Goal: Task Accomplishment & Management: Use online tool/utility

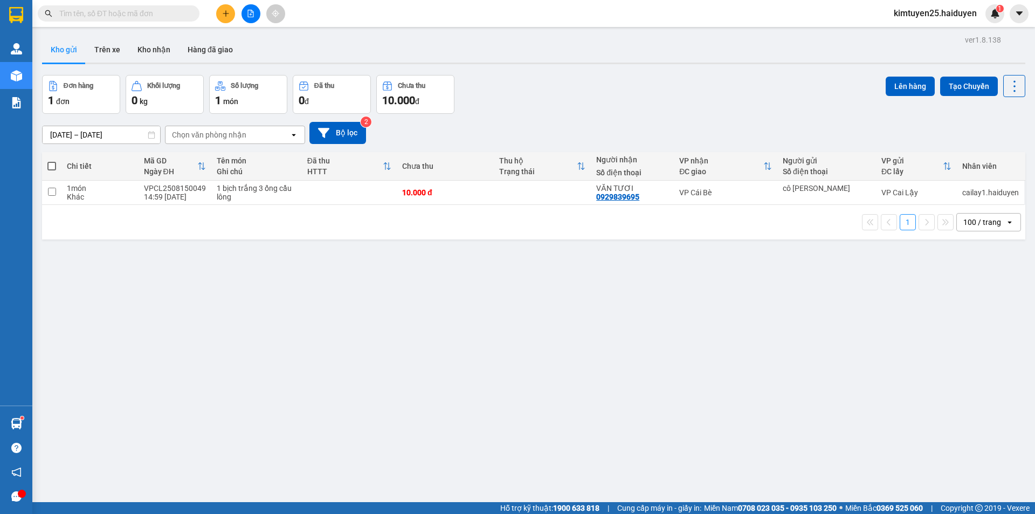
click at [106, 65] on div "ver 1.8.138 Kho gửi Trên xe Kho nhận Hàng đã giao Đơn hàng 1 đơn Khối lượng 0 k…" at bounding box center [534, 289] width 992 height 514
click at [116, 43] on button "Trên xe" at bounding box center [107, 50] width 43 height 26
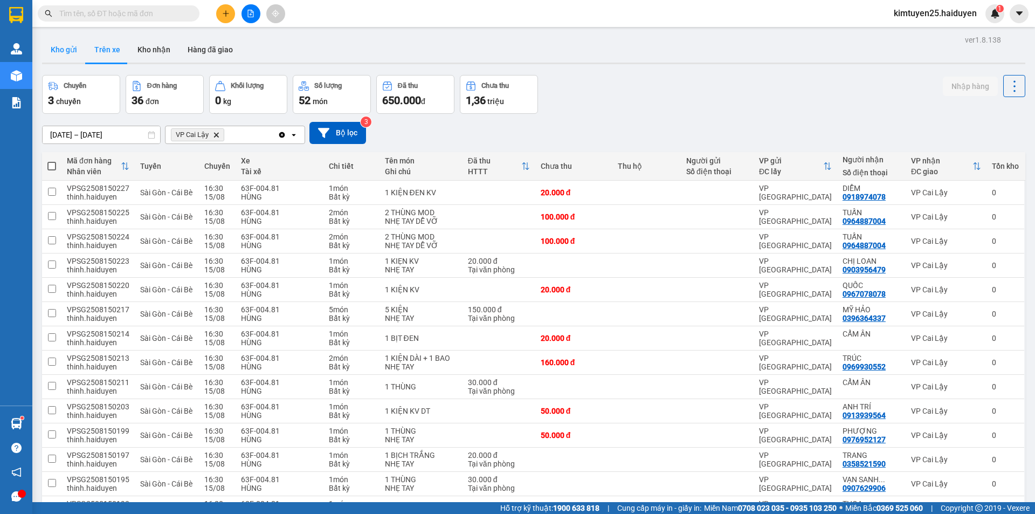
click at [68, 50] on button "Kho gửi" at bounding box center [64, 50] width 44 height 26
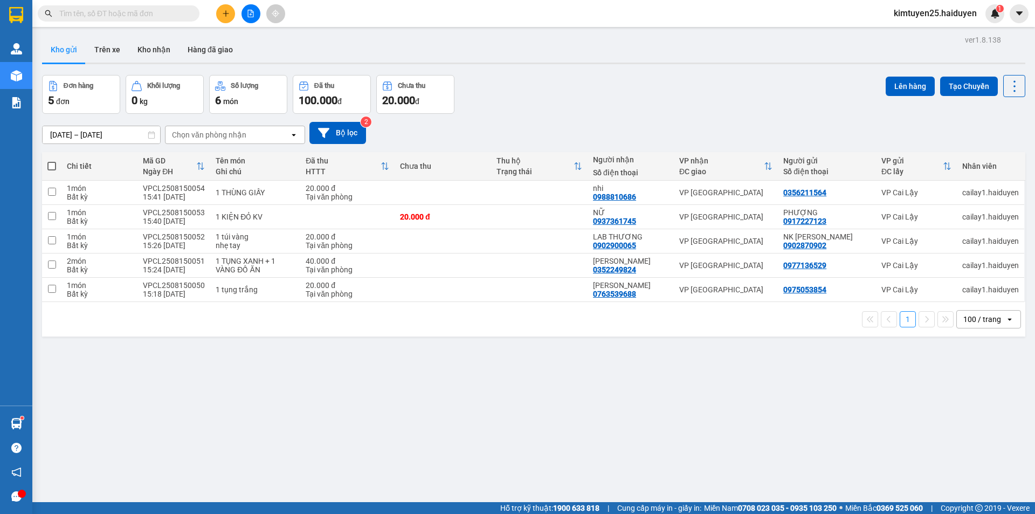
click at [223, 12] on icon "plus" at bounding box center [226, 14] width 8 height 8
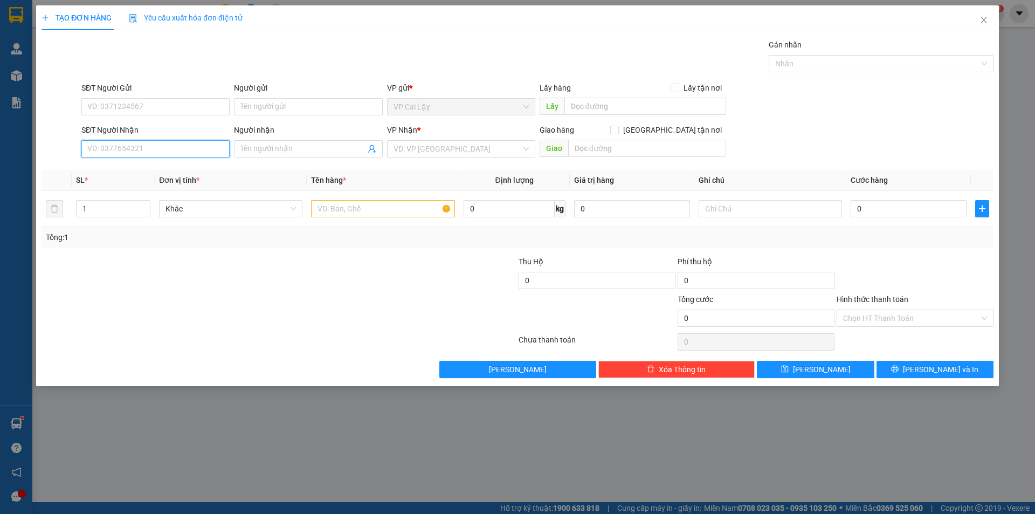
click at [111, 152] on input "SĐT Người Nhận" at bounding box center [155, 148] width 148 height 17
click at [149, 112] on input "SĐT Người Gửi" at bounding box center [155, 106] width 148 height 17
type input "0974565287"
click at [174, 121] on div "0974565287" at bounding box center [155, 128] width 148 height 17
type input "0909656731"
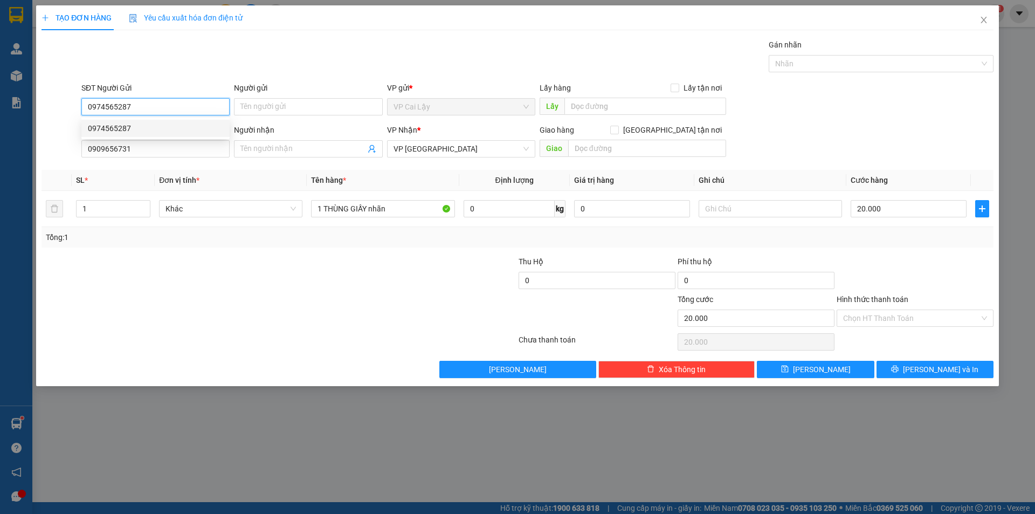
type input "20.000"
type input "0974565287"
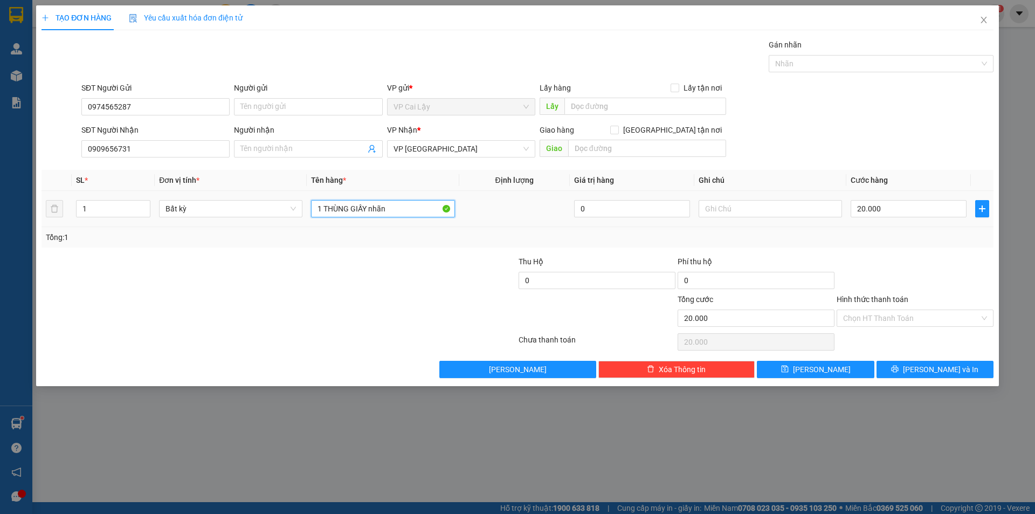
drag, startPoint x: 395, startPoint y: 206, endPoint x: 270, endPoint y: 195, distance: 126.2
click at [270, 195] on tr "1 Bất kỳ 1 THÙNG GIẤY nhãn 0 20.000" at bounding box center [518, 209] width 952 height 36
type input "2 THÙNG MOD + 1 THÙNG GIẤY TẦM 40KG"
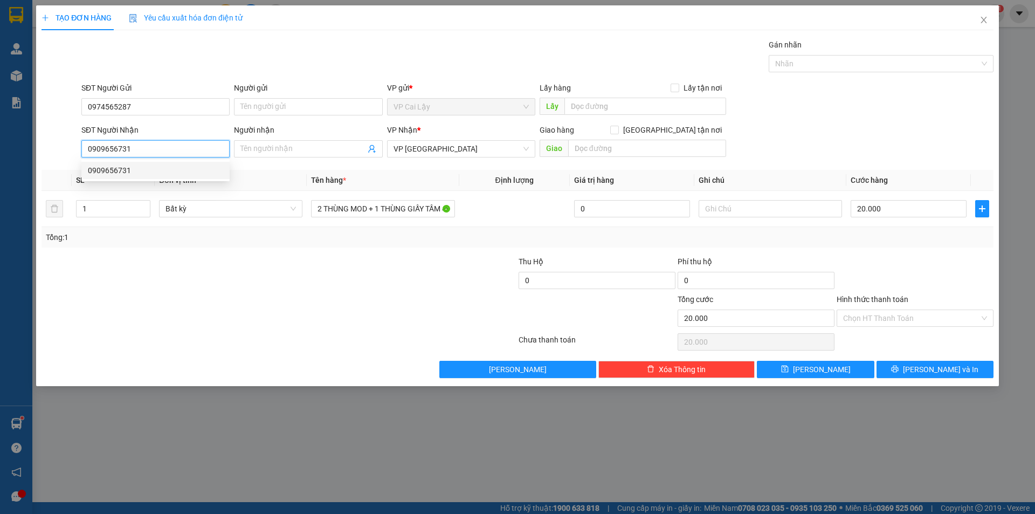
drag, startPoint x: 163, startPoint y: 147, endPoint x: 55, endPoint y: 137, distance: 108.2
click at [55, 137] on div "SĐT Người Nhận 0909656731 Người nhận Tên người nhận VP Nhận * VP Sài Gòn Giao h…" at bounding box center [517, 143] width 954 height 38
type input "0907838338"
click at [260, 141] on span at bounding box center [308, 148] width 148 height 17
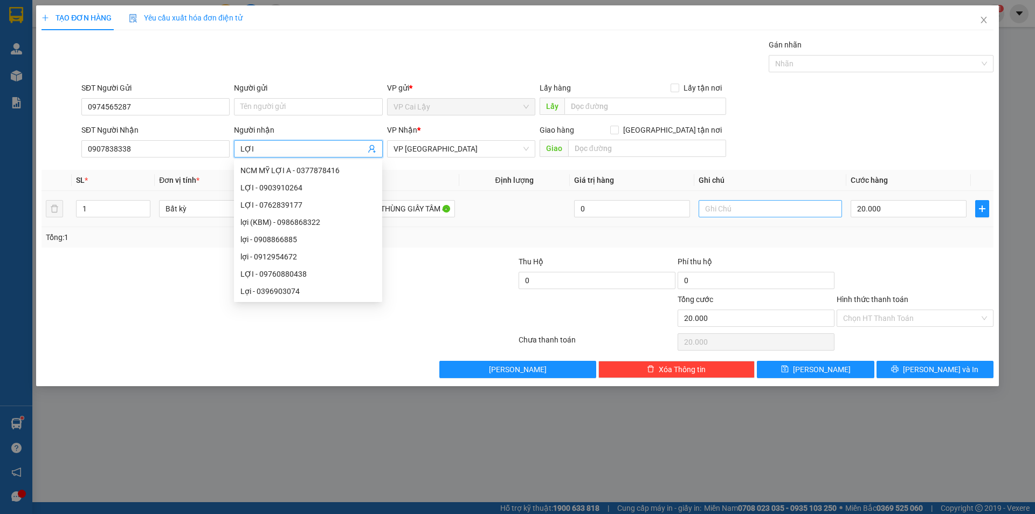
type input "LỢI"
click at [713, 205] on input "text" at bounding box center [770, 208] width 143 height 17
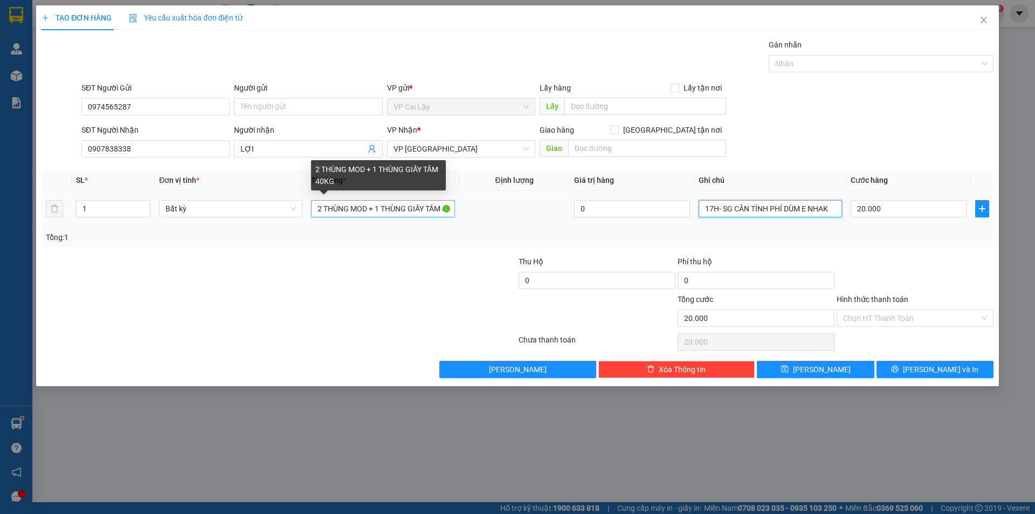
type input "17H- SG CÂN TÍNH PHÍ DÙM E NHAK"
click at [430, 206] on input "2 THÙNG MOD + 1 THÙNG GIẤY TẦM 40KG" at bounding box center [382, 208] width 143 height 17
drag, startPoint x: 434, startPoint y: 210, endPoint x: 449, endPoint y: 206, distance: 15.0
click at [449, 206] on input "2 THÙNG MOD + 1 THÙNG GIẤY KHÁCH BÁO TẦM 40KG" at bounding box center [382, 208] width 143 height 17
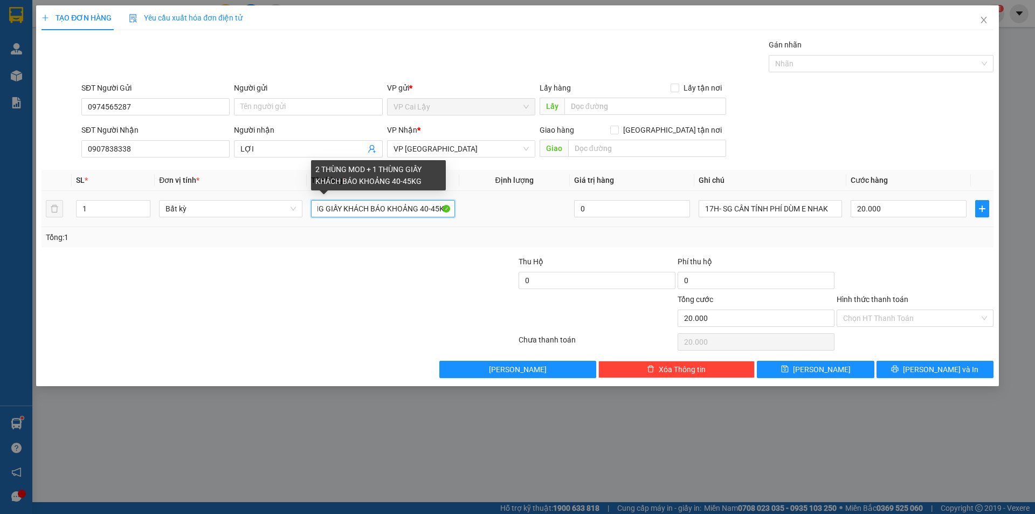
scroll to position [0, 87]
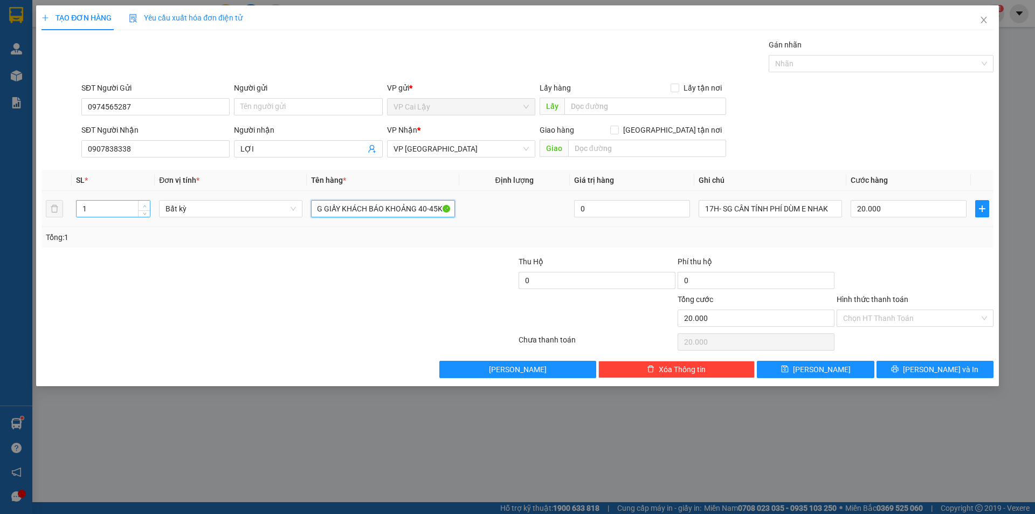
type input "2 THÙNG MOD + 1 THÙNG GIẤY KHÁCH BÁO KHOẢNG 40-45KG"
click at [143, 208] on span "up" at bounding box center [144, 206] width 6 height 6
type input "3"
click at [143, 208] on span "up" at bounding box center [144, 206] width 6 height 6
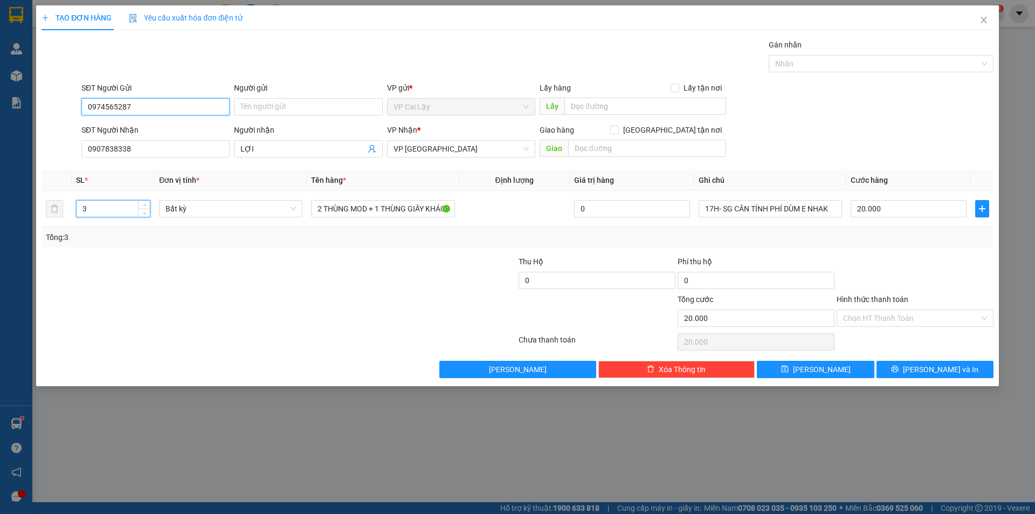
drag, startPoint x: 182, startPoint y: 113, endPoint x: 31, endPoint y: 119, distance: 151.0
click at [29, 119] on div "TẠO ĐƠN HÀNG Yêu cầu xuất hóa đơn điện tử Transit Pickup Surcharge Ids Transit …" at bounding box center [517, 257] width 1035 height 514
type input "0"
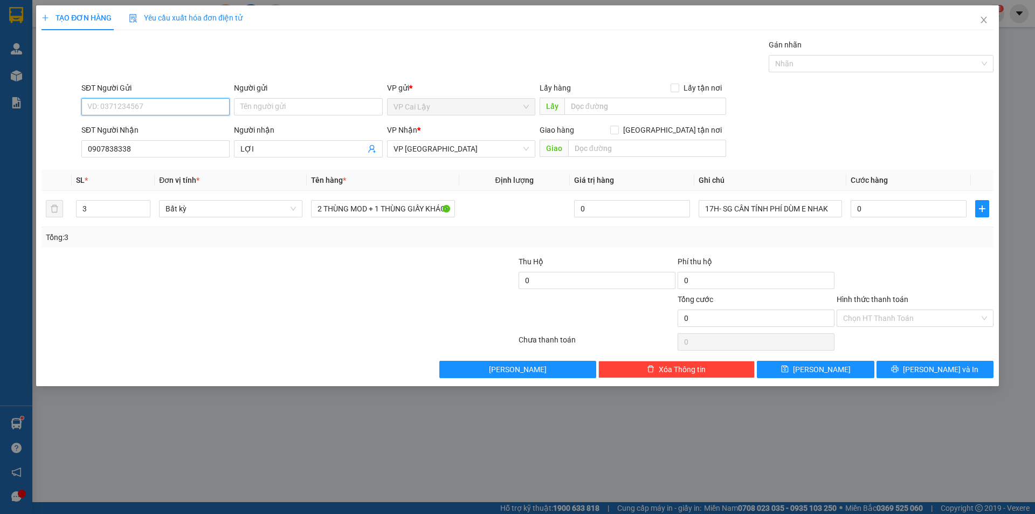
click at [176, 113] on input "SĐT Người Gửi" at bounding box center [155, 106] width 148 height 17
type input "0974565287"
click at [108, 126] on div "0974565287" at bounding box center [155, 128] width 135 height 12
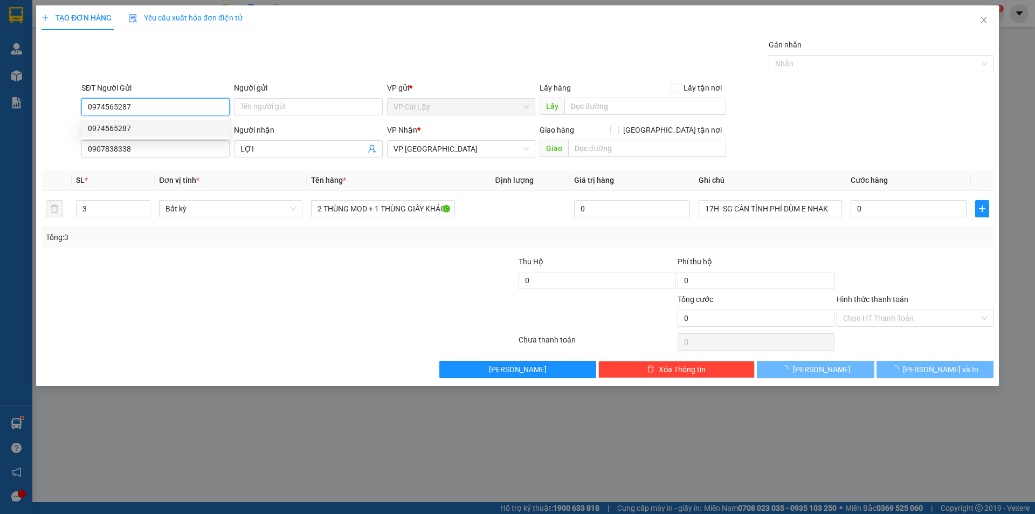
type input "20.000"
type input "1"
type input "1 THÙNG GIẤY nhãn"
type input "20.000"
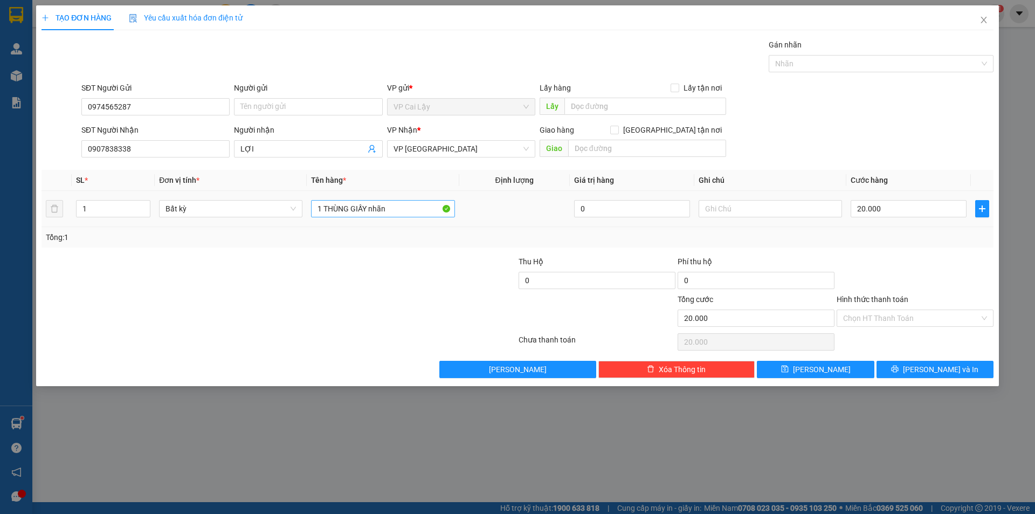
drag, startPoint x: 412, startPoint y: 218, endPoint x: 344, endPoint y: 208, distance: 69.3
click at [329, 219] on div "1 THÙNG GIẤY nhãn" at bounding box center [382, 209] width 143 height 22
drag, startPoint x: 395, startPoint y: 205, endPoint x: 236, endPoint y: 199, distance: 159.1
click at [236, 199] on tr "1 Bất kỳ 1 THÙNG GIẤY nhãn 0 20.000" at bounding box center [518, 209] width 952 height 36
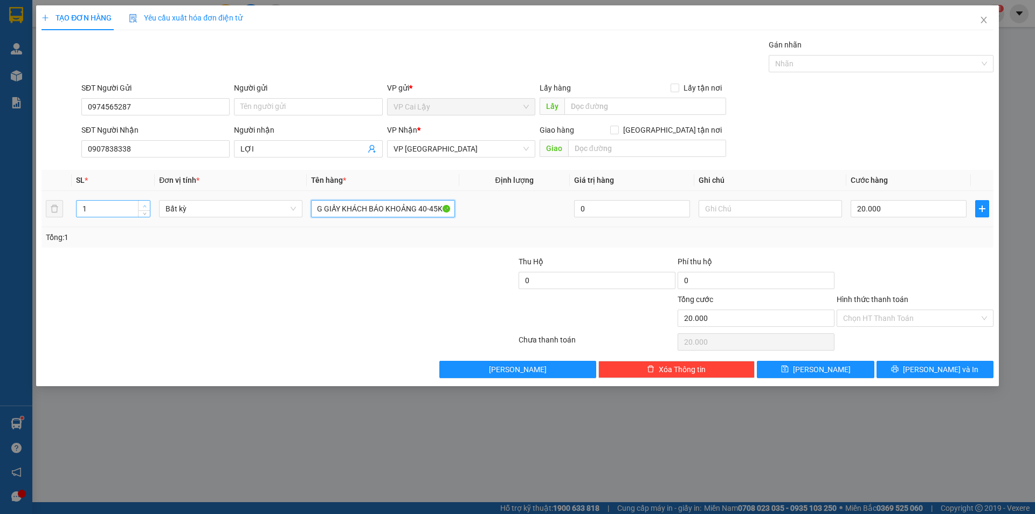
type input "2 THÙNG MOD + 1 THÙNG GIẤY KHÁCH BÁO KHOẢNG 40-45KG"
click at [143, 202] on span "Increase Value" at bounding box center [144, 206] width 12 height 10
type input "3"
click at [143, 202] on span "Increase Value" at bounding box center [144, 206] width 12 height 10
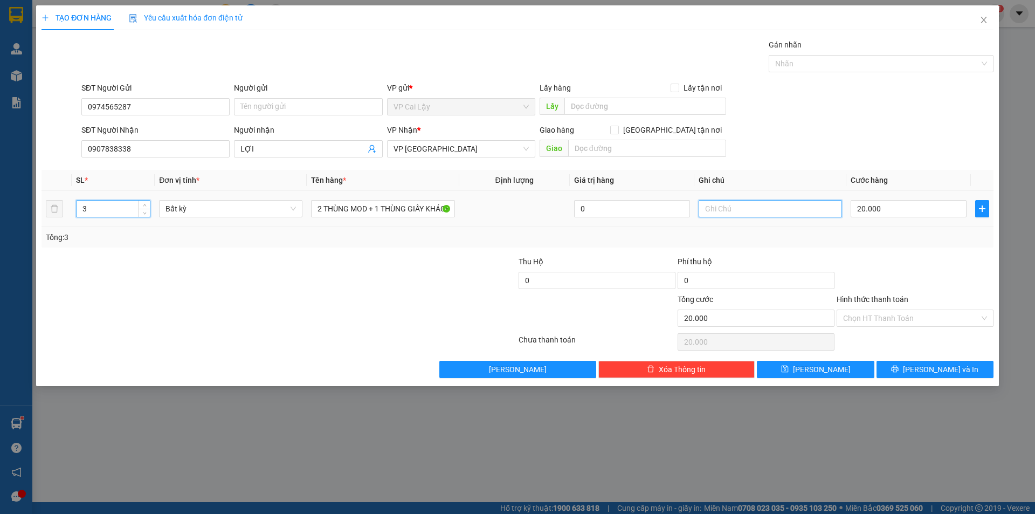
click at [726, 210] on input "text" at bounding box center [770, 208] width 143 height 17
type input "17"
type input "0"
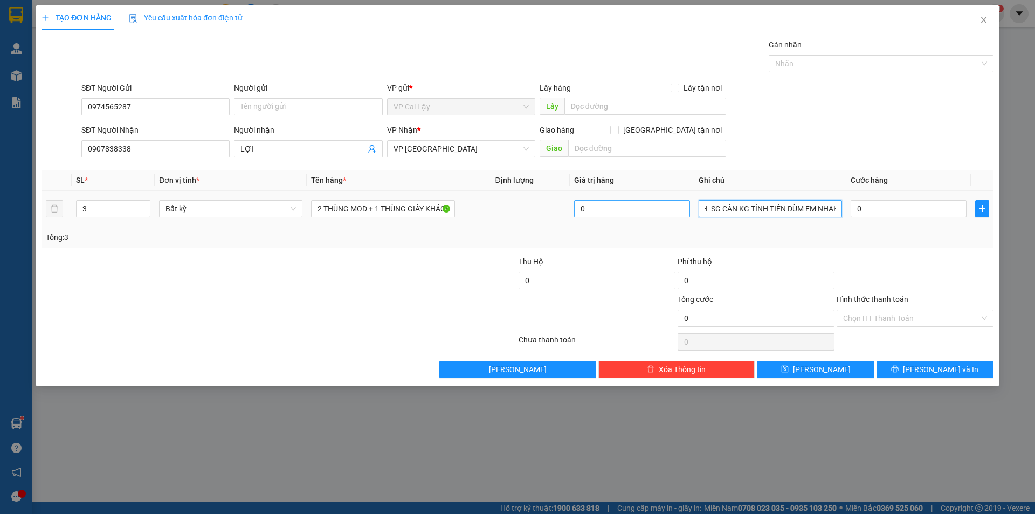
scroll to position [0, 16]
type input "17H- SG CÂN KG TÍNH TIỀN DÙM EM NHAK"
click at [910, 213] on input "0" at bounding box center [909, 208] width 116 height 17
type input "9"
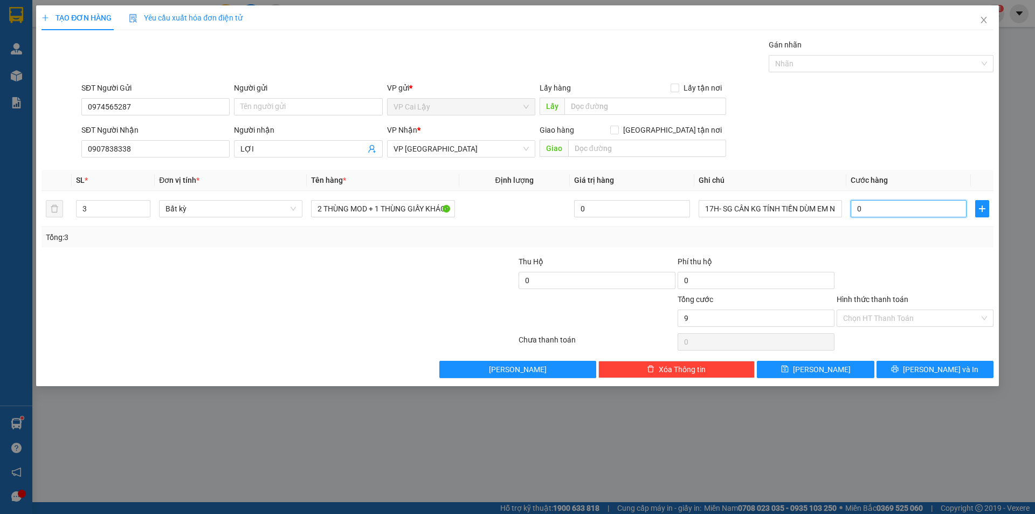
type input "9"
type input "90"
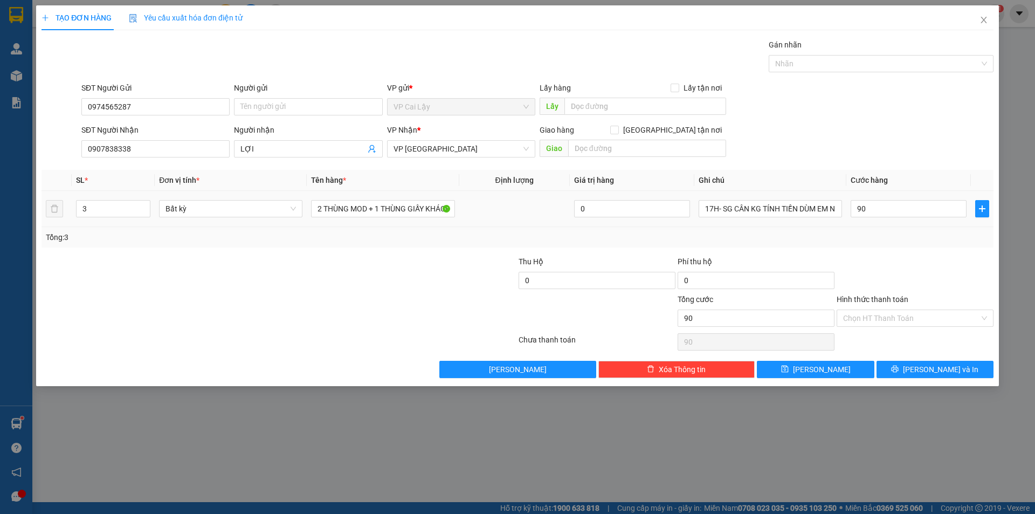
type input "90.000"
click at [878, 263] on div at bounding box center [915, 275] width 159 height 38
click at [577, 104] on input "text" at bounding box center [645, 106] width 162 height 17
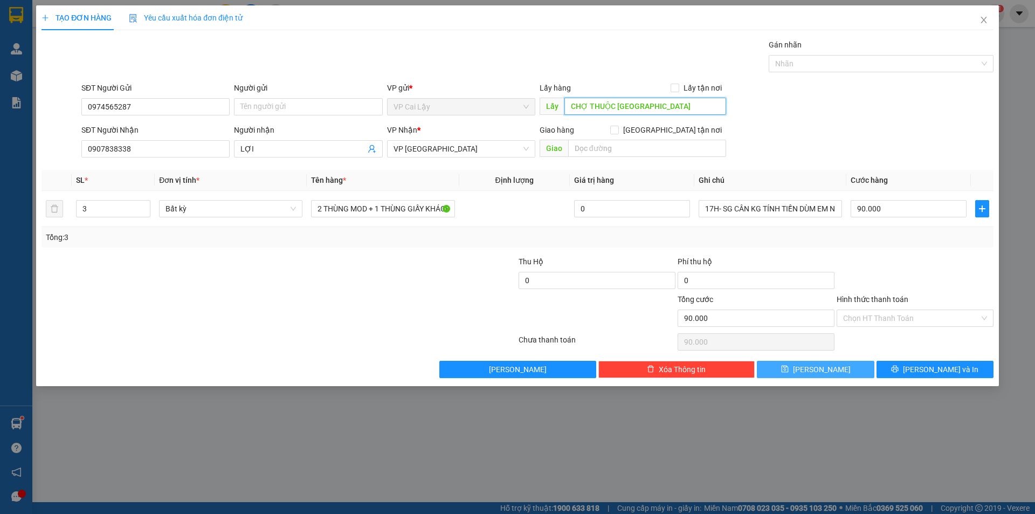
type input "CHỢ THUỘC [GEOGRAPHIC_DATA]"
click at [818, 365] on span "[PERSON_NAME]" at bounding box center [822, 369] width 58 height 12
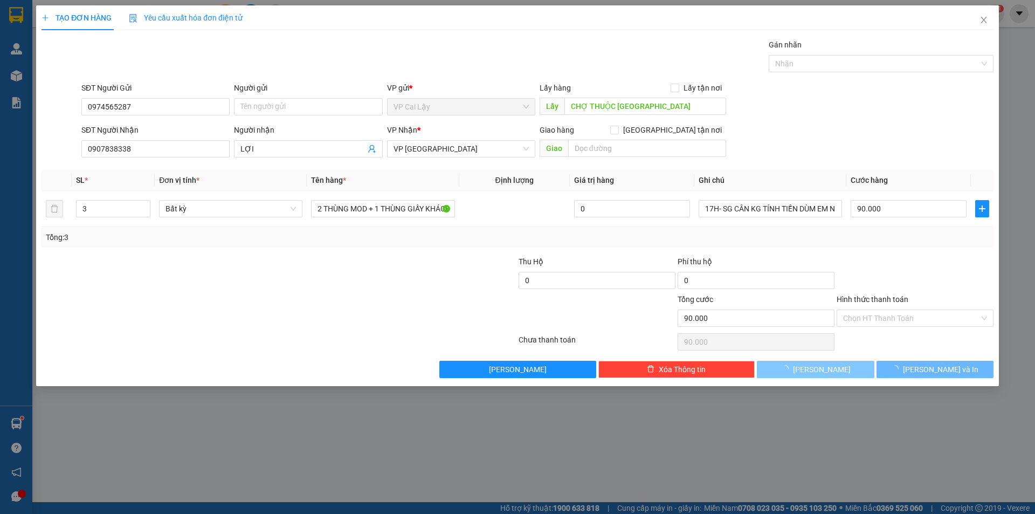
type input "0"
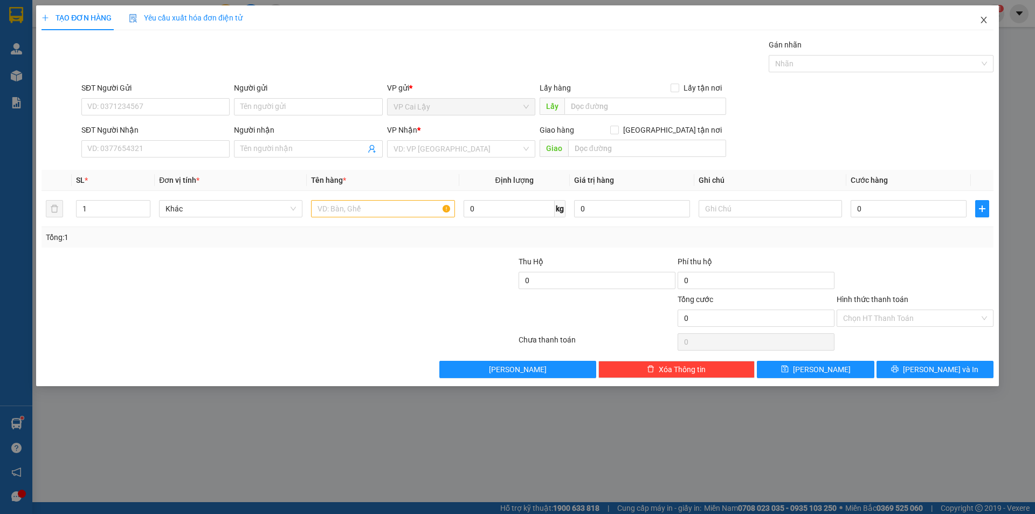
click at [980, 17] on icon "close" at bounding box center [983, 20] width 9 height 9
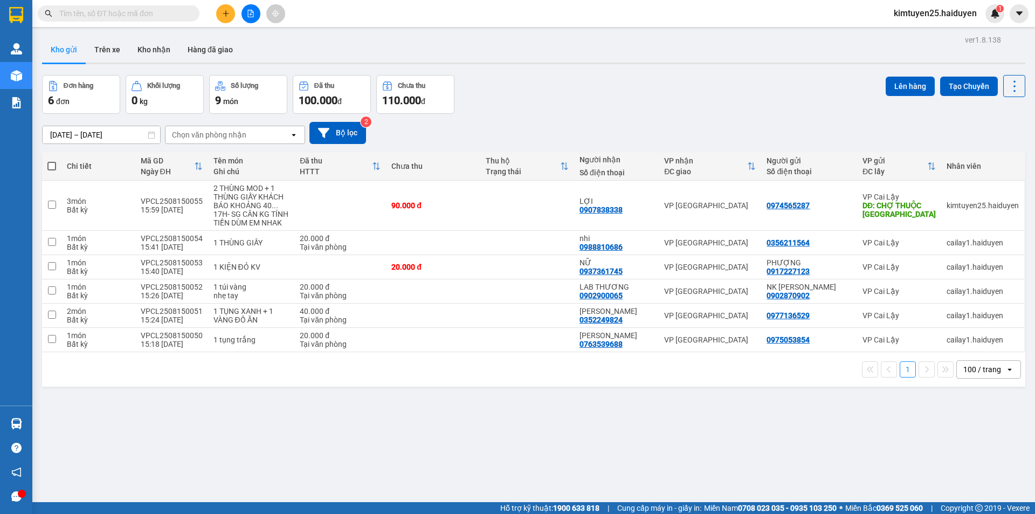
click at [104, 10] on input "text" at bounding box center [122, 14] width 127 height 12
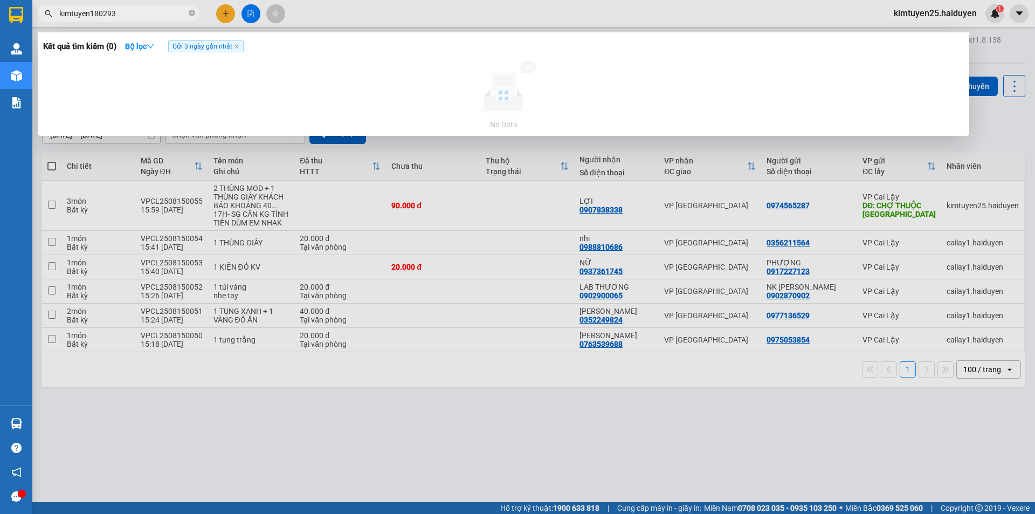
drag, startPoint x: 128, startPoint y: 11, endPoint x: 31, endPoint y: -1, distance: 98.3
click at [31, 0] on html "Kết quả tìm kiếm ( 0 ) Bộ lọc Gửi 3 ngày gần nhất No Data kimtuyen180293 kimtuy…" at bounding box center [517, 257] width 1035 height 514
type input "kimtuyen180293"
click at [223, 22] on div at bounding box center [517, 257] width 1035 height 514
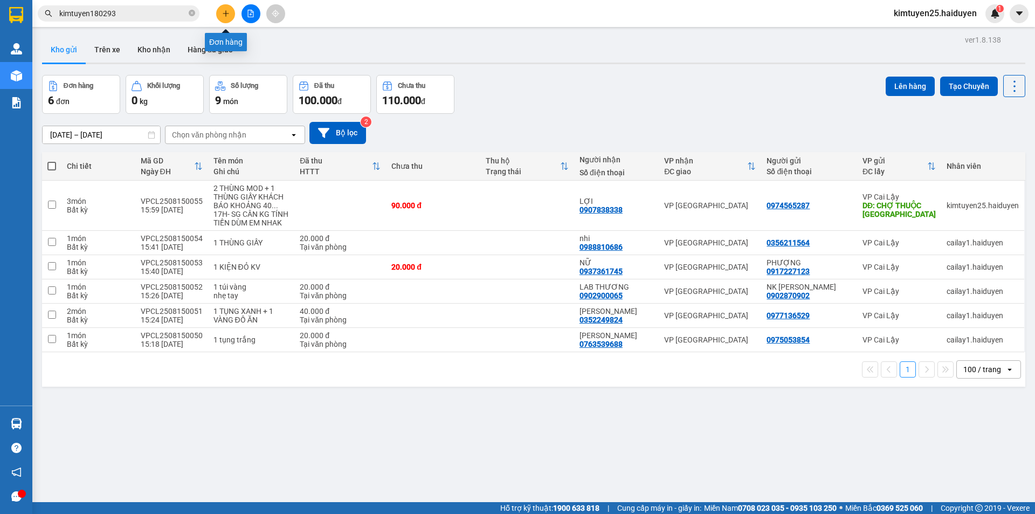
click at [228, 16] on icon "plus" at bounding box center [226, 14] width 8 height 8
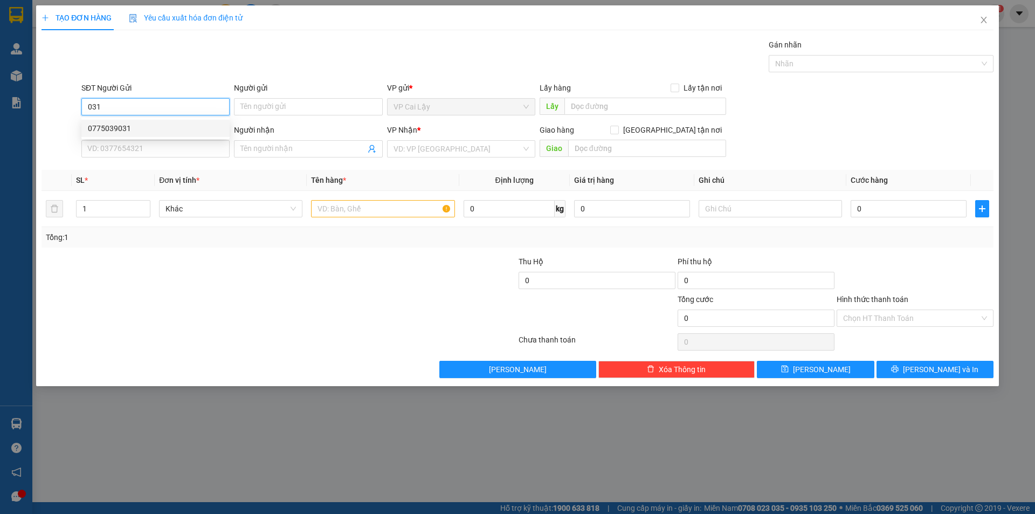
click at [120, 124] on div "0775039031" at bounding box center [155, 128] width 135 height 12
type input "0775039031"
type input "NGÃ 3 NHỊ QUÝ"
type input "0899683877"
type input "TRANG"
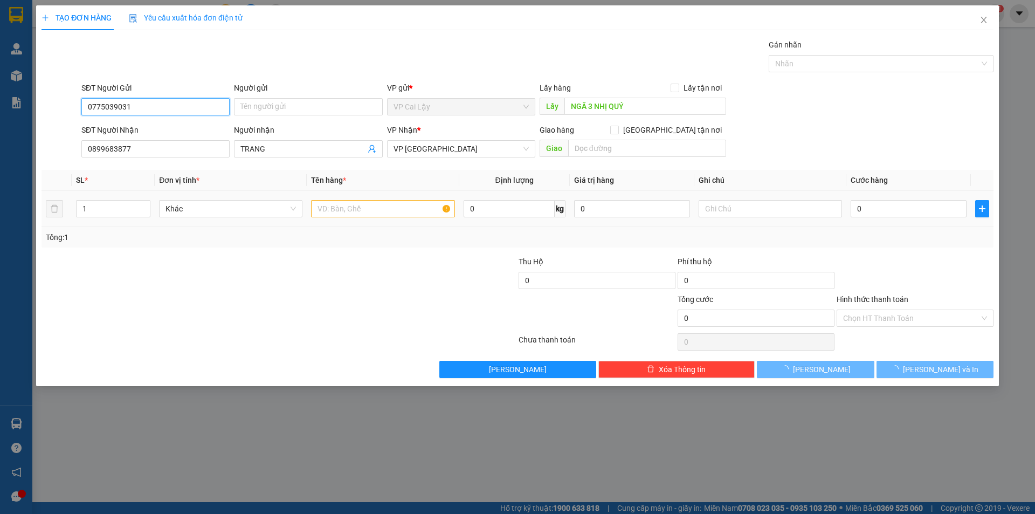
type input "20.000"
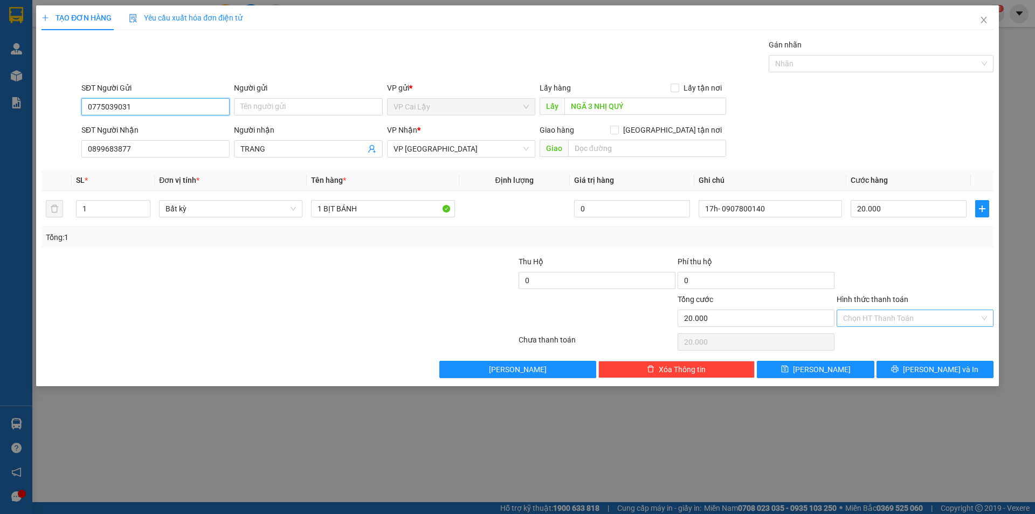
type input "0775039031"
click at [899, 369] on icon "printer" at bounding box center [895, 369] width 8 height 8
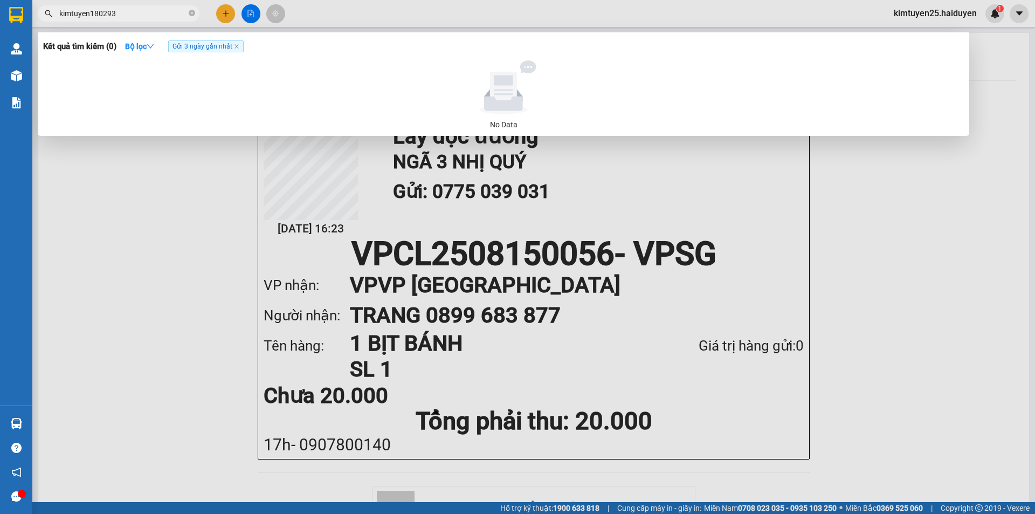
click at [149, 18] on input "kimtuyen180293" at bounding box center [122, 14] width 127 height 12
drag, startPoint x: 149, startPoint y: 16, endPoint x: 205, endPoint y: 205, distance: 197.0
click at [204, 23] on div "Kết quả tìm kiếm ( 0 ) Bộ lọc Gửi 3 ngày gần nhất No Data kimtuyen180293" at bounding box center [105, 13] width 210 height 19
type input "k"
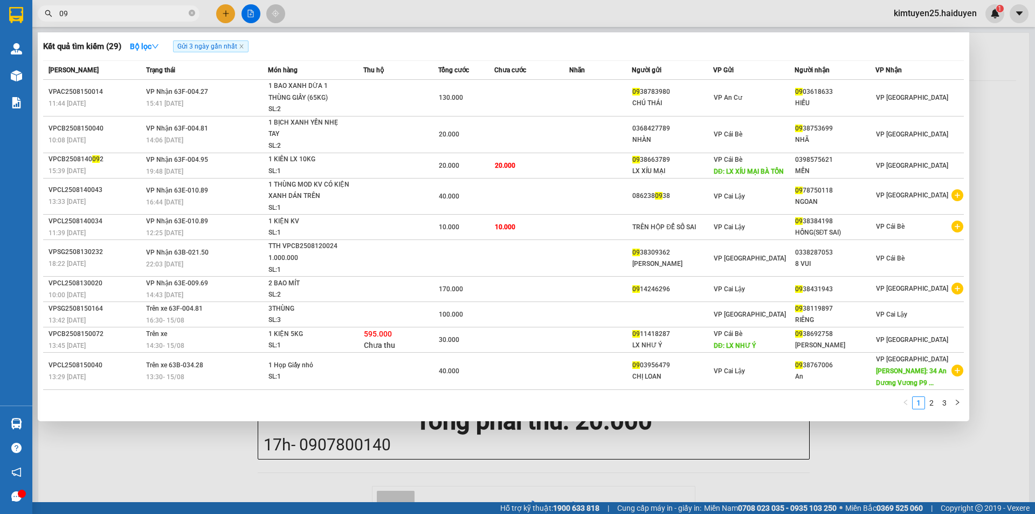
type input "0"
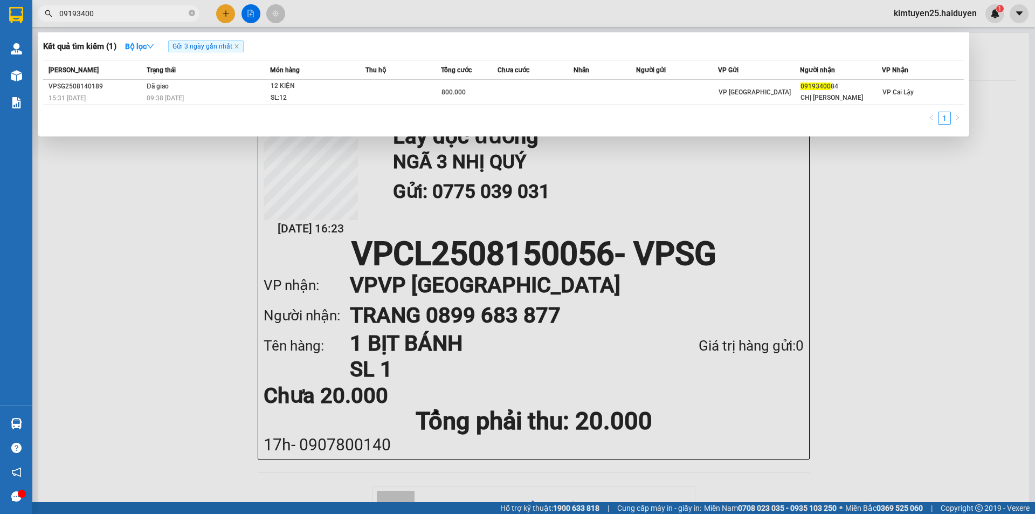
type input "09193400"
click at [328, 13] on div at bounding box center [517, 257] width 1035 height 514
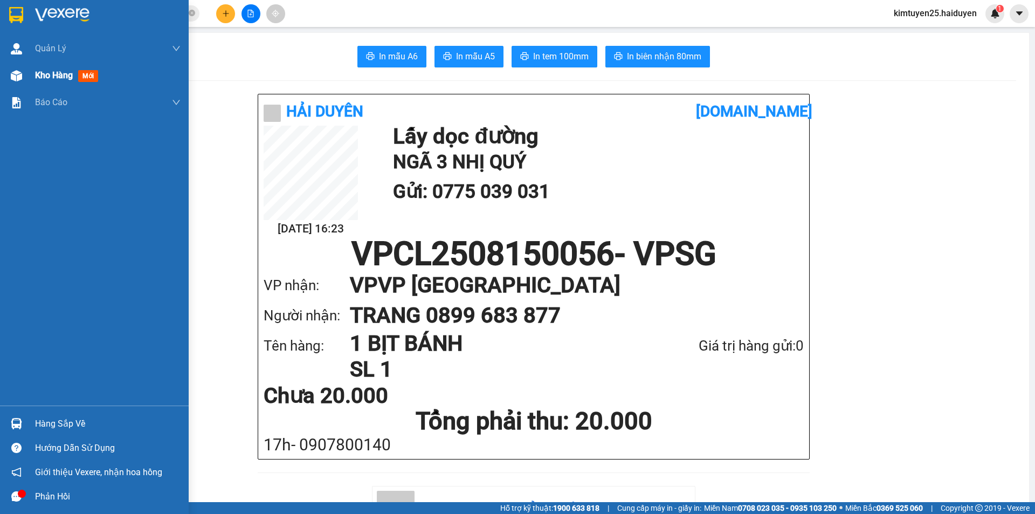
click at [30, 80] on div "Kho hàng mới" at bounding box center [94, 75] width 189 height 27
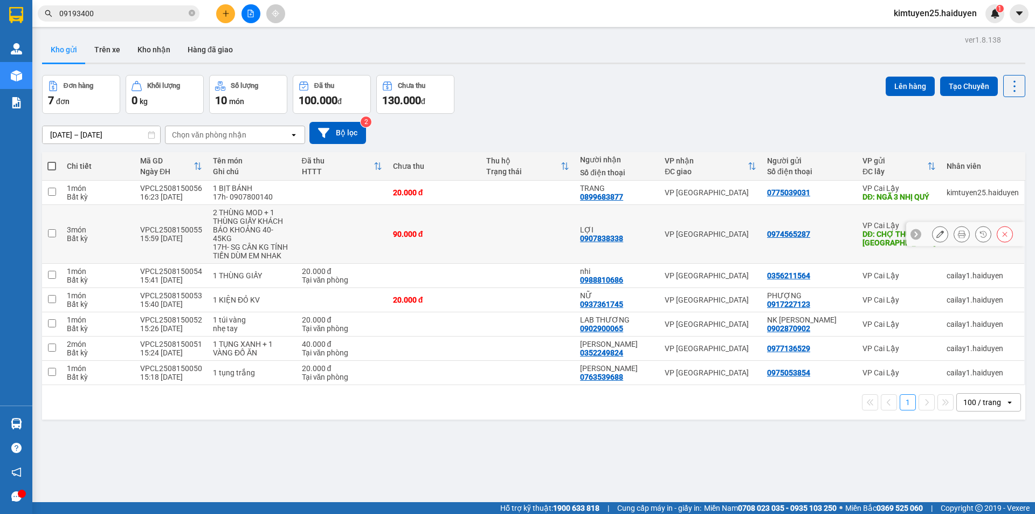
click at [608, 239] on div "0907838338" at bounding box center [601, 238] width 43 height 9
copy div "0907838338"
click at [226, 10] on icon "plus" at bounding box center [226, 14] width 8 height 8
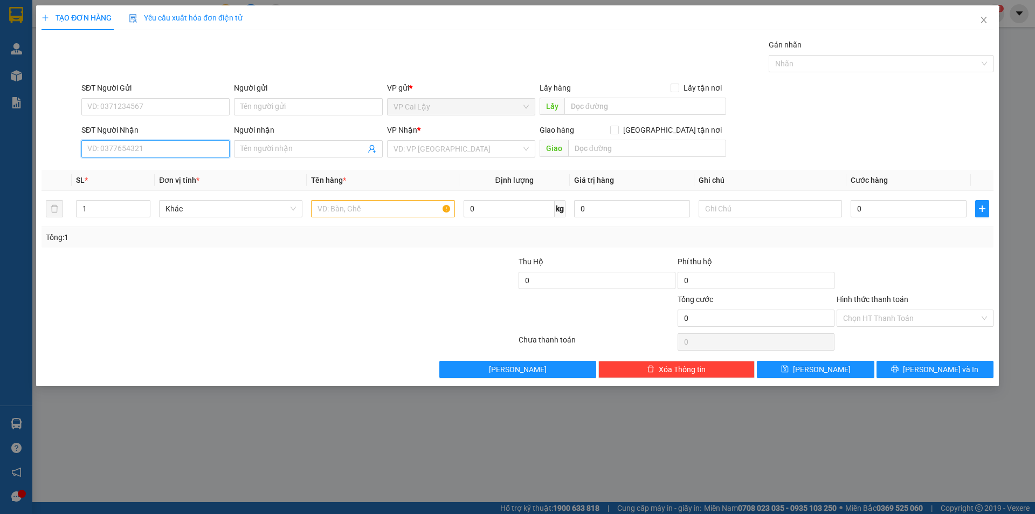
click at [175, 149] on input "SĐT Người Nhận" at bounding box center [155, 148] width 148 height 17
paste input "0907838338"
type input "0907838338"
click at [156, 163] on div "0907838338 - LỢI" at bounding box center [155, 170] width 148 height 17
type input "LỢI"
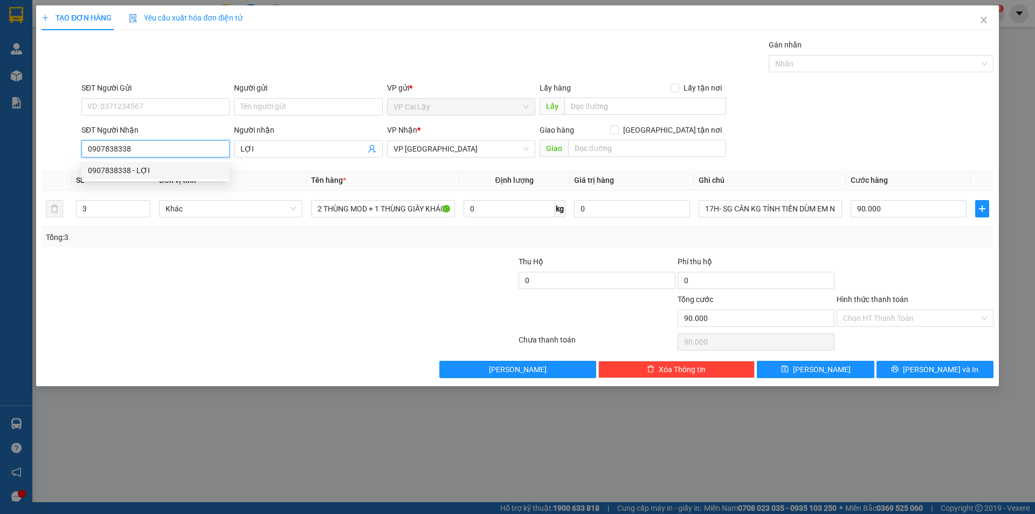
type input "90.000"
type input "0907838338"
click at [160, 98] on div "SĐT Người Gửi" at bounding box center [155, 90] width 148 height 16
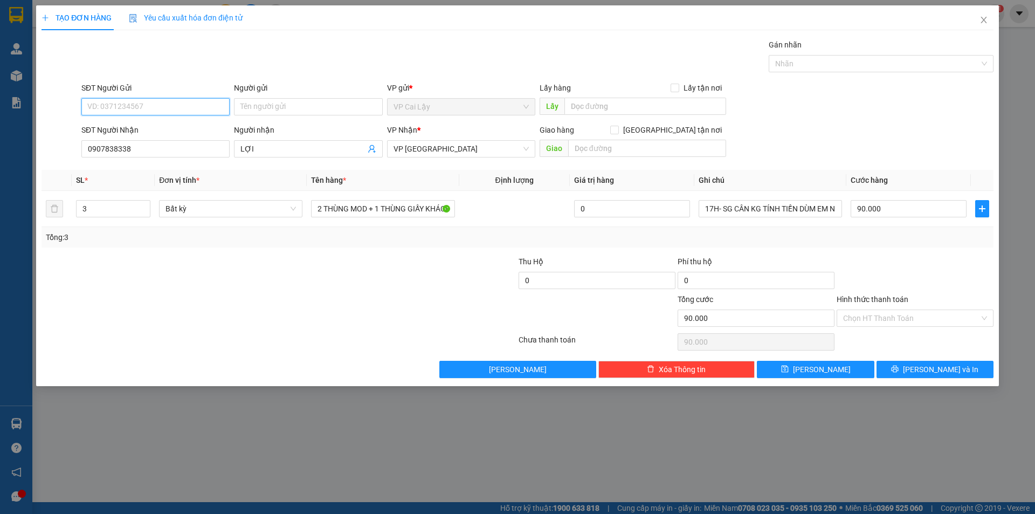
click at [162, 104] on input "SĐT Người Gửi" at bounding box center [155, 106] width 148 height 17
click at [161, 131] on div "0974565287" at bounding box center [155, 128] width 135 height 12
type input "0974565287"
type input "n"
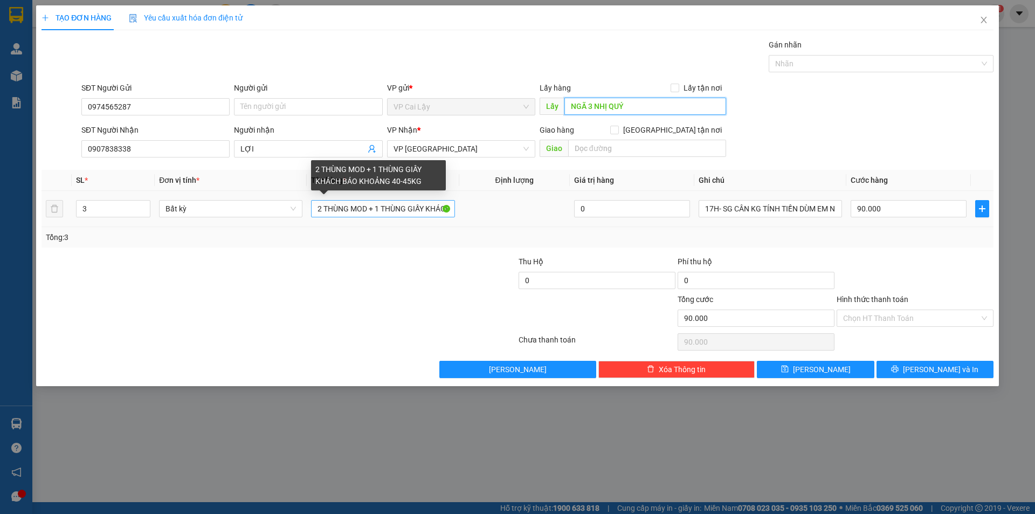
type input "NGÃ 3 NHỊ QUÝ"
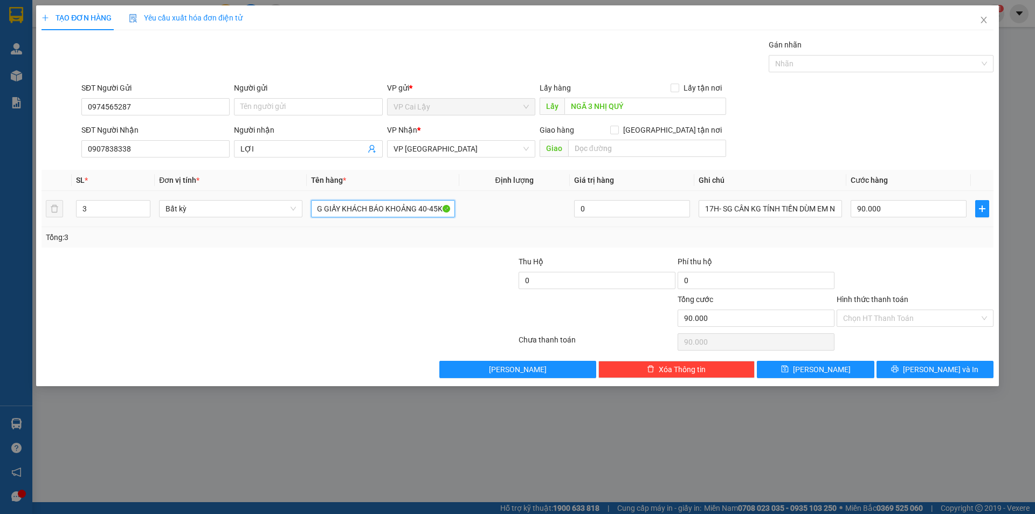
drag, startPoint x: 430, startPoint y: 205, endPoint x: 539, endPoint y: 214, distance: 108.7
click at [539, 214] on tr "3 Bất kỳ 2 THÙNG MOD + 1 THÙNG GIẤY KHÁCH BÁO KHOẢNG 40-45KG 0 17H- SG CÂN KG T…" at bounding box center [518, 209] width 952 height 36
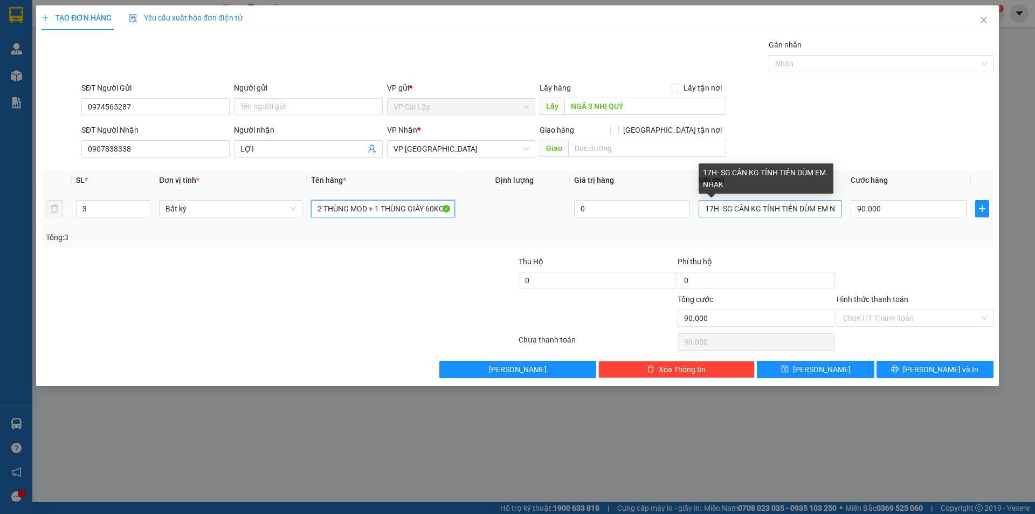
type input "2 THÙNG MOD + 1 THÙNG GIẤY 60KG"
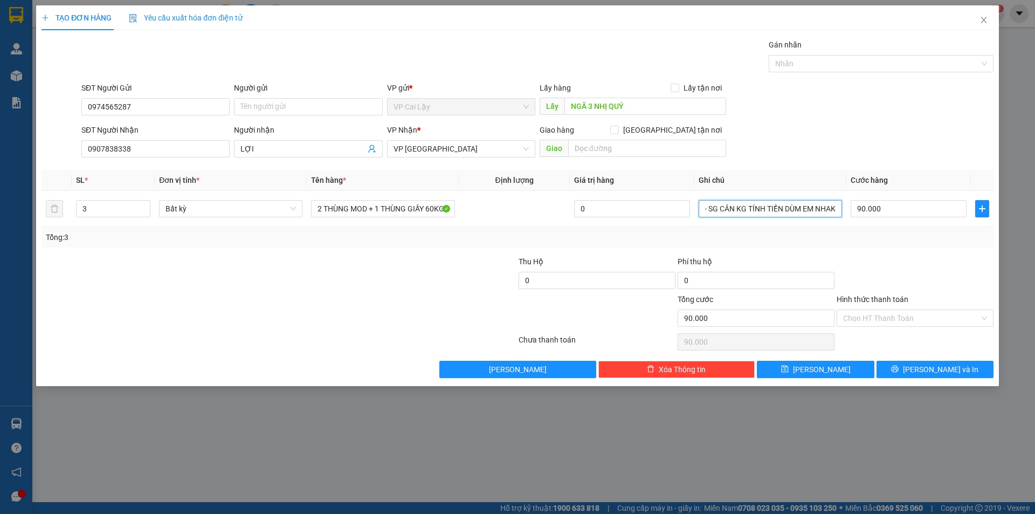
drag, startPoint x: 717, startPoint y: 206, endPoint x: 989, endPoint y: 236, distance: 273.4
click at [990, 245] on div "SL * Đơn vị tính * Tên hàng * Định lượng Giá trị hàng Ghi chú Cước hàng 3 Bất k…" at bounding box center [518, 209] width 952 height 78
type input "17H"
click at [922, 214] on input "90.000" at bounding box center [909, 208] width 116 height 17
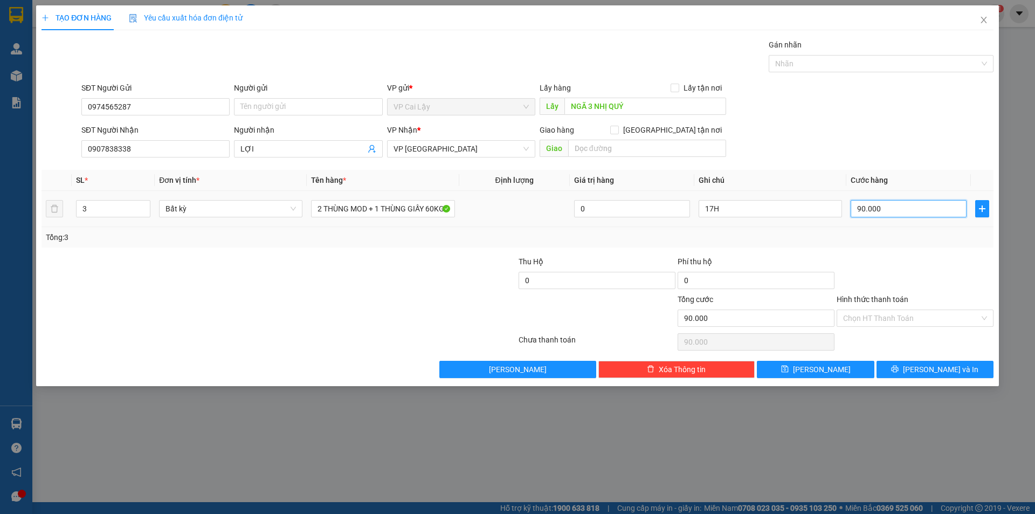
type input "1"
type input "13"
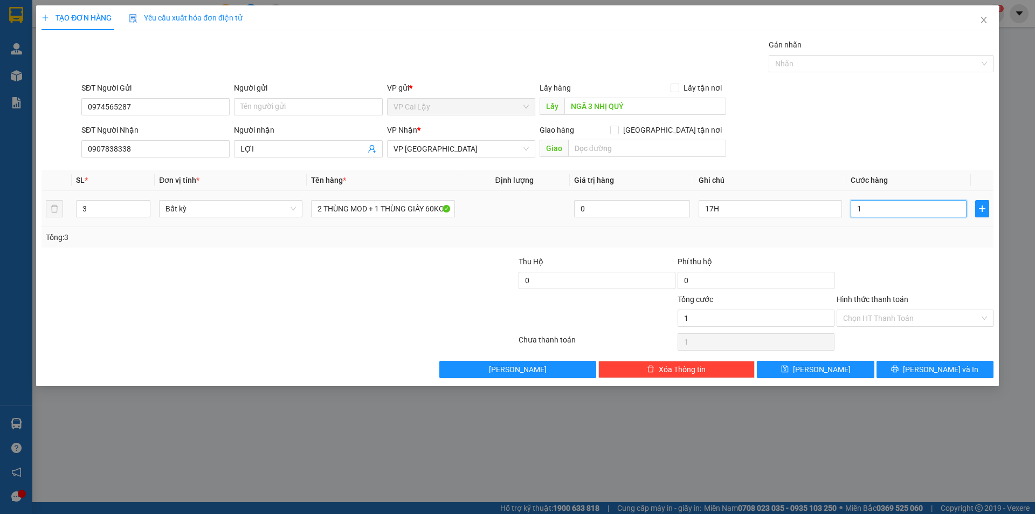
type input "13"
type input "130"
type input "130.000"
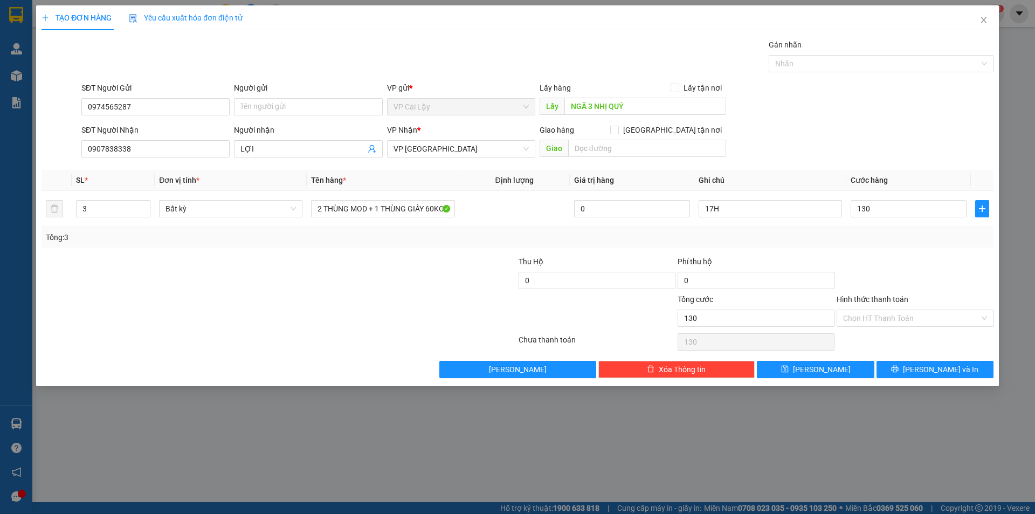
type input "130.000"
click at [921, 250] on div "Transit Pickup Surcharge Ids Transit Deliver Surcharge Ids Transit Deliver Surc…" at bounding box center [518, 208] width 952 height 339
click at [899, 314] on input "Hình thức thanh toán" at bounding box center [911, 318] width 136 height 16
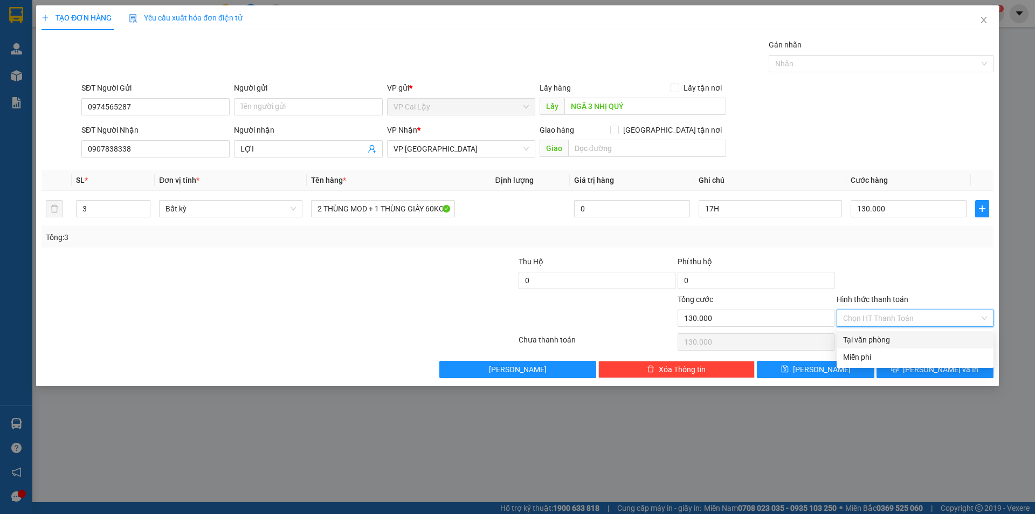
click at [891, 340] on div "Tại văn phòng" at bounding box center [915, 340] width 144 height 12
type input "0"
click at [910, 366] on button "[PERSON_NAME] và In" at bounding box center [935, 369] width 117 height 17
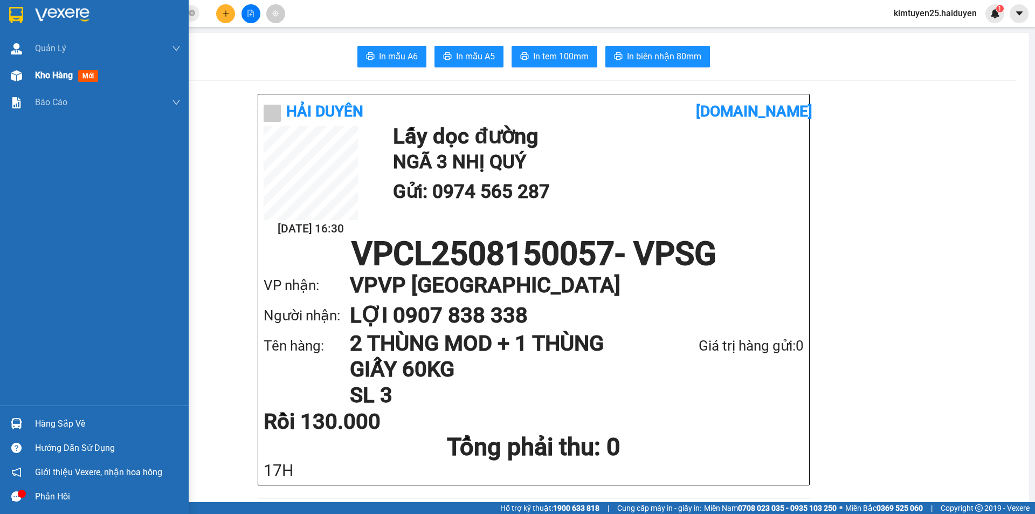
click at [73, 82] on div "Kho hàng mới" at bounding box center [68, 74] width 67 height 13
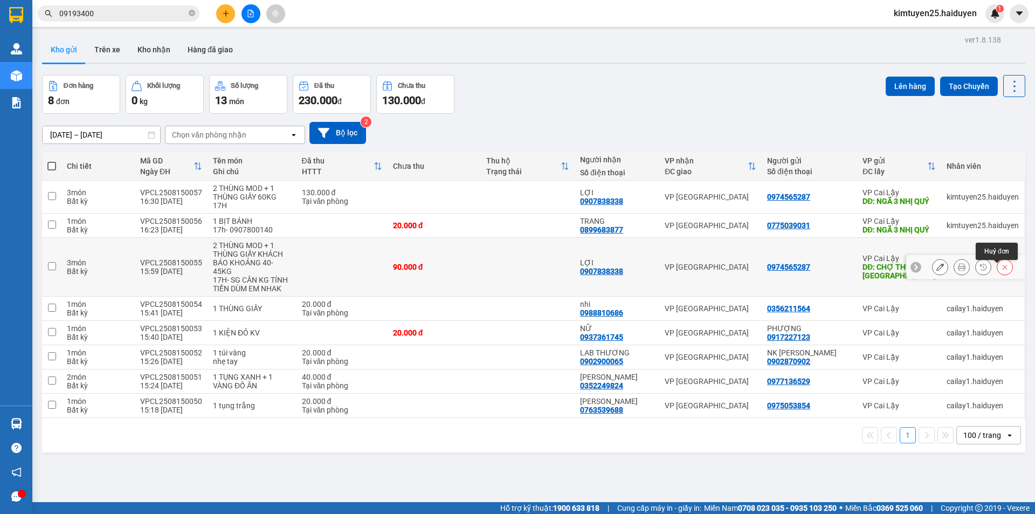
click at [1001, 271] on icon at bounding box center [1005, 267] width 8 height 8
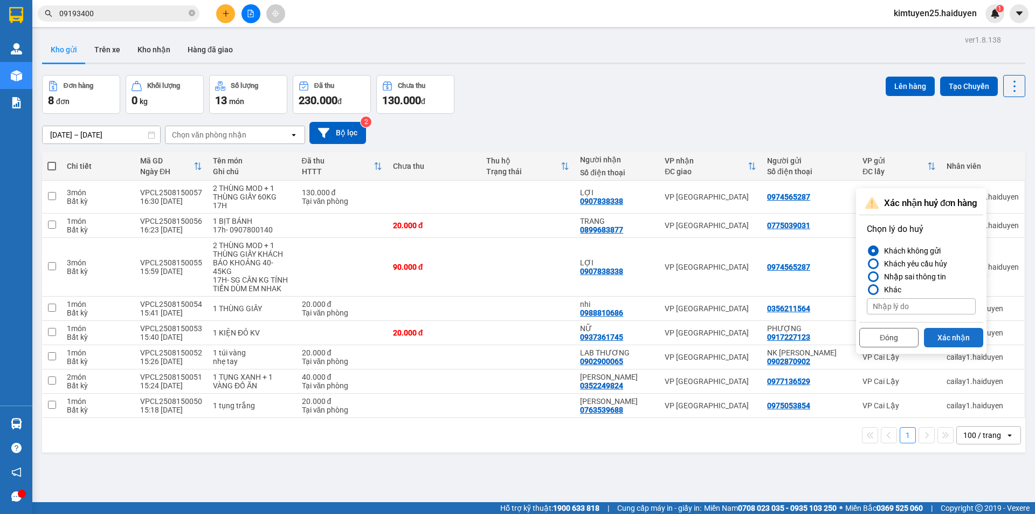
click at [961, 344] on button "Xác nhận" at bounding box center [953, 337] width 59 height 19
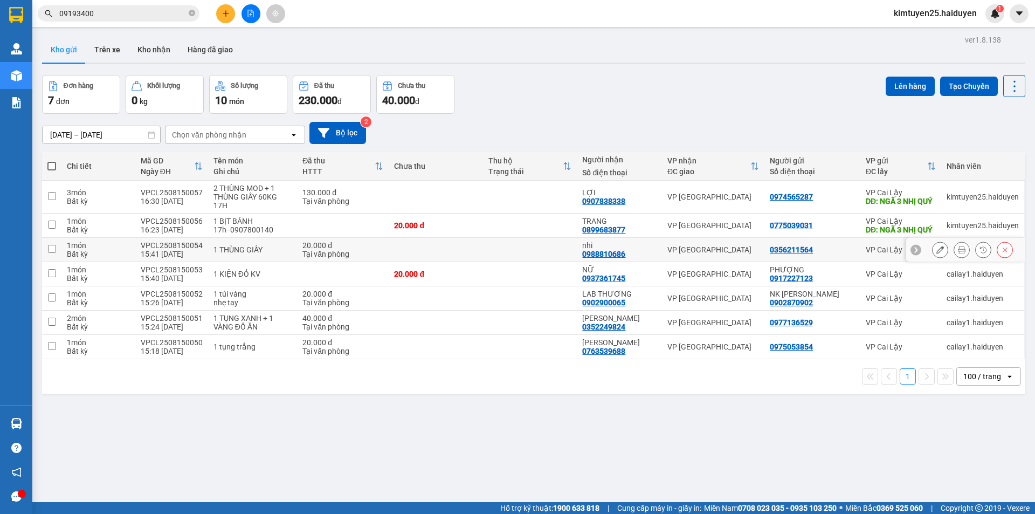
click at [552, 254] on td at bounding box center [530, 250] width 94 height 24
checkbox input "true"
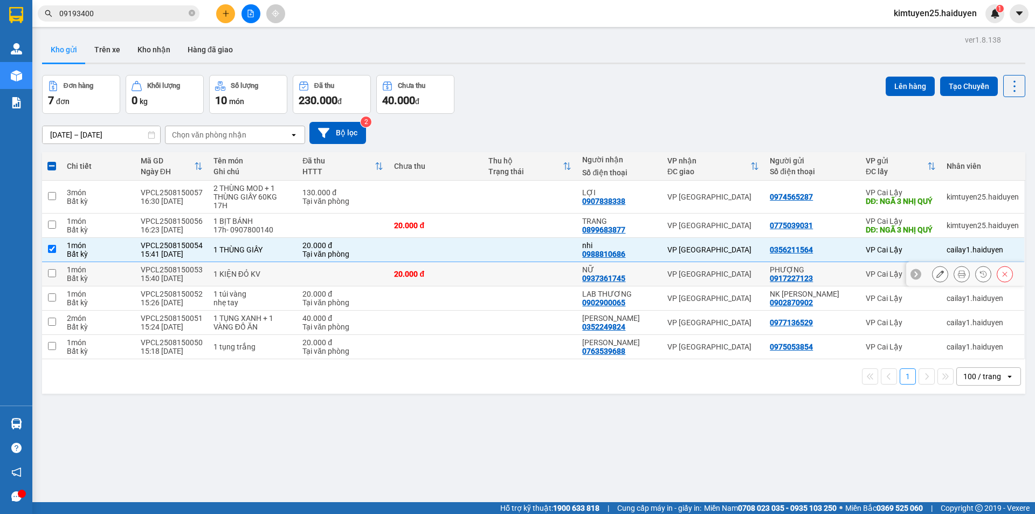
click at [561, 278] on td at bounding box center [530, 274] width 94 height 24
checkbox input "true"
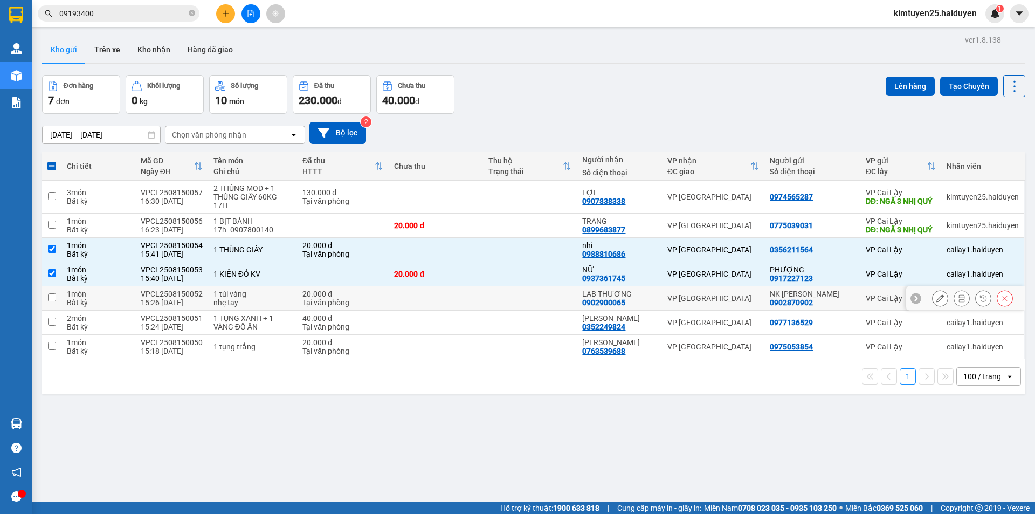
click at [558, 303] on td at bounding box center [530, 298] width 94 height 24
checkbox input "true"
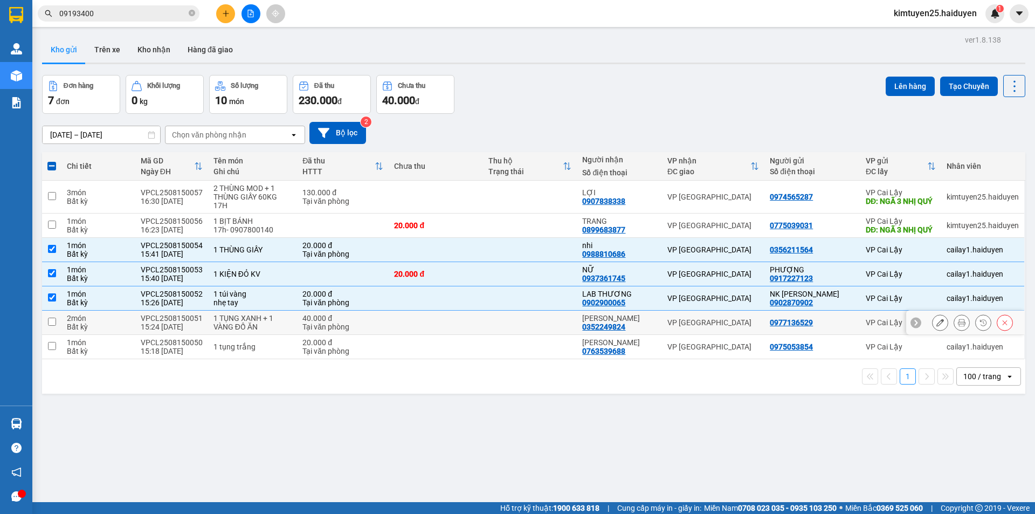
click at [558, 325] on td at bounding box center [530, 323] width 94 height 24
checkbox input "true"
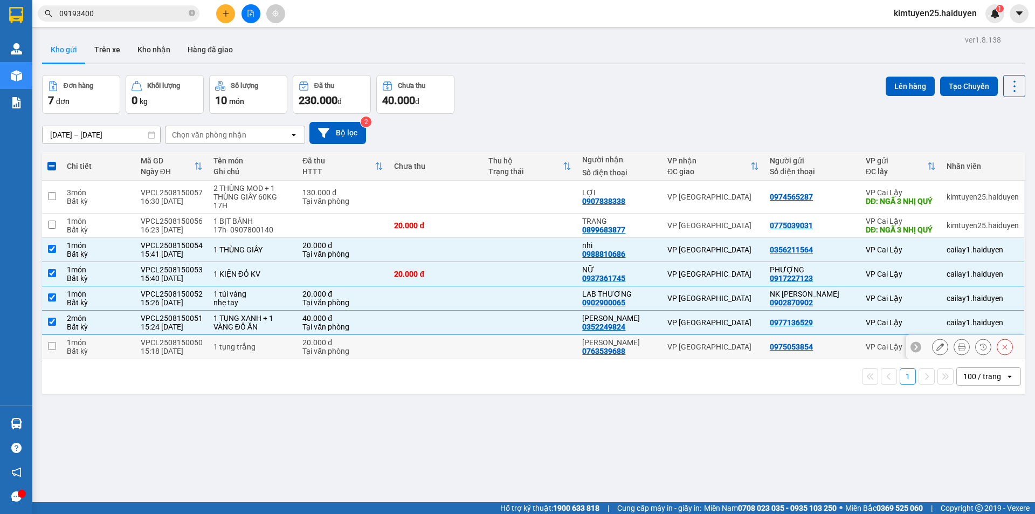
click at [564, 352] on td at bounding box center [530, 347] width 94 height 24
checkbox input "true"
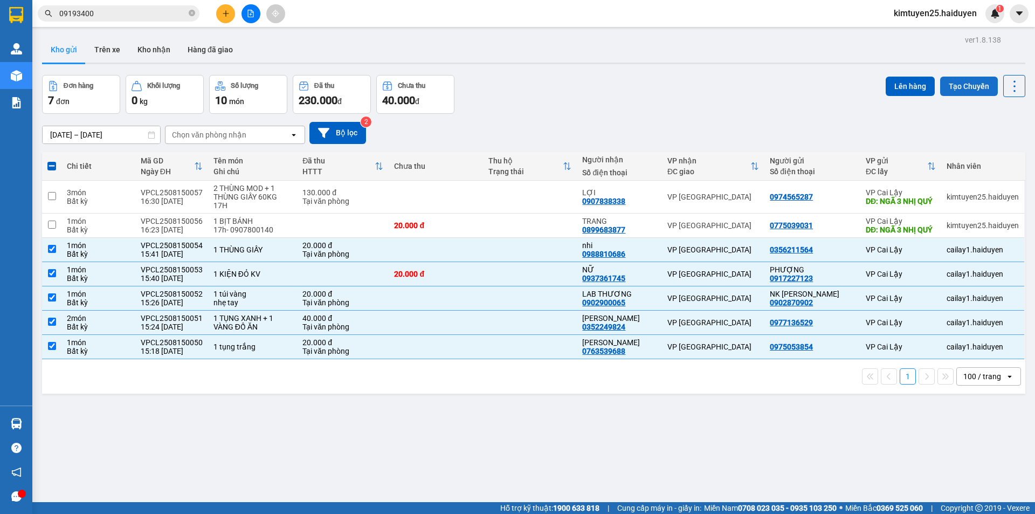
click at [965, 92] on button "Tạo Chuyến" at bounding box center [969, 86] width 58 height 19
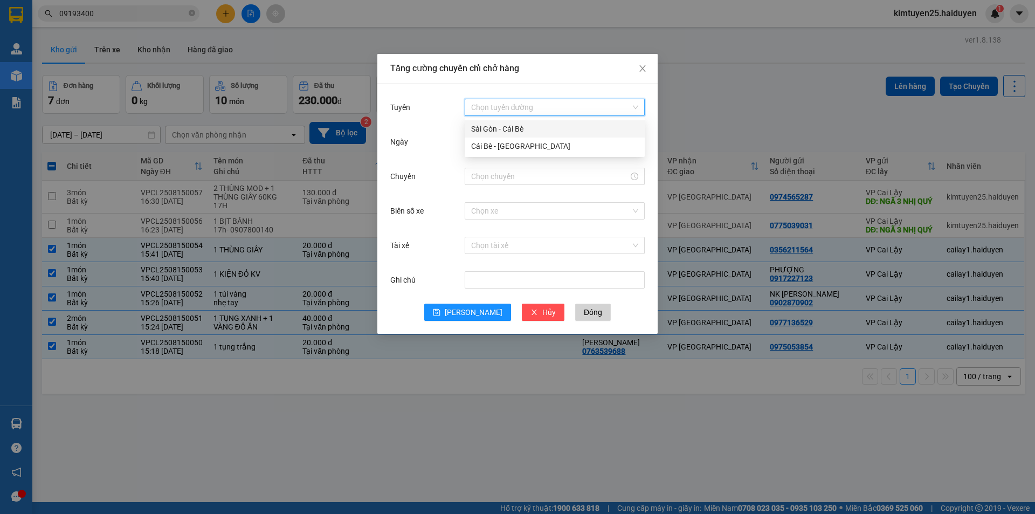
click at [514, 101] on input "Tuyến" at bounding box center [551, 107] width 160 height 16
click at [520, 142] on div "Cái Bè - [GEOGRAPHIC_DATA]" at bounding box center [554, 146] width 167 height 12
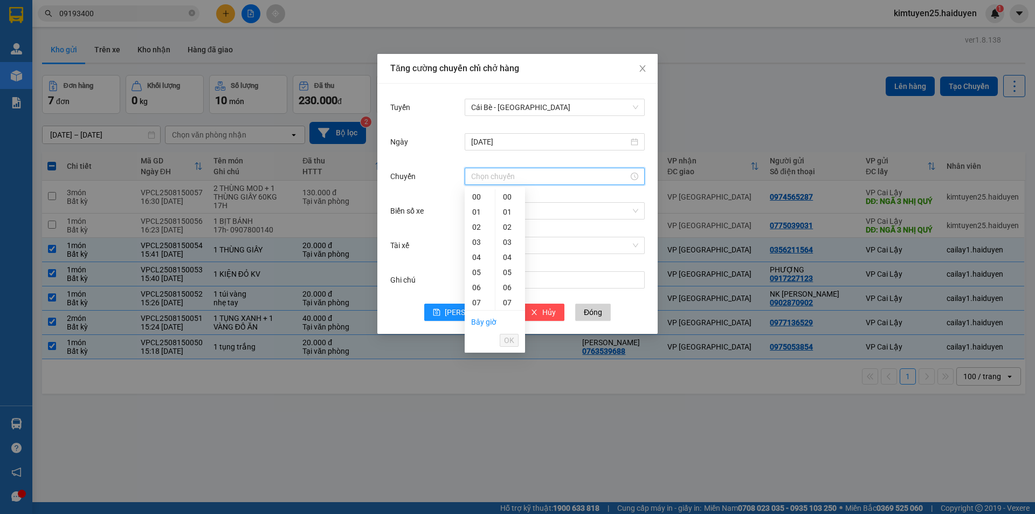
click at [487, 172] on input "Chuyến" at bounding box center [549, 176] width 157 height 12
click at [479, 297] on div "15" at bounding box center [480, 295] width 30 height 15
click at [512, 272] on div "31" at bounding box center [510, 273] width 30 height 15
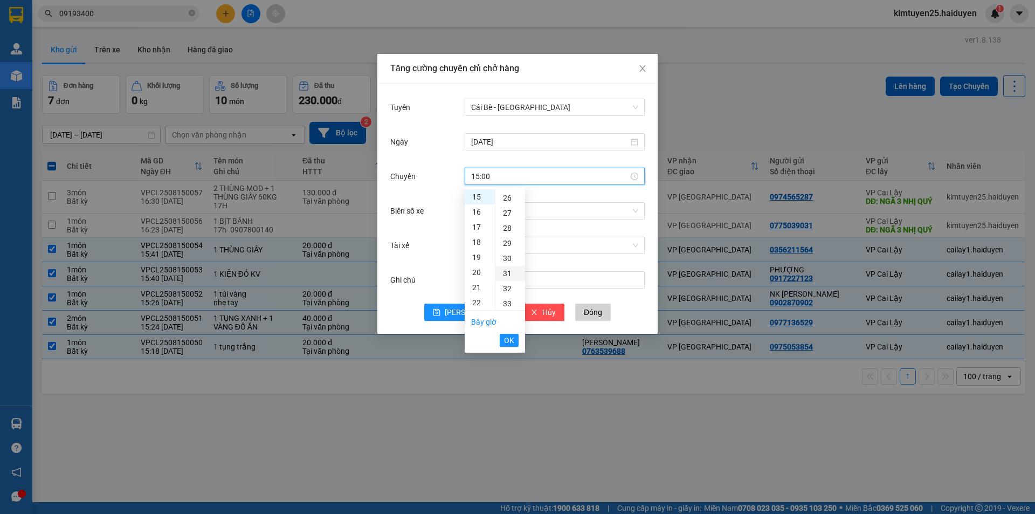
type input "15:31"
click at [512, 337] on span "OK" at bounding box center [509, 340] width 10 height 12
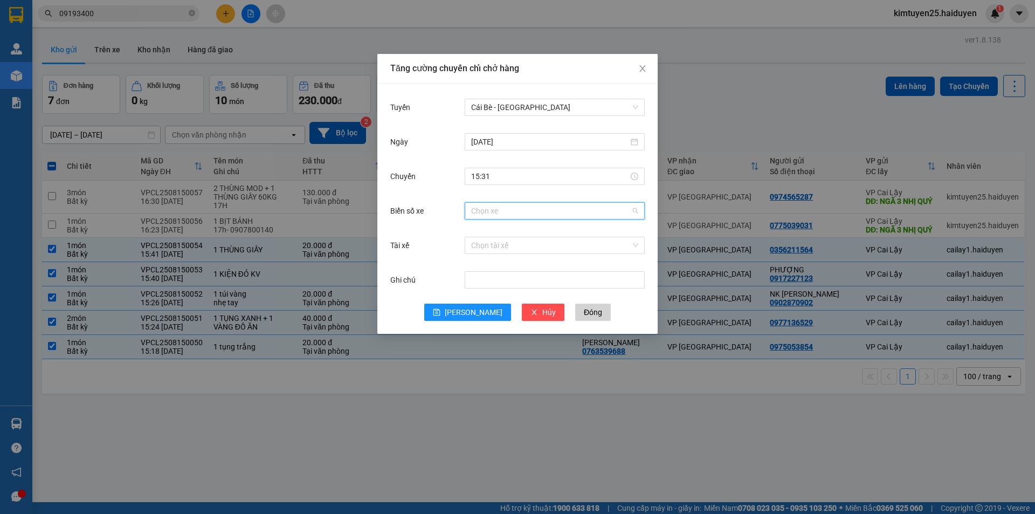
click at [497, 210] on input "Biển số xe" at bounding box center [551, 211] width 160 height 16
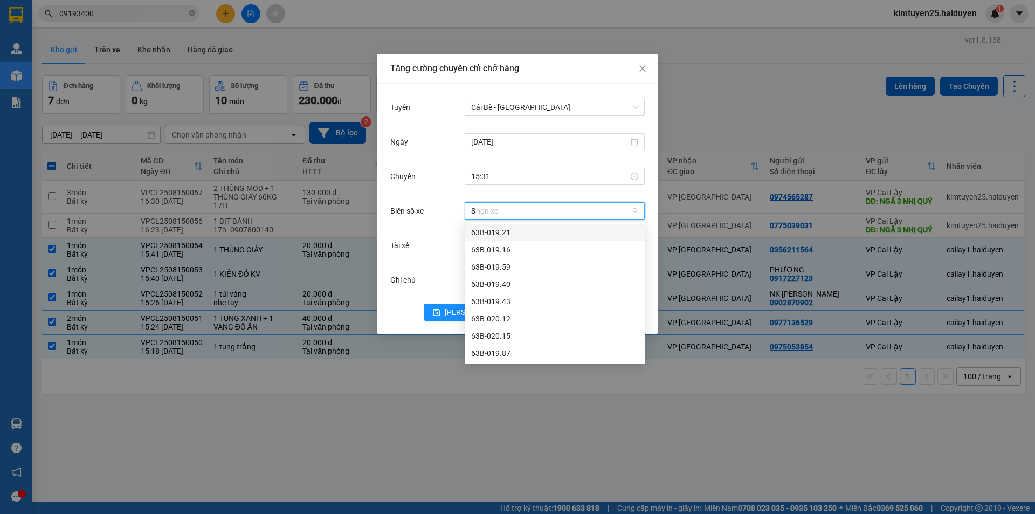
type input "89"
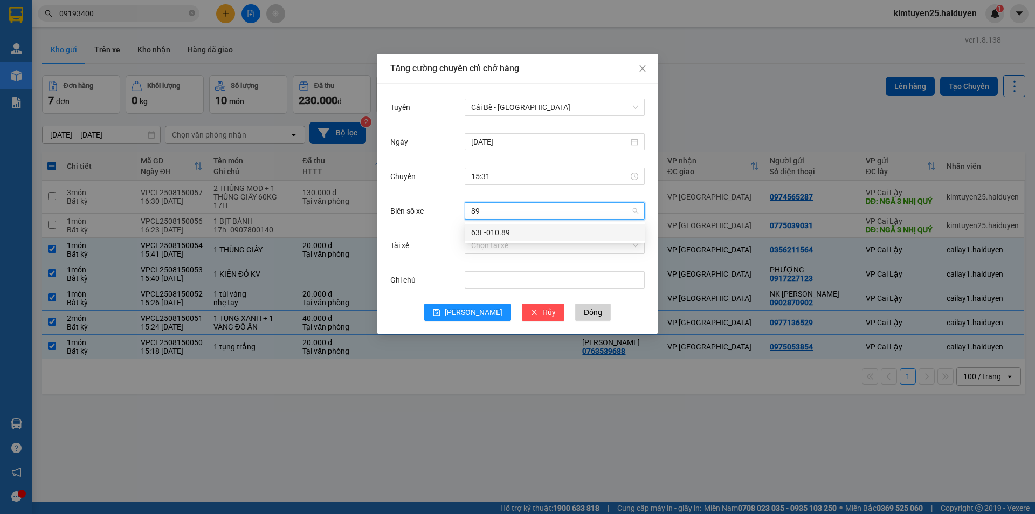
click at [502, 233] on div "63E-010.89" at bounding box center [554, 232] width 167 height 12
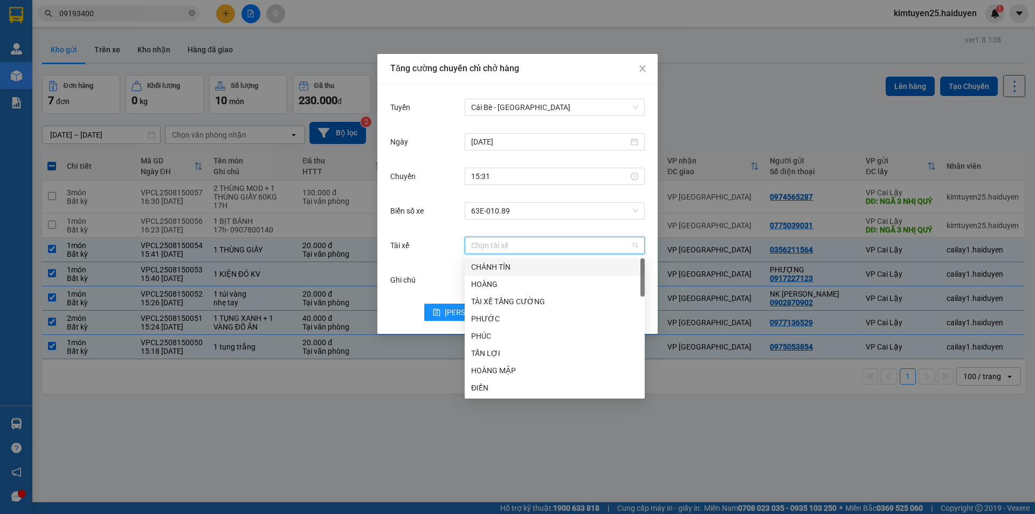
click at [498, 249] on input "Tài xế" at bounding box center [551, 245] width 160 height 16
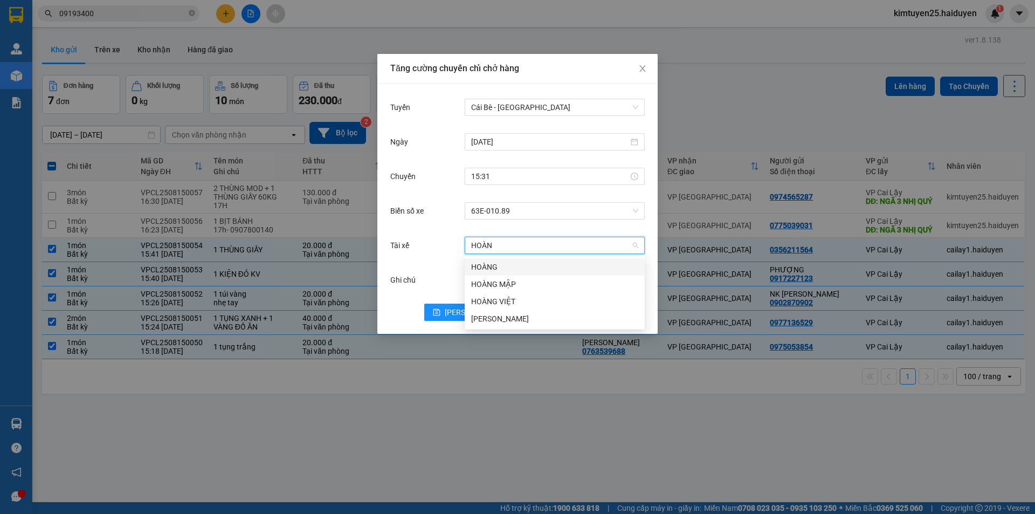
type input "HOÀNG"
click at [515, 279] on div "HOÀNG MẬP" at bounding box center [554, 284] width 167 height 12
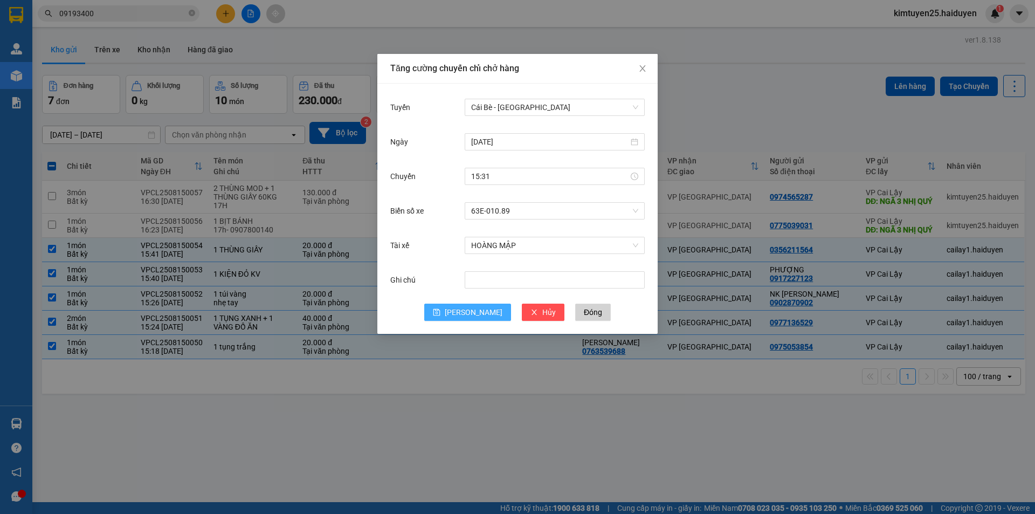
click at [465, 315] on button "[PERSON_NAME]" at bounding box center [467, 311] width 87 height 17
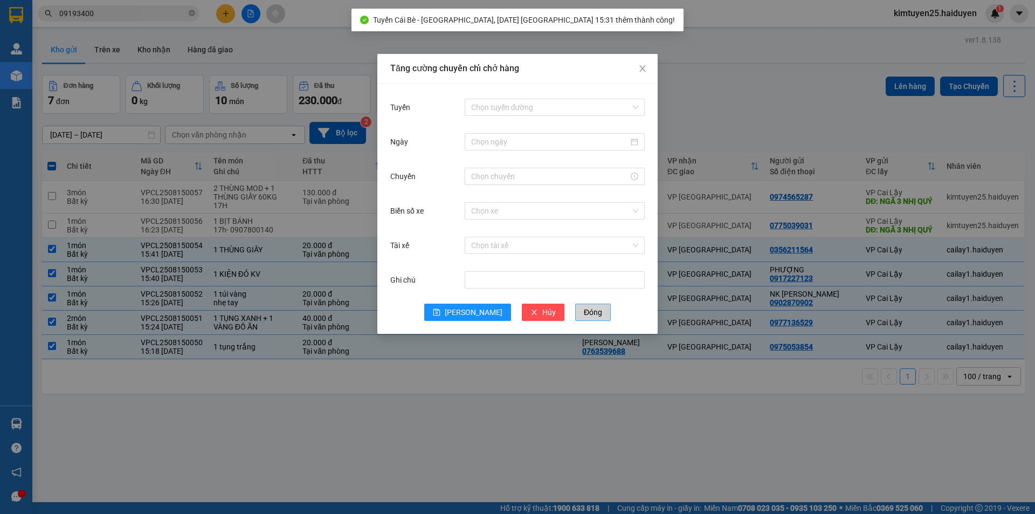
click at [575, 307] on button "Đóng" at bounding box center [593, 311] width 36 height 17
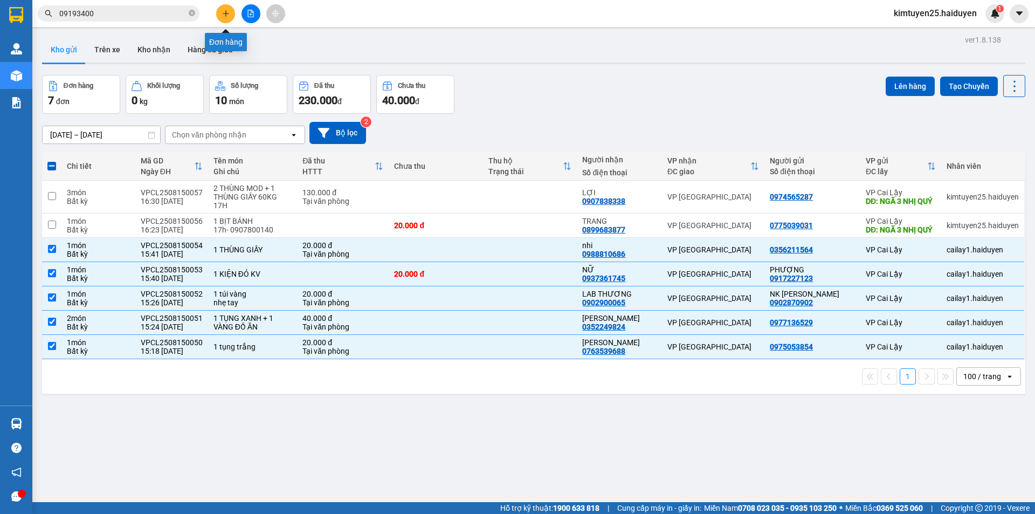
click at [223, 10] on icon "plus" at bounding box center [226, 14] width 8 height 8
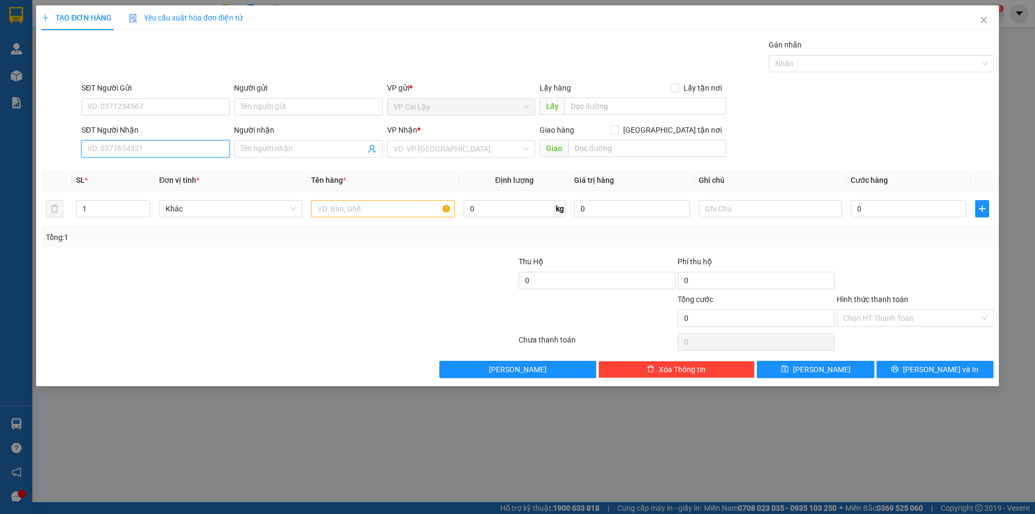
click at [117, 151] on input "SĐT Người Nhận" at bounding box center [155, 148] width 148 height 17
click at [127, 172] on div "0375159336 - HÀO" at bounding box center [155, 170] width 135 height 12
type input "0375159336"
type input "HÀO"
type input "20.000"
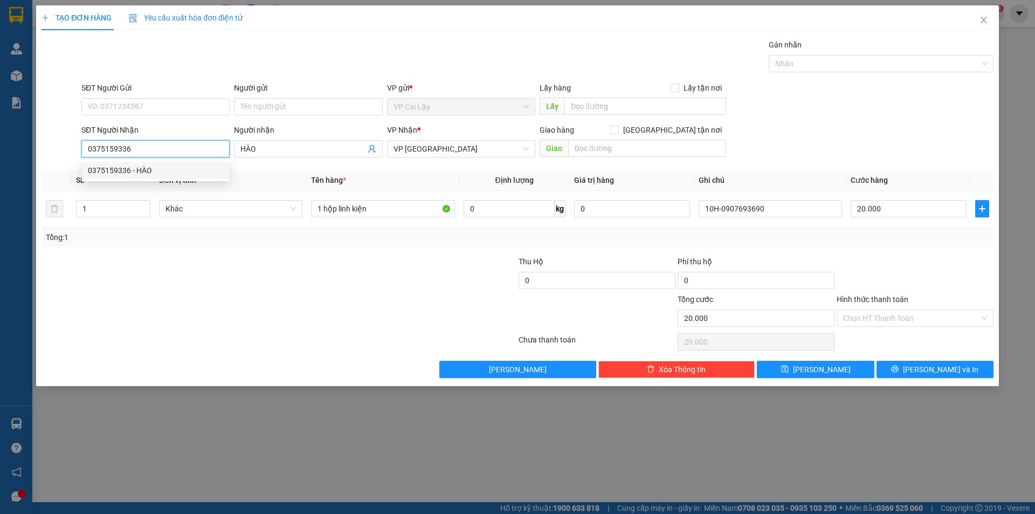
type input "20.000"
type input "0375159336"
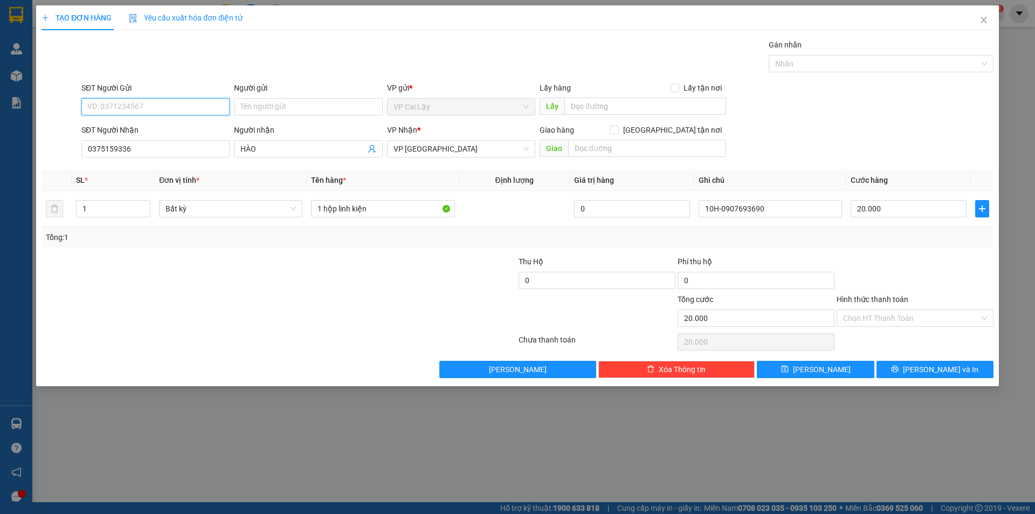
click at [179, 104] on input "SĐT Người Gửi" at bounding box center [155, 106] width 148 height 17
click at [171, 128] on div "0907939039 - ĐỀ" at bounding box center [155, 128] width 135 height 12
type input "0907939039"
type input "ĐỀ"
type input "chợ thuộc nhiêu"
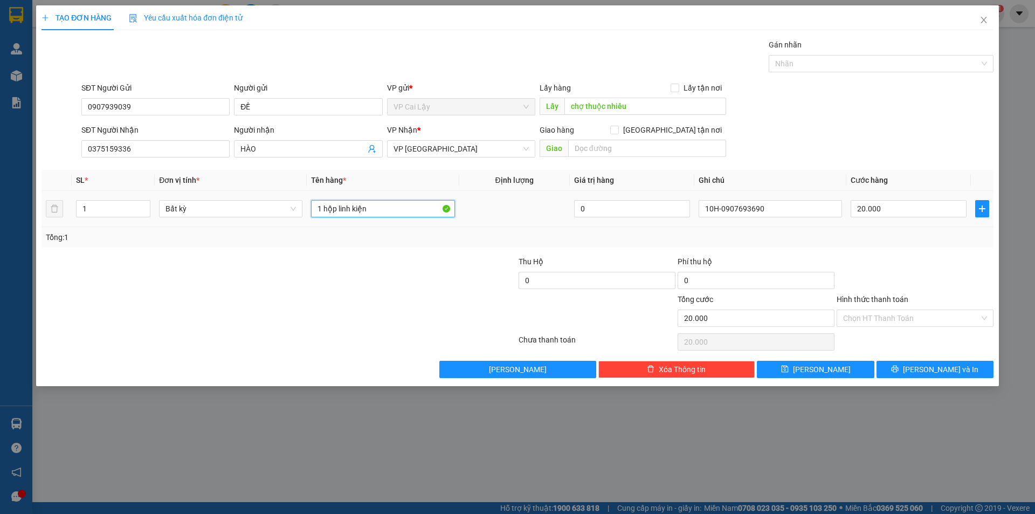
drag, startPoint x: 409, startPoint y: 215, endPoint x: 123, endPoint y: 223, distance: 285.3
click at [123, 223] on tr "1 Bất kỳ 1 hộp linh kiện 0 10H-0907693690 20.000" at bounding box center [518, 209] width 952 height 36
type input "1 HỘP LINH KIỆN"
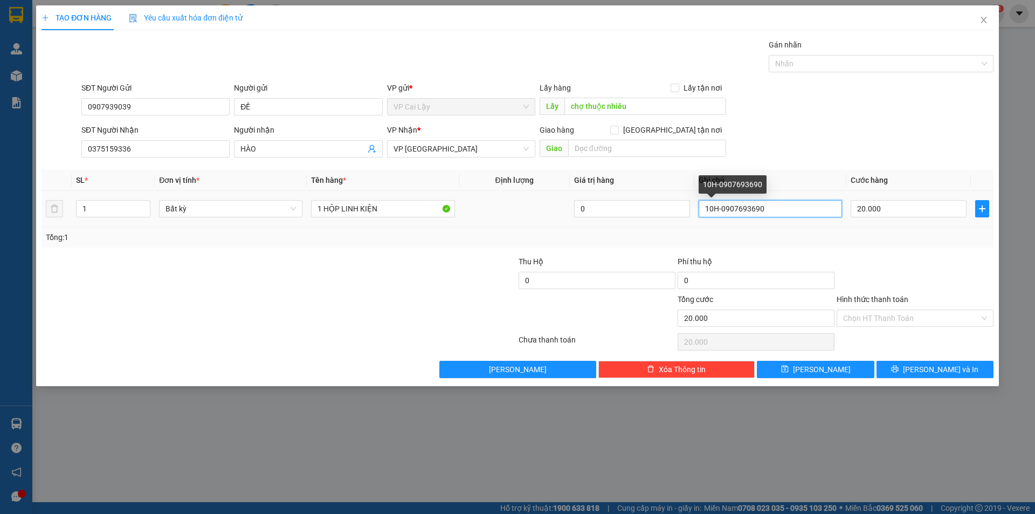
click at [785, 205] on input "10H-0907693690" at bounding box center [770, 208] width 143 height 17
click at [713, 208] on input "10H-0907693690" at bounding box center [770, 208] width 143 height 17
type input "17H-0907693690"
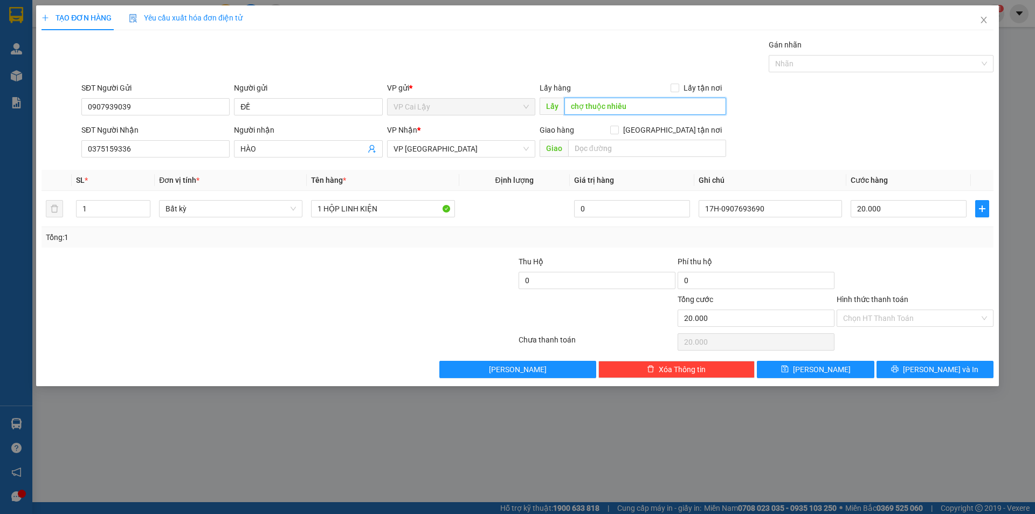
click at [640, 112] on input "chợ thuộc nhiêu" at bounding box center [645, 106] width 162 height 17
type input "CHỢ THUỘC [GEOGRAPHIC_DATA]"
click at [879, 322] on input "Hình thức thanh toán" at bounding box center [911, 318] width 136 height 16
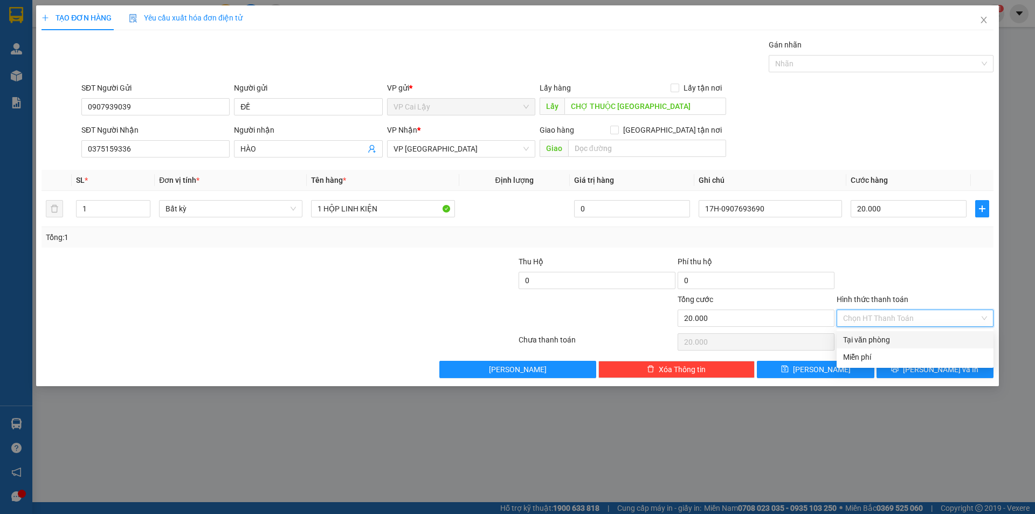
click at [883, 341] on div "Tại văn phòng" at bounding box center [915, 340] width 144 height 12
type input "0"
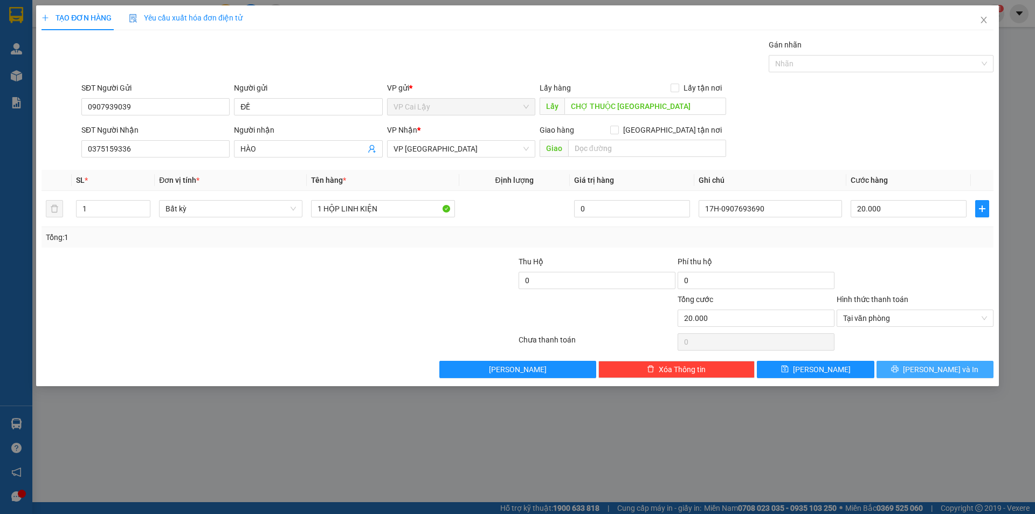
click at [903, 373] on button "[PERSON_NAME] và In" at bounding box center [935, 369] width 117 height 17
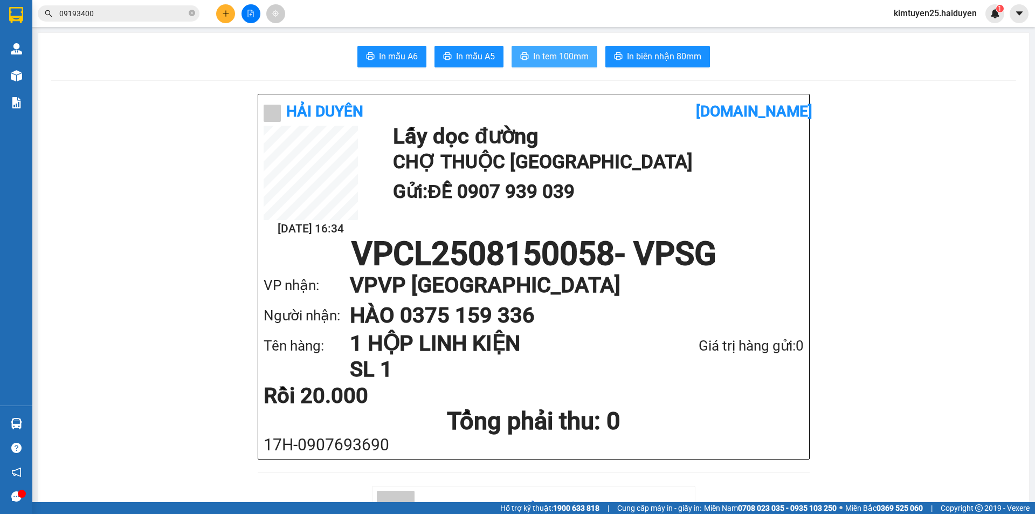
click at [562, 53] on span "In tem 100mm" at bounding box center [561, 56] width 56 height 13
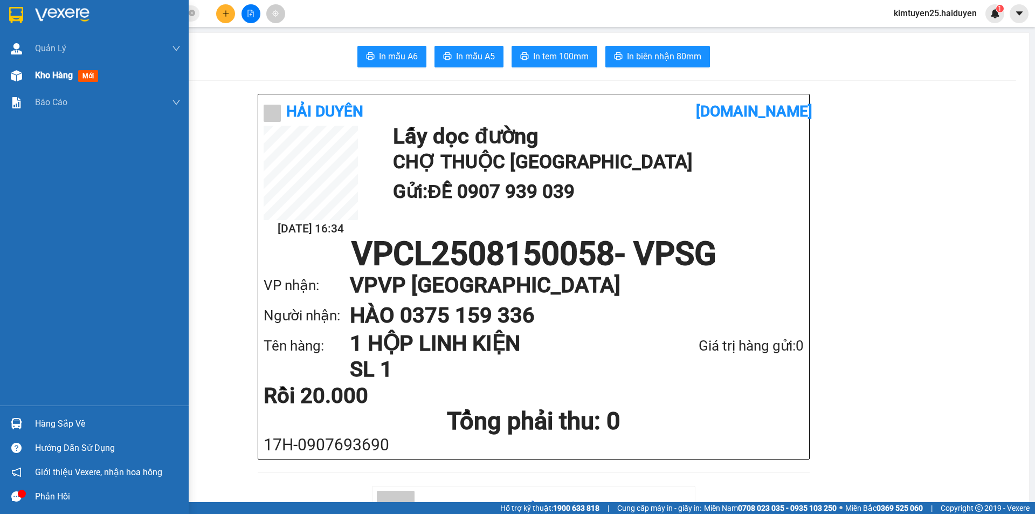
click at [21, 87] on div "Kho hàng mới" at bounding box center [94, 75] width 189 height 27
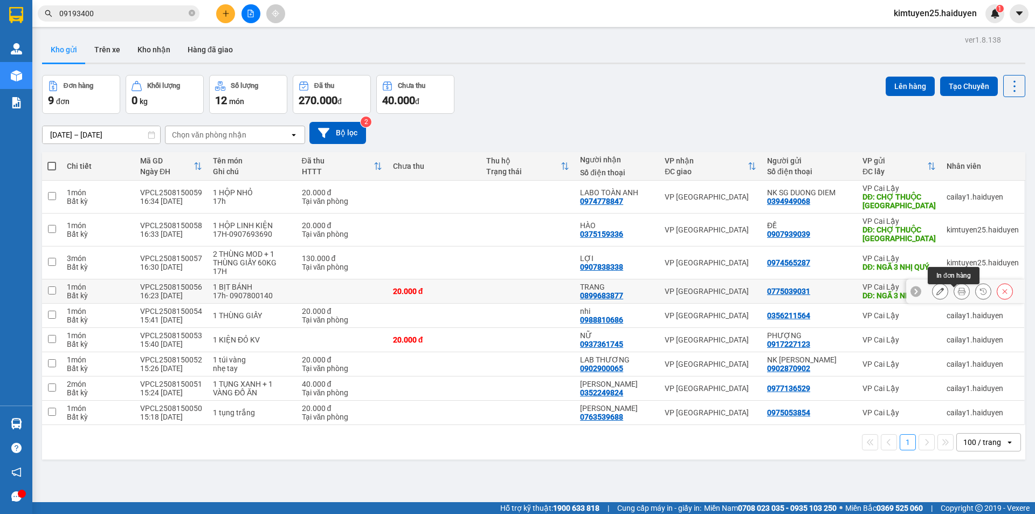
click at [958, 293] on button at bounding box center [961, 291] width 15 height 19
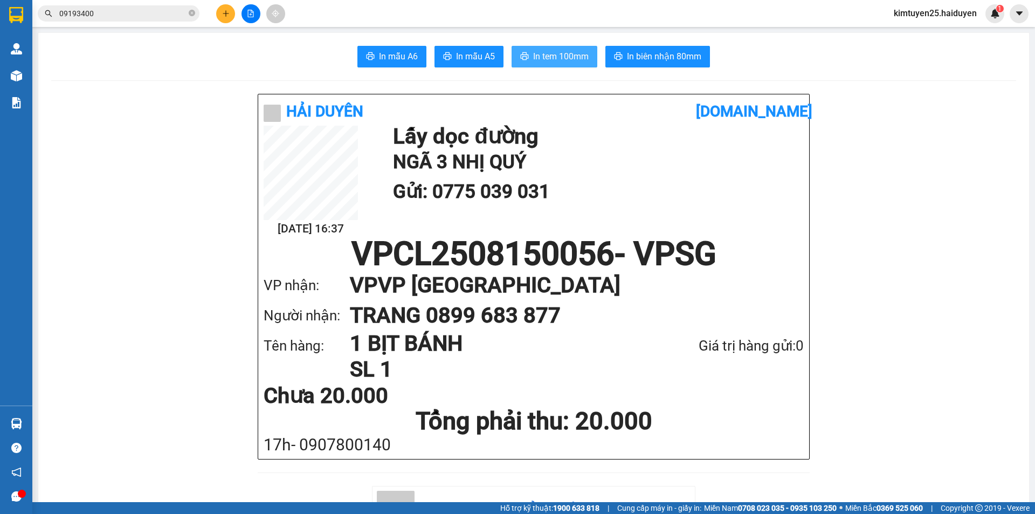
click at [571, 53] on span "In tem 100mm" at bounding box center [561, 56] width 56 height 13
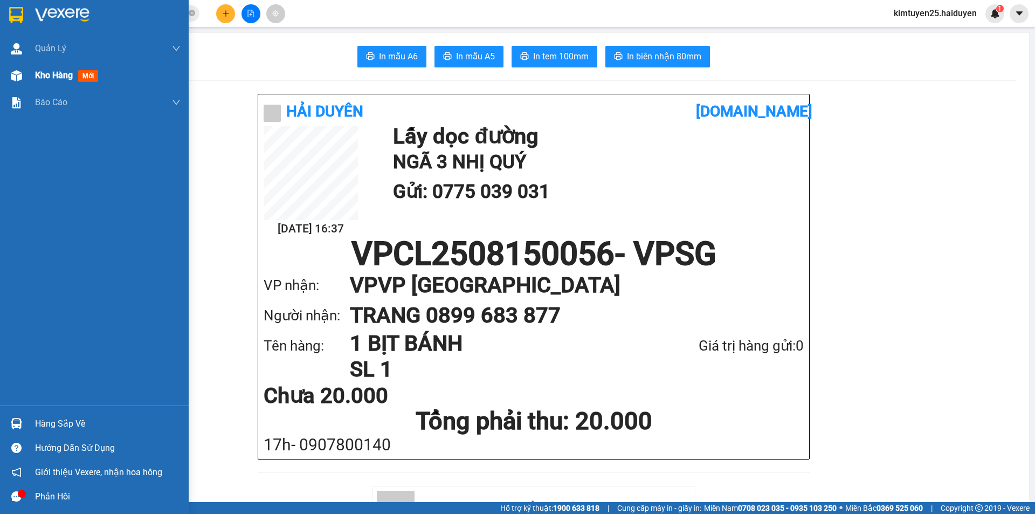
click at [39, 80] on span "Kho hàng" at bounding box center [54, 75] width 38 height 10
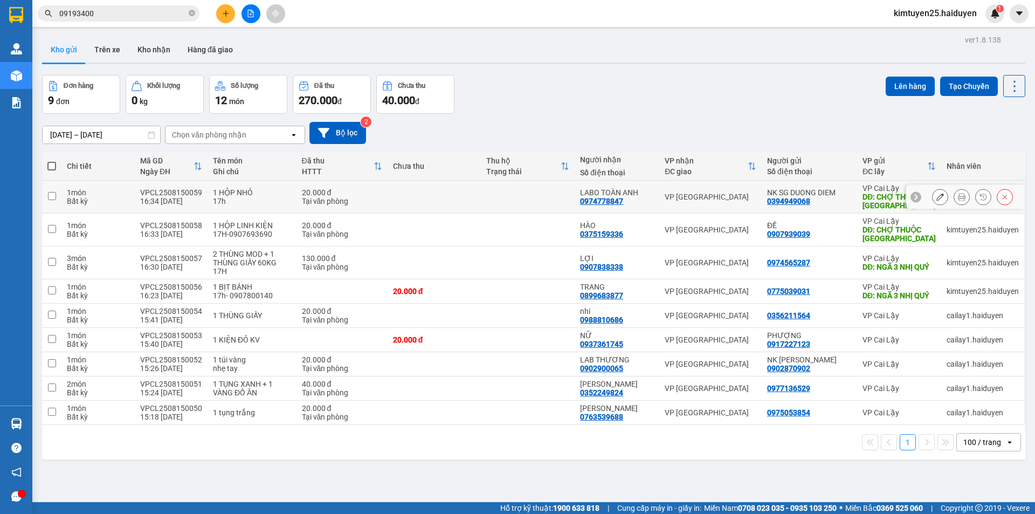
click at [957, 195] on button at bounding box center [961, 197] width 15 height 19
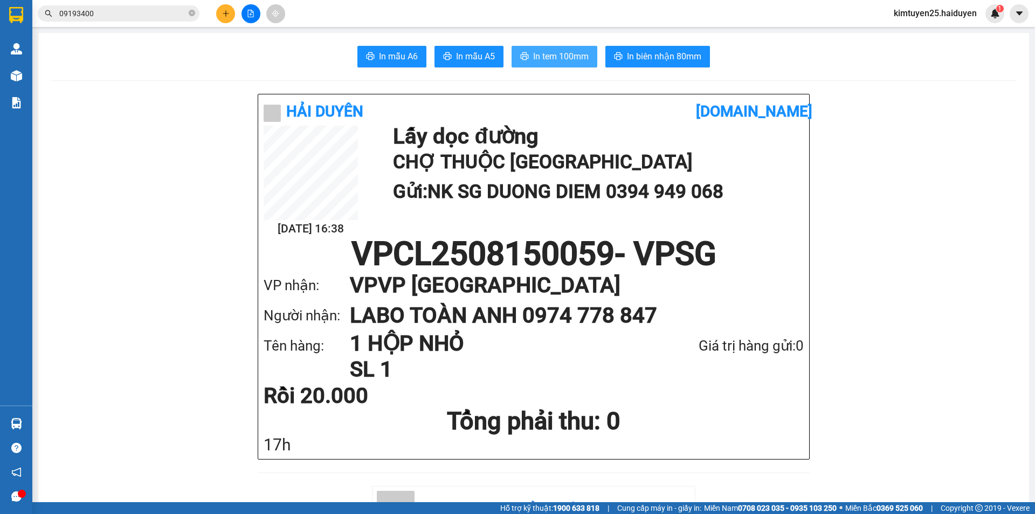
click at [558, 54] on span "In tem 100mm" at bounding box center [561, 56] width 56 height 13
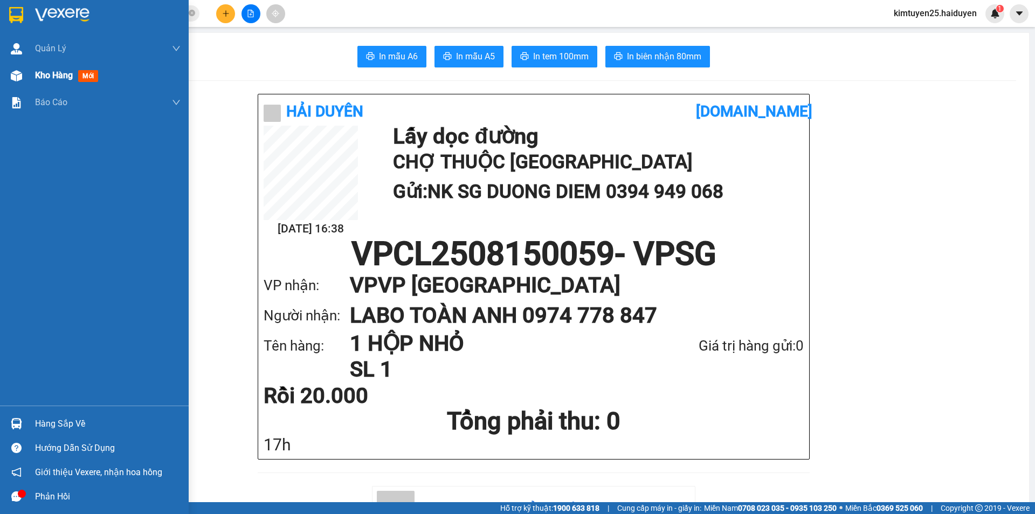
drag, startPoint x: 29, startPoint y: 77, endPoint x: 40, endPoint y: 67, distance: 14.5
click at [29, 77] on div "Kho hàng mới" at bounding box center [94, 75] width 189 height 27
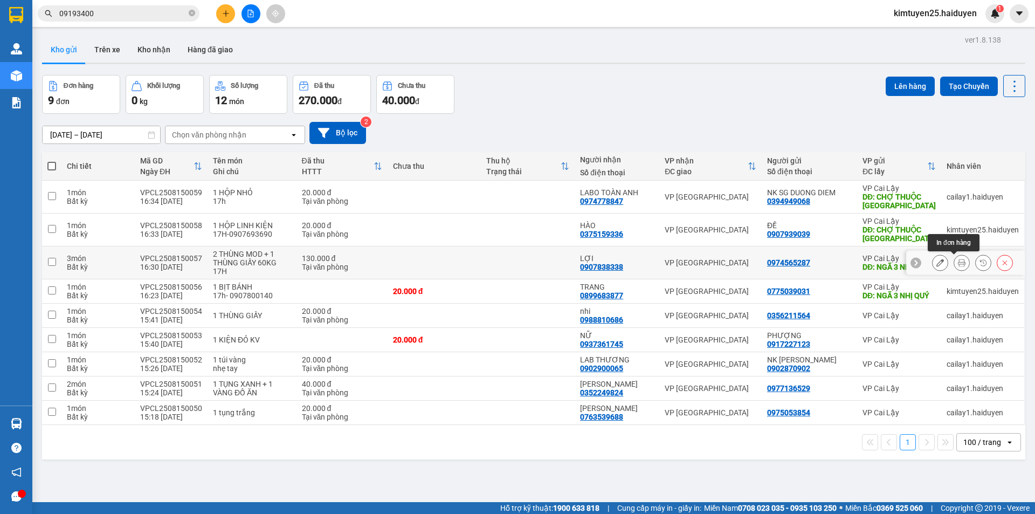
click at [958, 259] on icon at bounding box center [962, 263] width 8 height 8
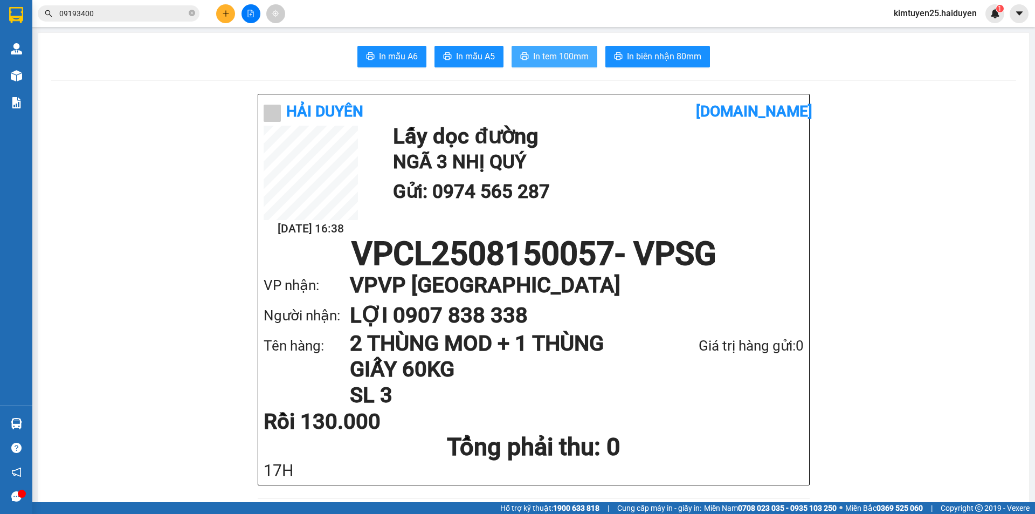
click at [559, 51] on span "In tem 100mm" at bounding box center [561, 56] width 56 height 13
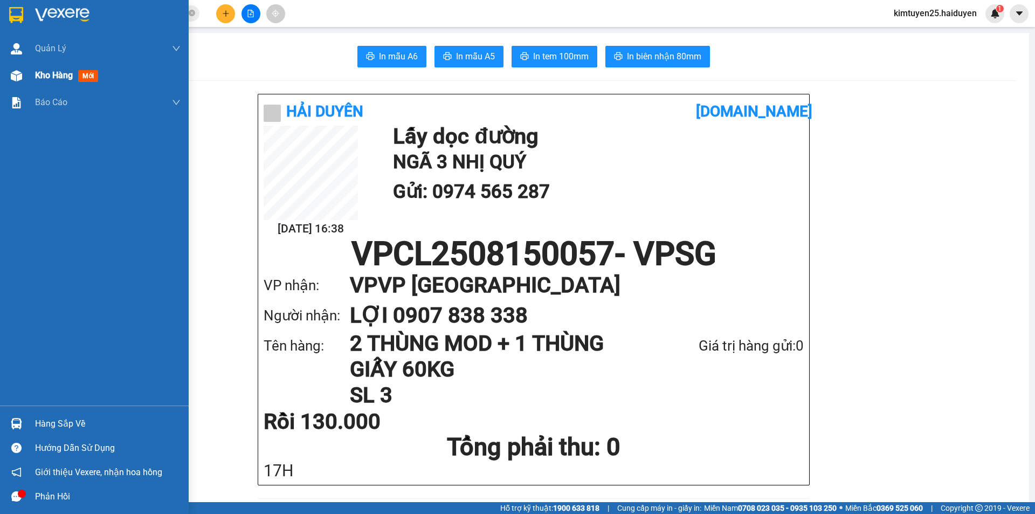
click at [24, 77] on div at bounding box center [16, 75] width 19 height 19
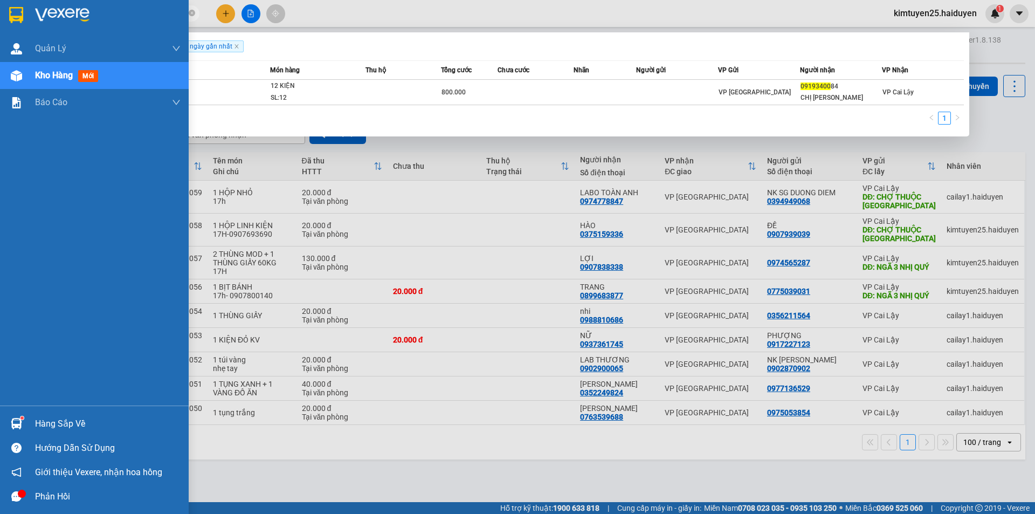
drag, startPoint x: 133, startPoint y: 15, endPoint x: 0, endPoint y: 27, distance: 133.8
click at [0, 27] on section "Kết quả tìm kiếm ( 1 ) Bộ lọc Gửi 3 ngày gần nhất Mã ĐH Trạng thái Món hàng Thu…" at bounding box center [517, 257] width 1035 height 514
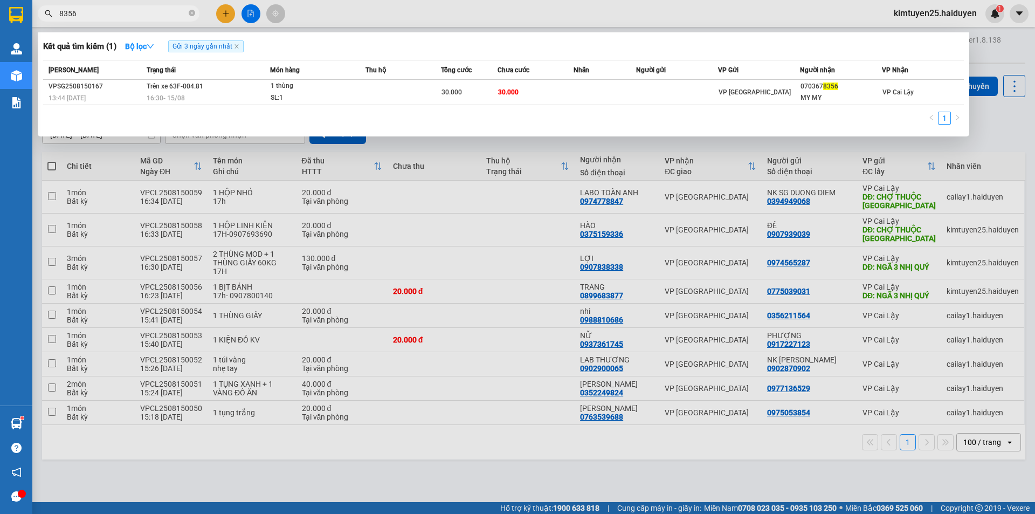
type input "8356"
click at [513, 11] on div at bounding box center [517, 257] width 1035 height 514
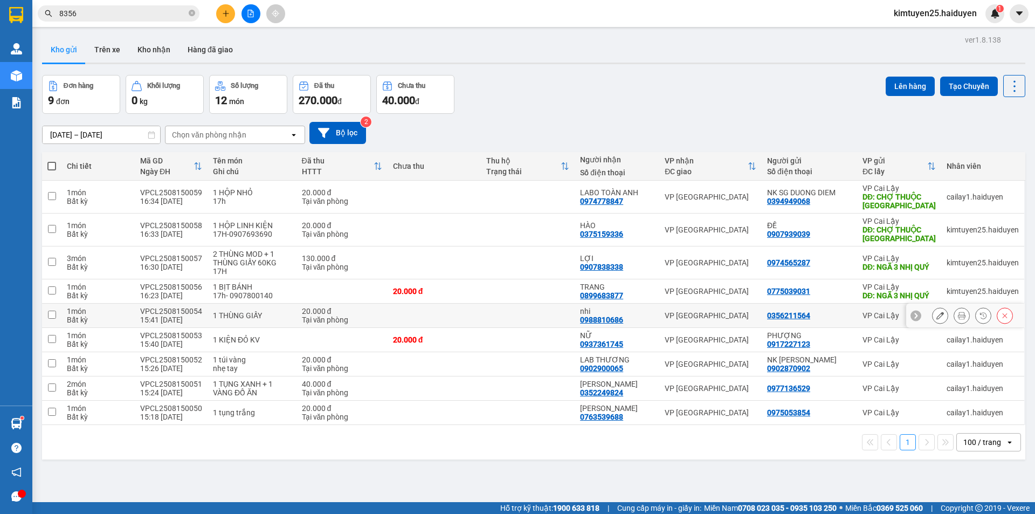
click at [734, 320] on div "VP [GEOGRAPHIC_DATA]" at bounding box center [711, 315] width 92 height 9
checkbox input "true"
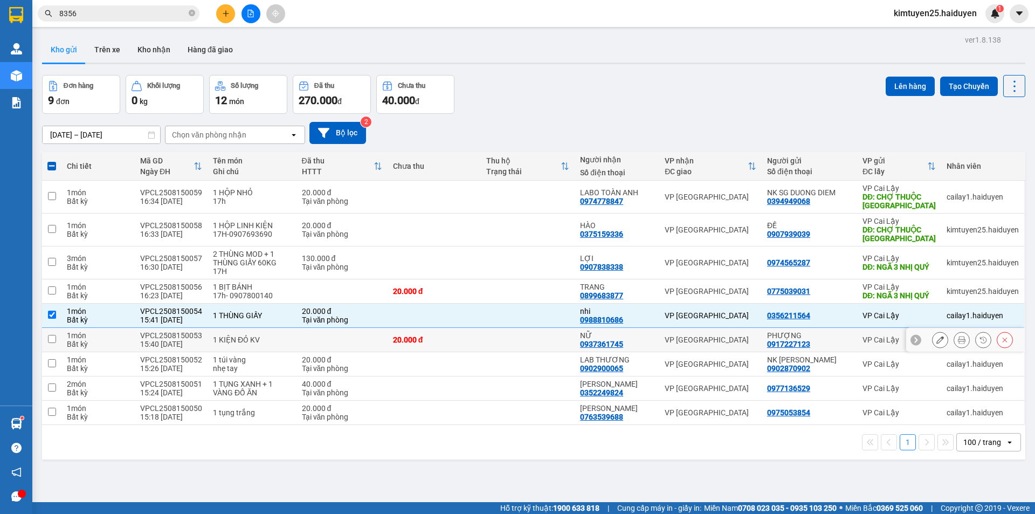
click at [741, 344] on div "VP [GEOGRAPHIC_DATA]" at bounding box center [711, 339] width 92 height 9
checkbox input "true"
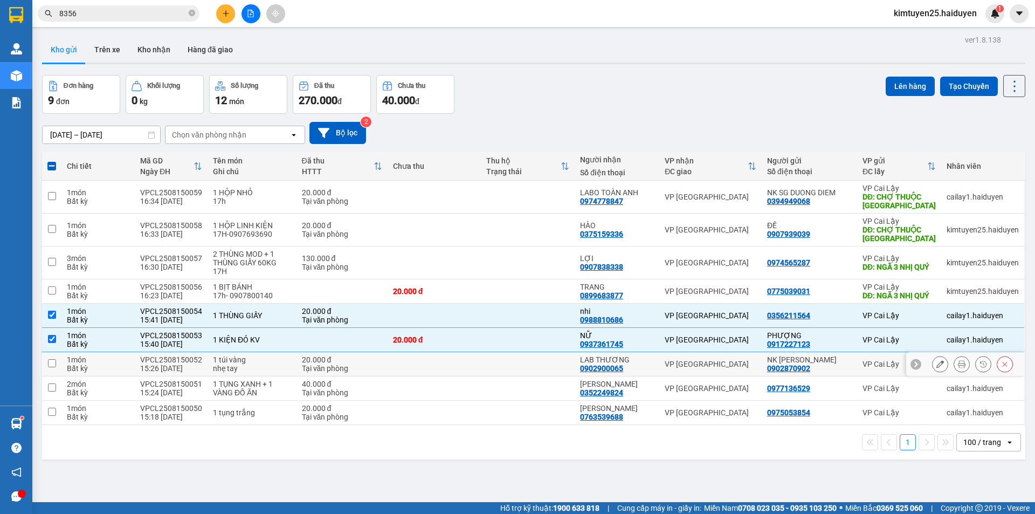
click at [747, 376] on td "VP [GEOGRAPHIC_DATA]" at bounding box center [710, 364] width 102 height 24
checkbox input "true"
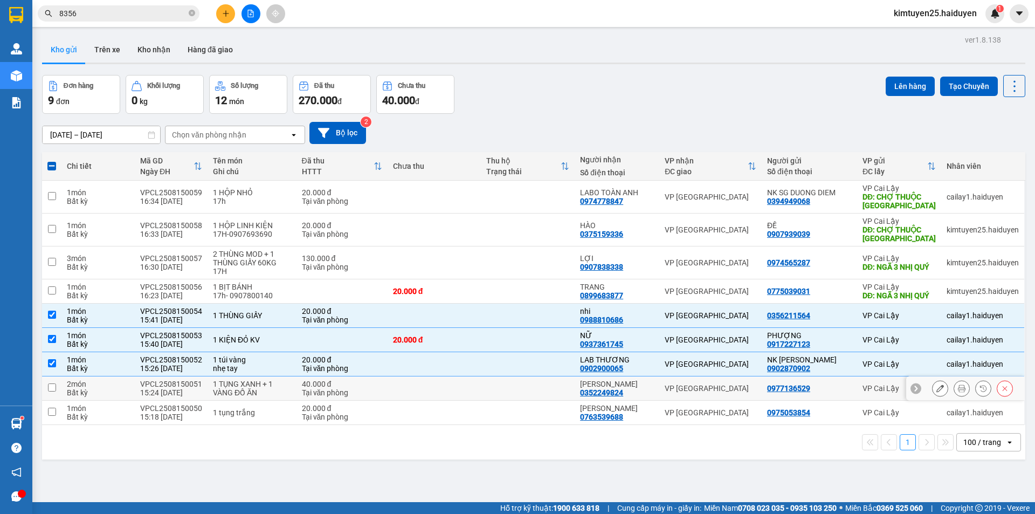
click at [746, 392] on div "VP [GEOGRAPHIC_DATA]" at bounding box center [711, 388] width 92 height 9
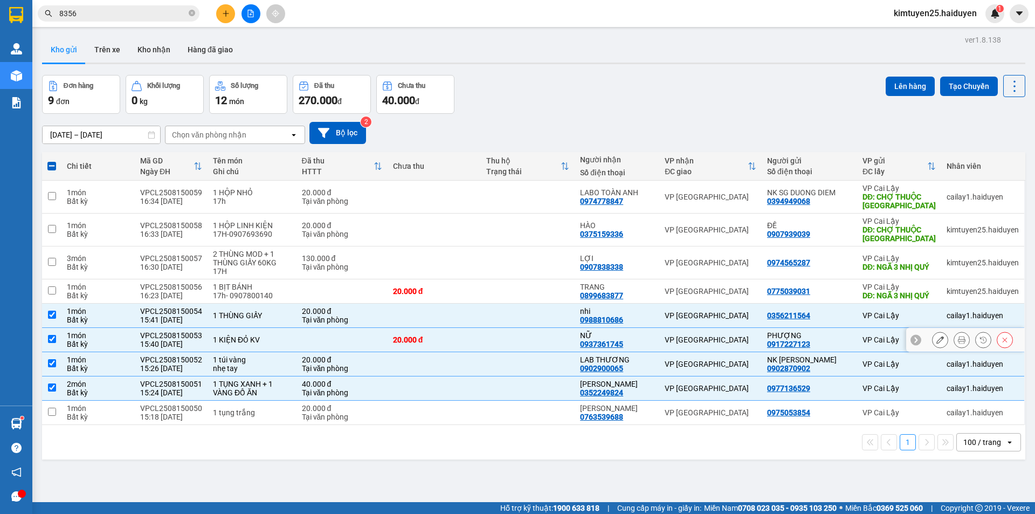
click at [731, 352] on td "VP [GEOGRAPHIC_DATA]" at bounding box center [710, 340] width 102 height 24
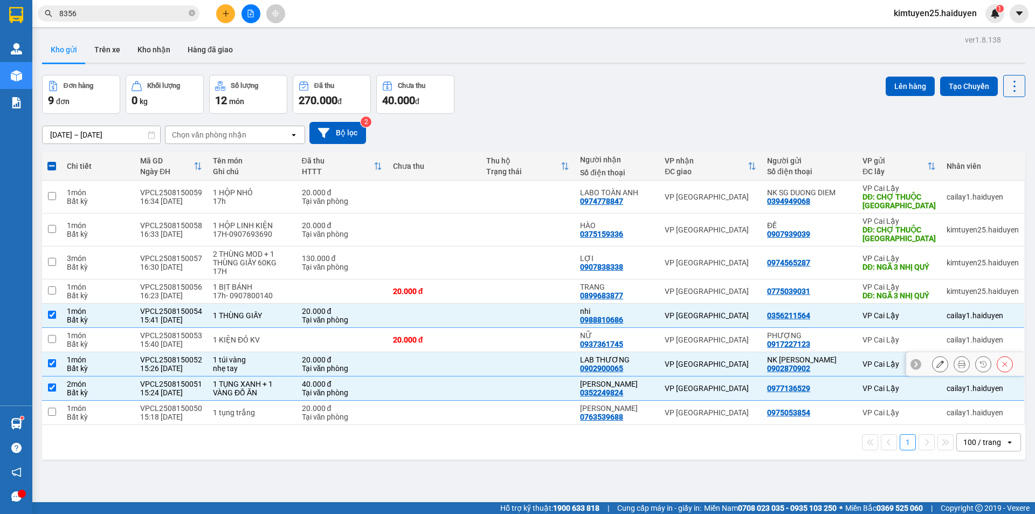
click at [732, 368] on div "VP [GEOGRAPHIC_DATA]" at bounding box center [711, 364] width 92 height 9
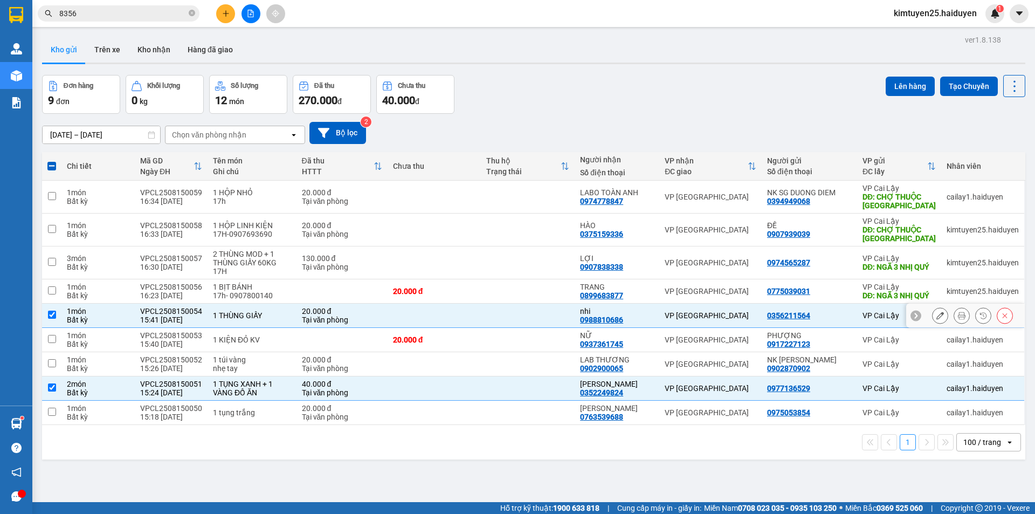
click at [732, 320] on div "VP [GEOGRAPHIC_DATA]" at bounding box center [711, 315] width 92 height 9
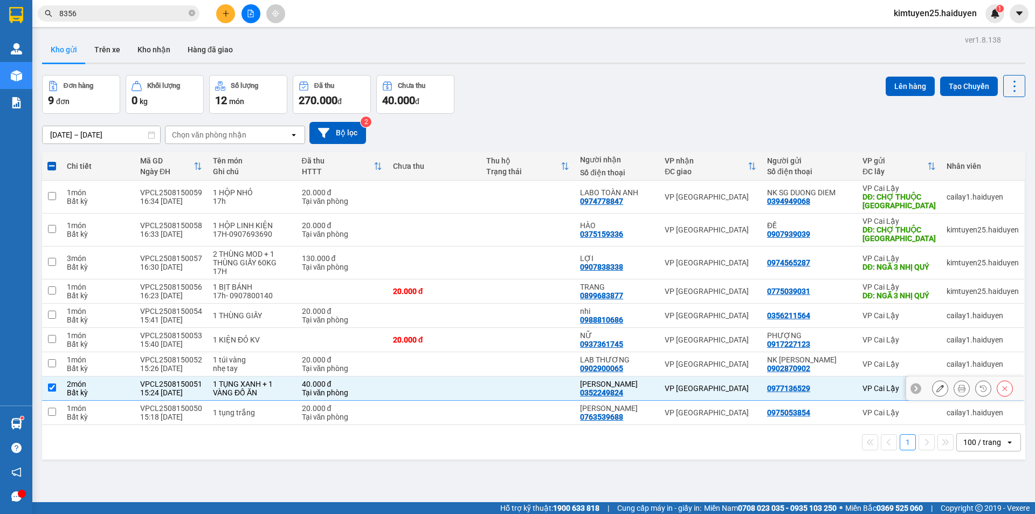
click at [735, 392] on div "VP [GEOGRAPHIC_DATA]" at bounding box center [711, 388] width 92 height 9
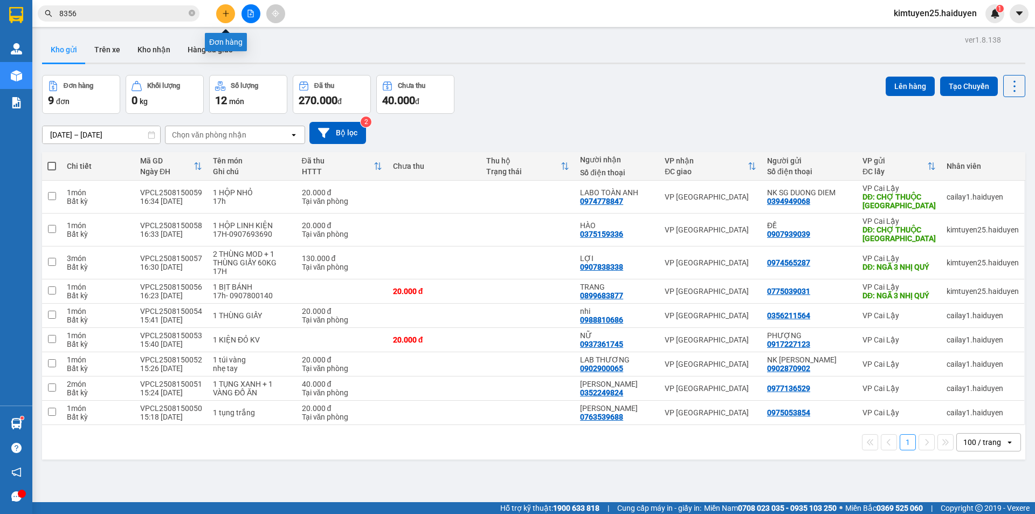
click at [229, 15] on icon "plus" at bounding box center [226, 14] width 8 height 8
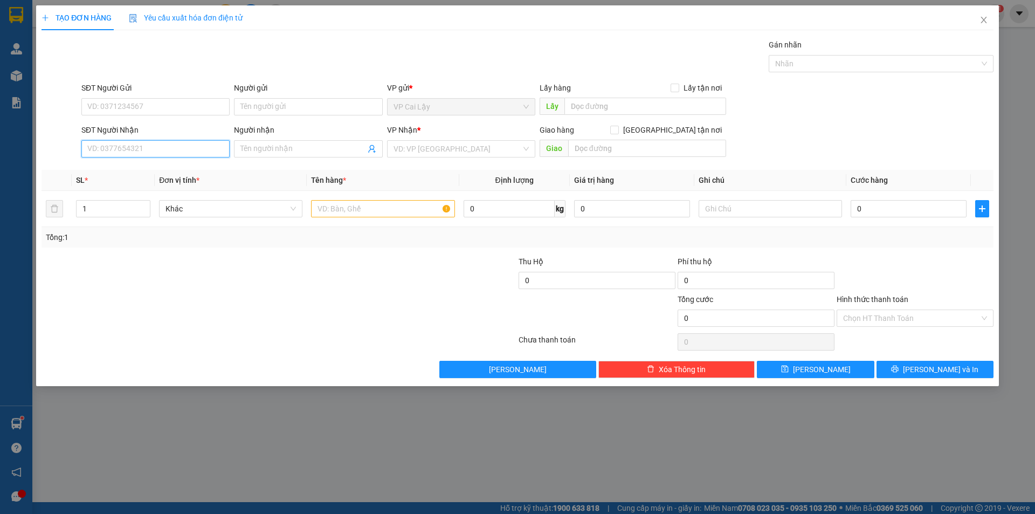
click at [210, 156] on input "SĐT Người Nhận" at bounding box center [155, 148] width 148 height 17
click at [167, 167] on div "0922122345 - HƯNG" at bounding box center [155, 170] width 135 height 12
type input "0922122345"
type input "HƯNG"
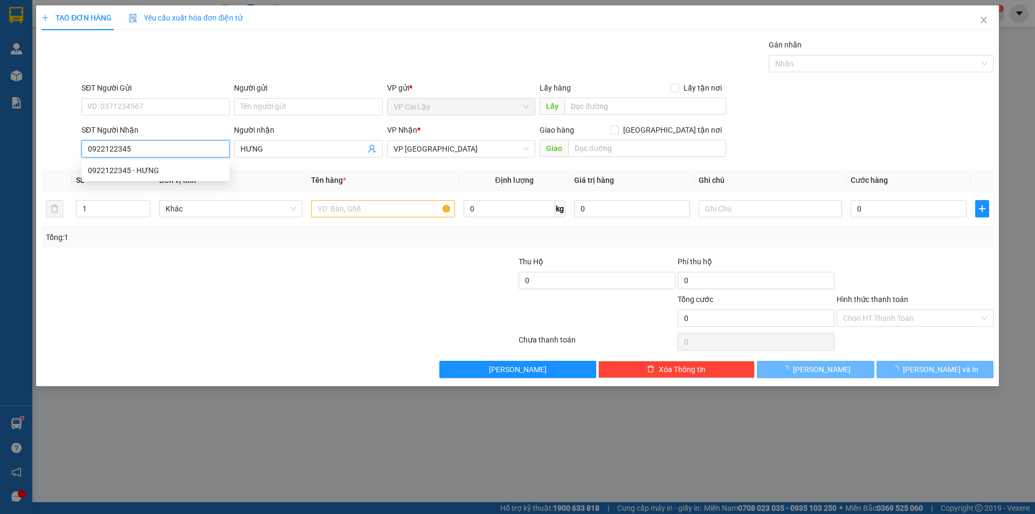
type input "20.000"
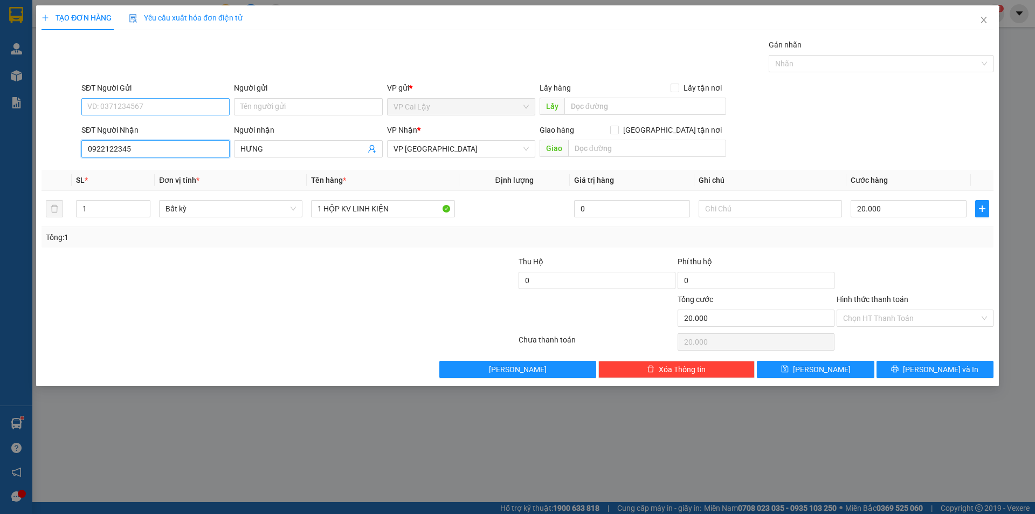
type input "0922122345"
click at [155, 105] on input "SĐT Người Gửi" at bounding box center [155, 106] width 148 height 17
click at [161, 129] on div "0348040838 - [PERSON_NAME]" at bounding box center [155, 128] width 135 height 12
type input "0348040838"
type input "KHÁNH"
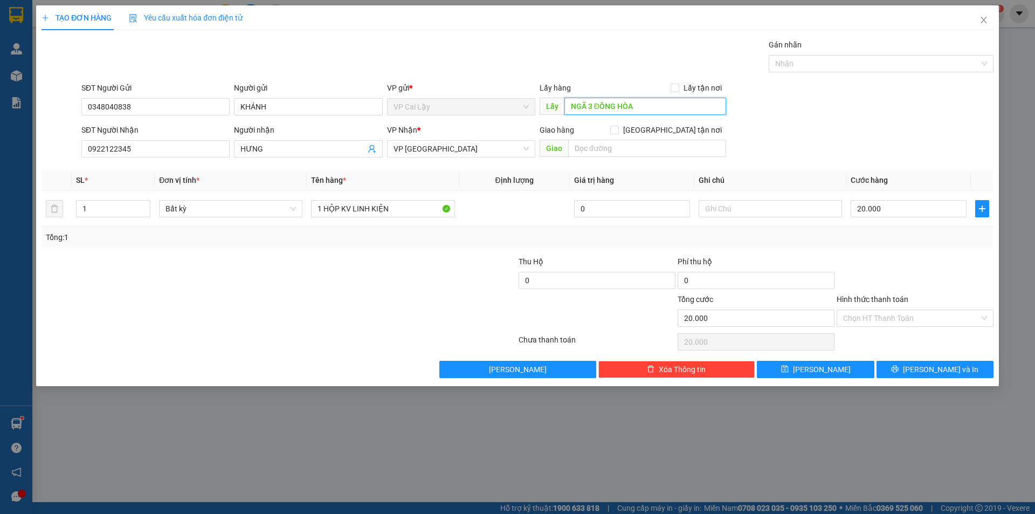
click at [652, 114] on input "NGÃ 3 ĐÔNG HÒA" at bounding box center [645, 106] width 162 height 17
type input "c"
type input "CẦU SAO"
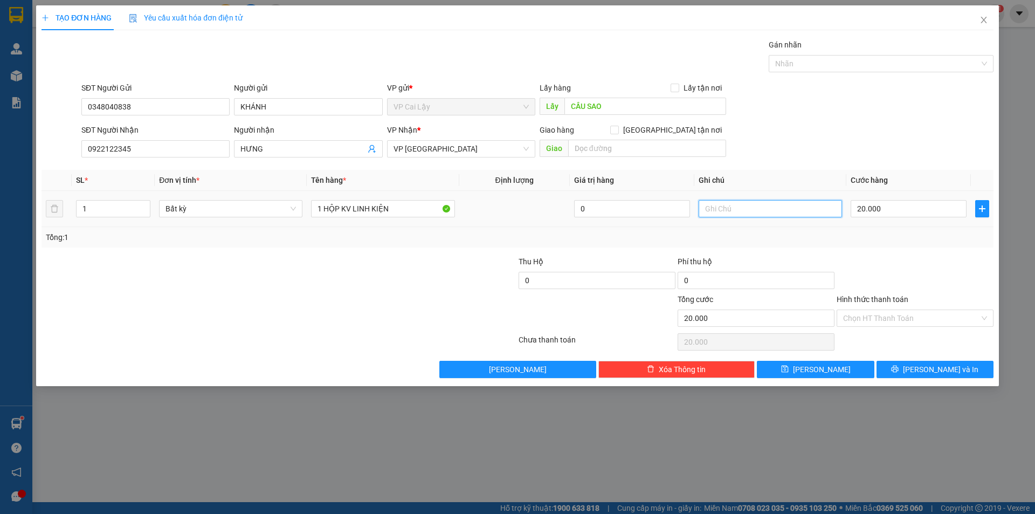
click at [742, 206] on input "text" at bounding box center [770, 208] width 143 height 17
type input "18"
click at [937, 277] on div at bounding box center [915, 275] width 159 height 38
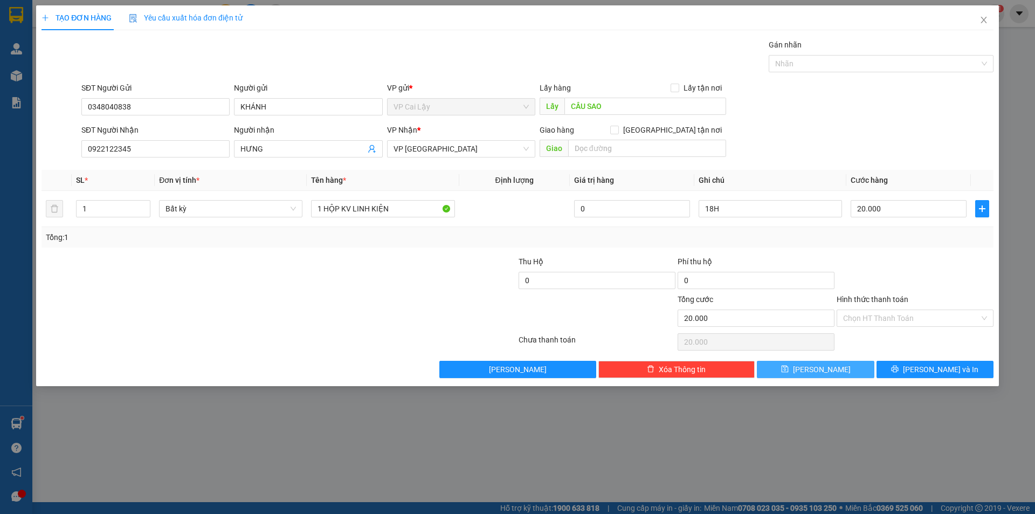
click at [789, 371] on icon "save" at bounding box center [785, 369] width 8 height 8
type input "0"
click at [982, 19] on icon "close" at bounding box center [984, 20] width 6 height 6
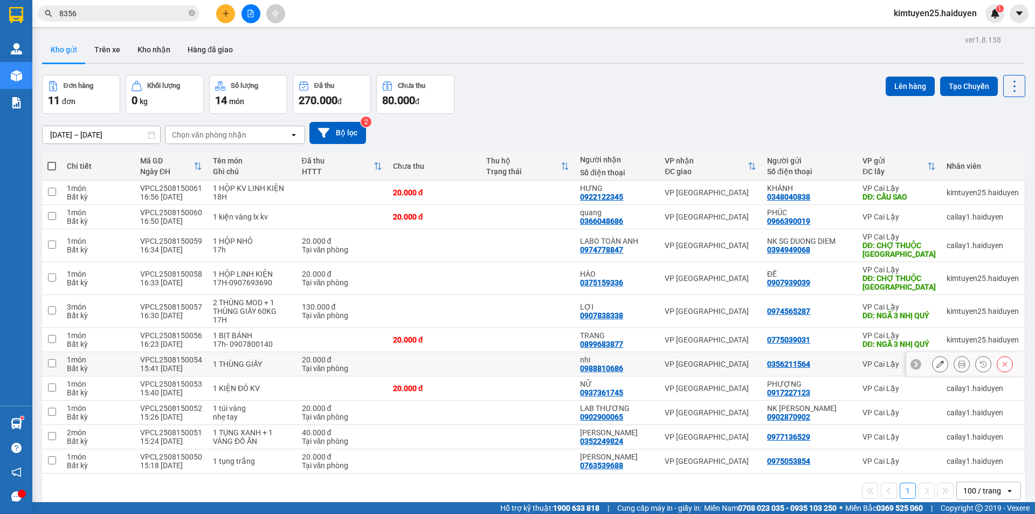
click at [721, 363] on td "VP [GEOGRAPHIC_DATA]" at bounding box center [710, 364] width 102 height 24
checkbox input "true"
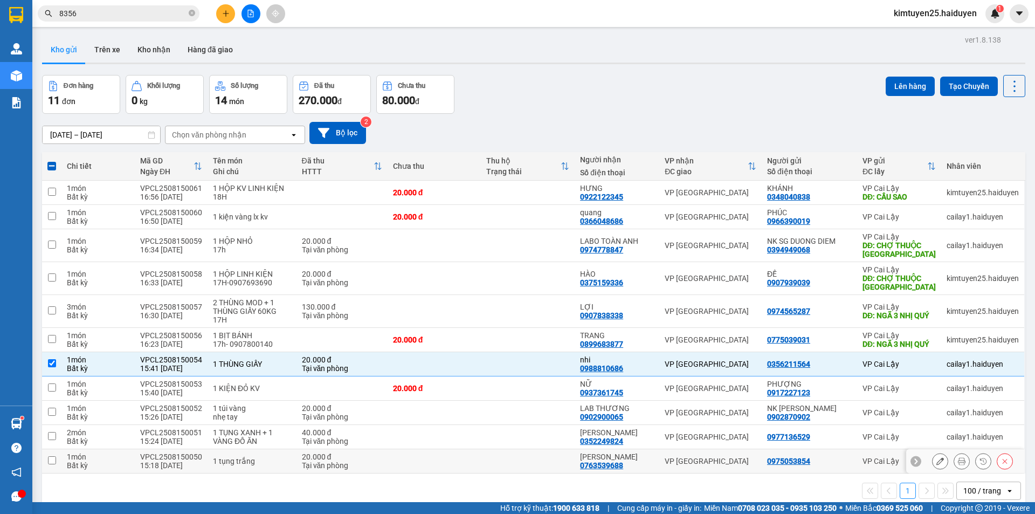
click at [705, 457] on div "VP [GEOGRAPHIC_DATA]" at bounding box center [711, 461] width 92 height 9
checkbox input "true"
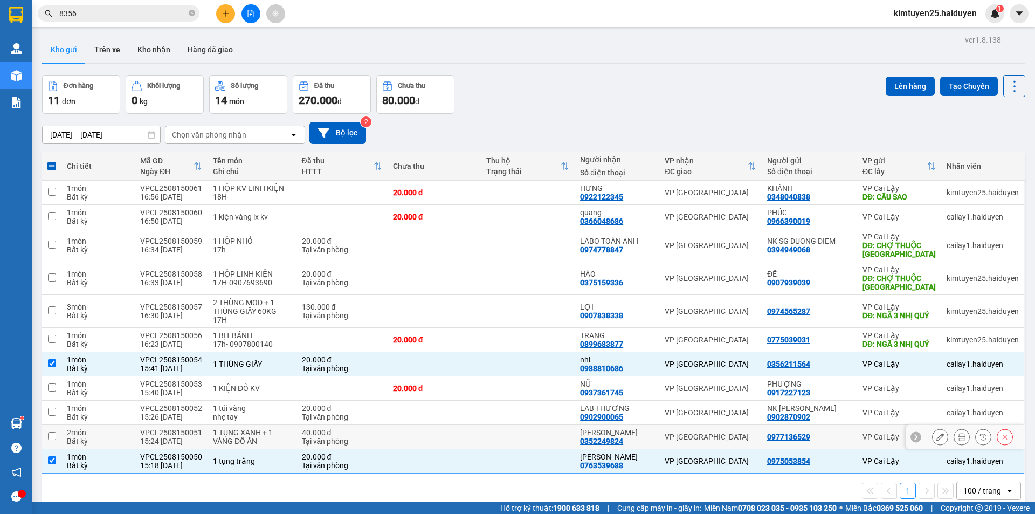
click at [728, 425] on td "VP [GEOGRAPHIC_DATA]" at bounding box center [710, 437] width 102 height 24
checkbox input "true"
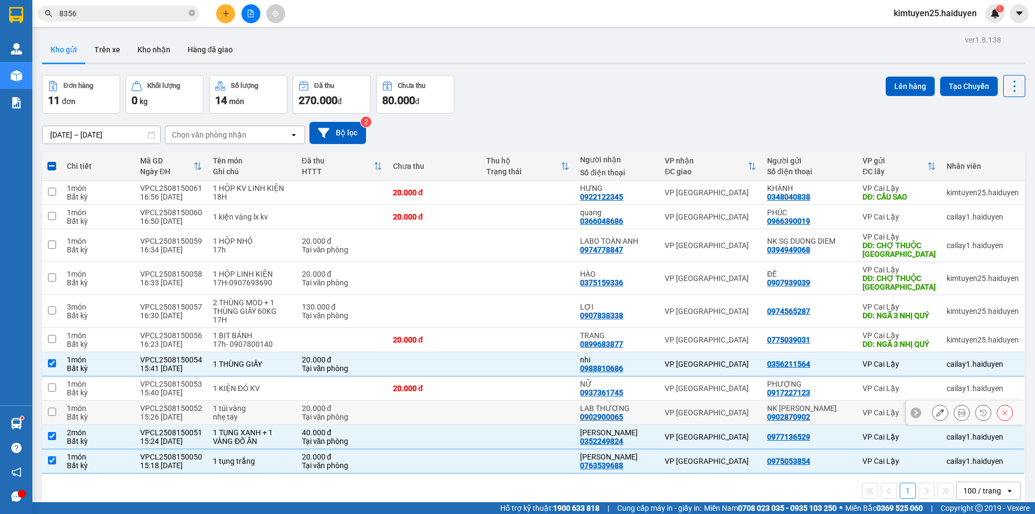
drag, startPoint x: 741, startPoint y: 370, endPoint x: 735, endPoint y: 356, distance: 15.7
click at [736, 401] on td "VP [GEOGRAPHIC_DATA]" at bounding box center [710, 413] width 102 height 24
checkbox input "true"
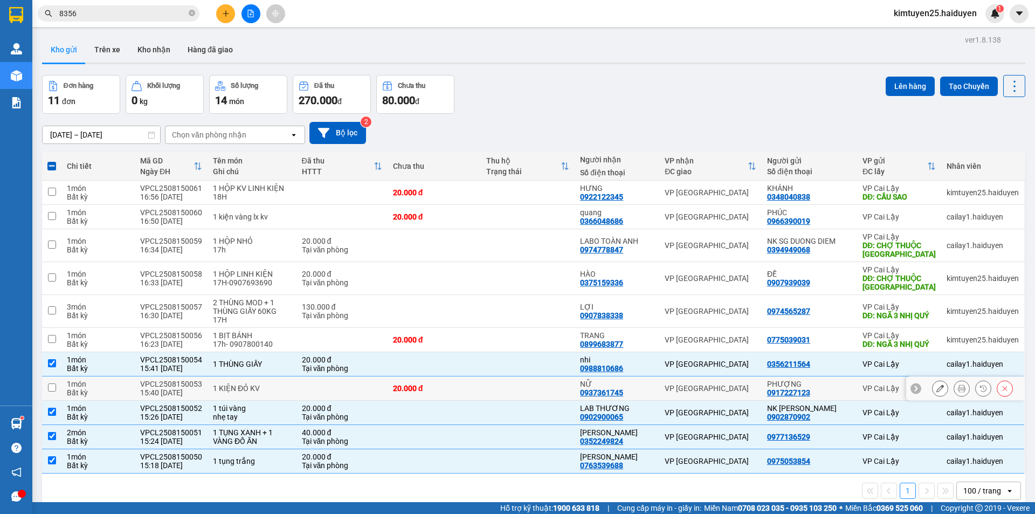
click at [733, 384] on div "VP [GEOGRAPHIC_DATA]" at bounding box center [711, 388] width 92 height 9
checkbox input "true"
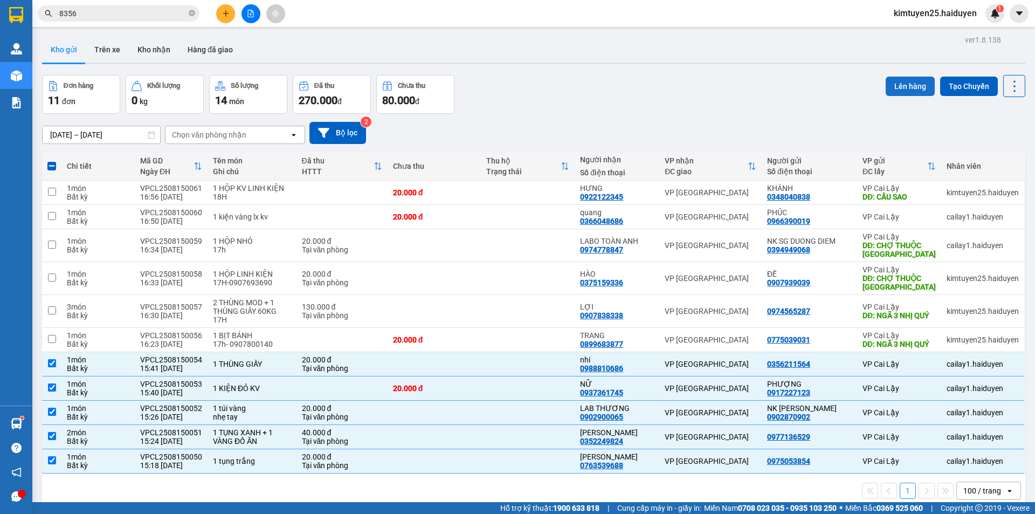
click at [904, 77] on button "Lên hàng" at bounding box center [910, 86] width 49 height 19
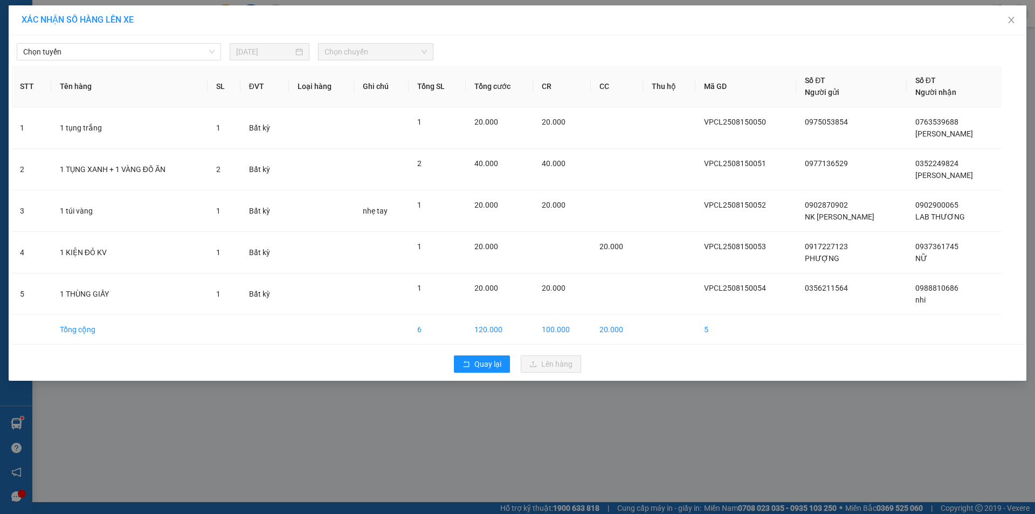
click at [117, 62] on div "Chọn tuyến [DATE] Chọn chuyến STT Tên hàng SL ĐVT Loại hàng Ghi chú Tổng SL Tổn…" at bounding box center [518, 208] width 1018 height 346
click at [121, 57] on span "Chọn tuyến" at bounding box center [118, 52] width 191 height 16
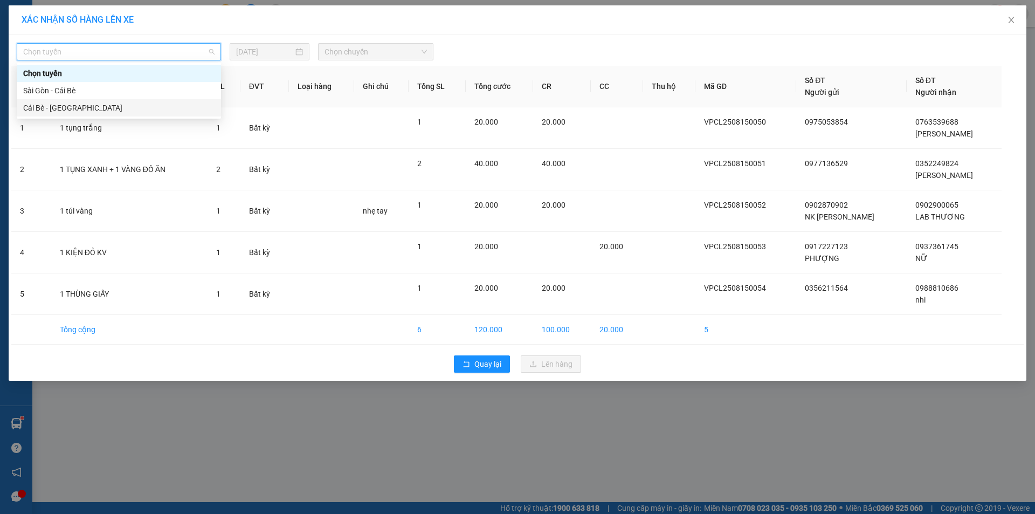
click at [114, 103] on div "Cái Bè - [GEOGRAPHIC_DATA]" at bounding box center [118, 108] width 191 height 12
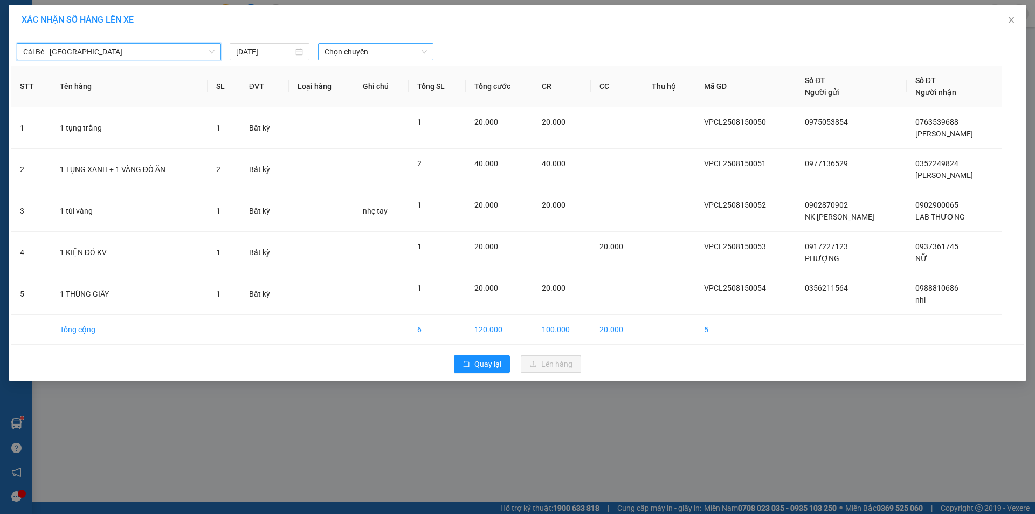
click at [352, 56] on span "Chọn chuyến" at bounding box center [376, 52] width 102 height 16
click at [409, 188] on td at bounding box center [381, 170] width 55 height 42
click at [410, 54] on span "Chọn chuyến" at bounding box center [376, 52] width 102 height 16
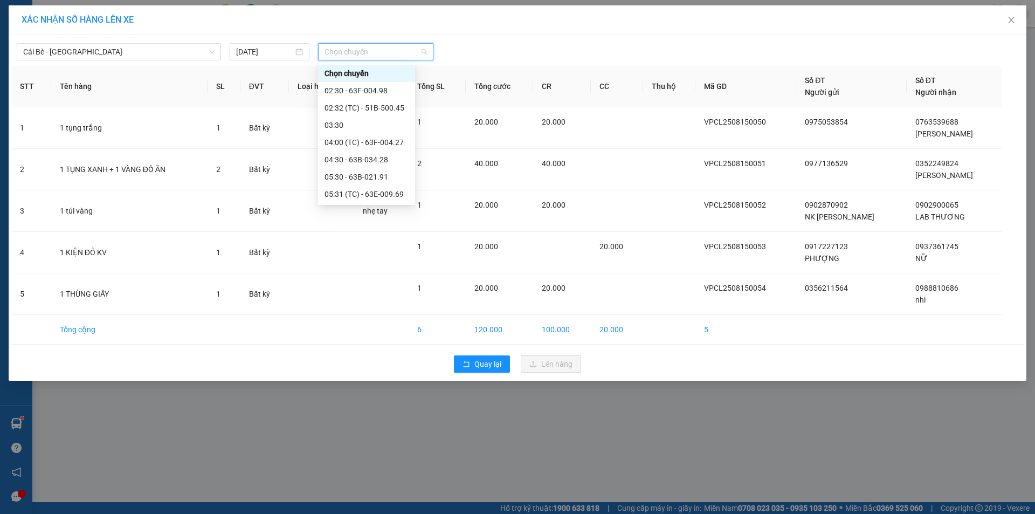
click at [392, 499] on div "15:31 (TC) - 63E-010.89" at bounding box center [367, 505] width 84 height 12
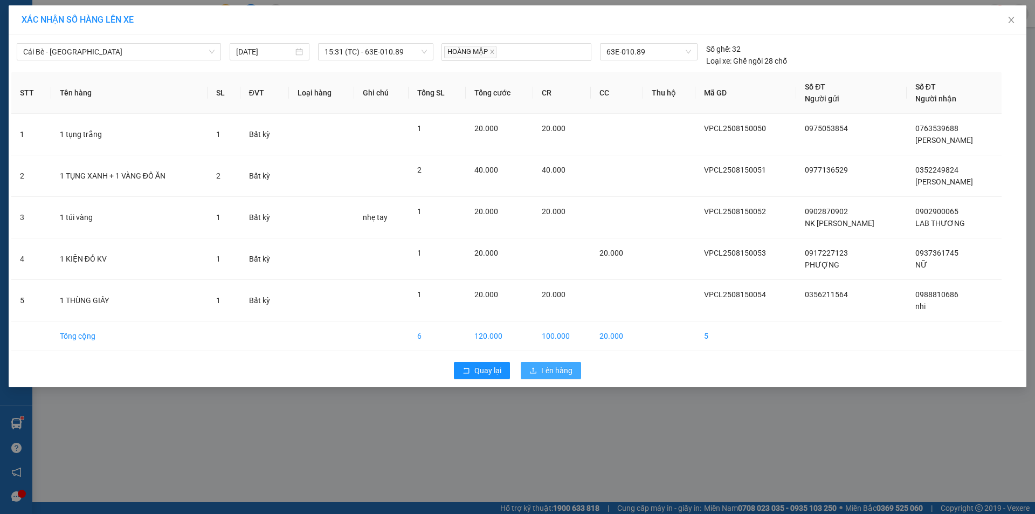
click at [561, 373] on span "Lên hàng" at bounding box center [556, 370] width 31 height 12
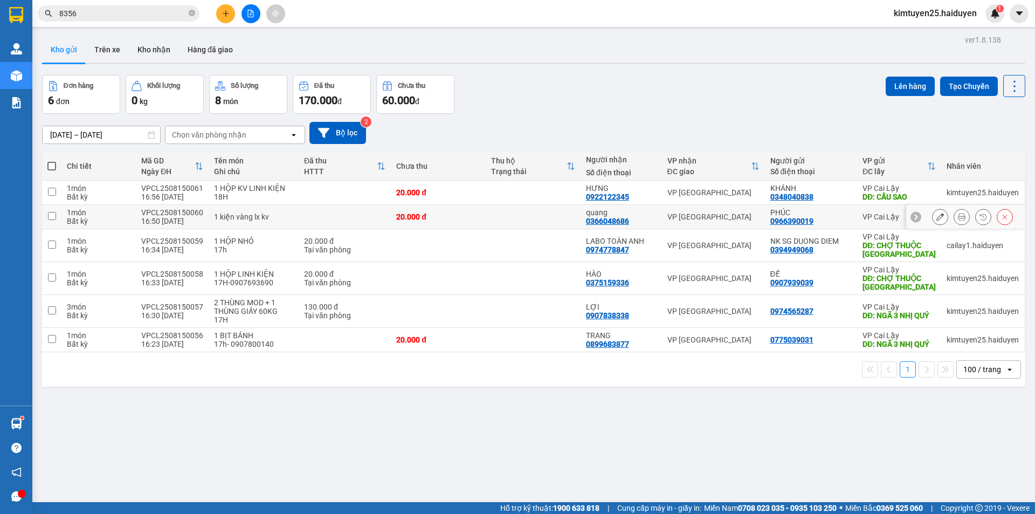
click at [557, 217] on td at bounding box center [533, 217] width 95 height 24
checkbox input "true"
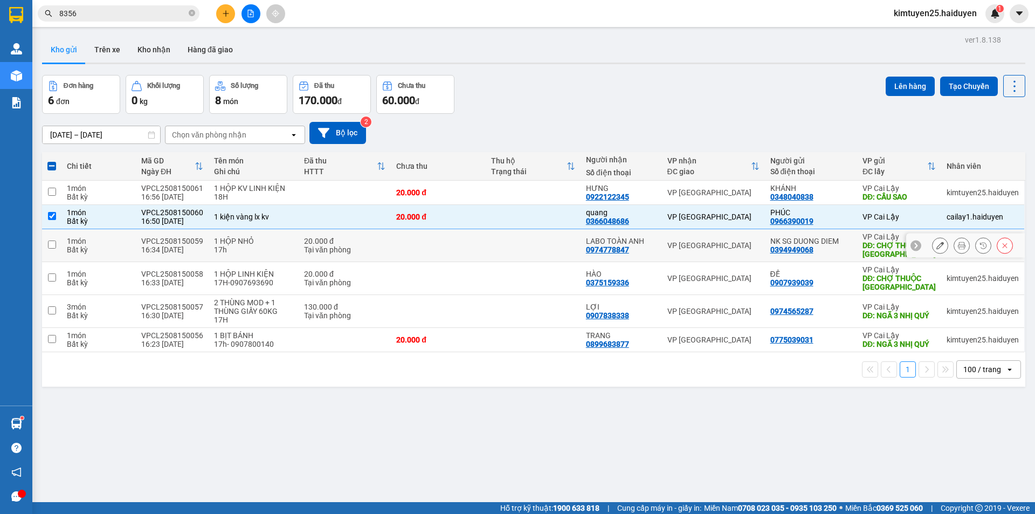
click at [486, 246] on td at bounding box center [533, 245] width 95 height 33
checkbox input "true"
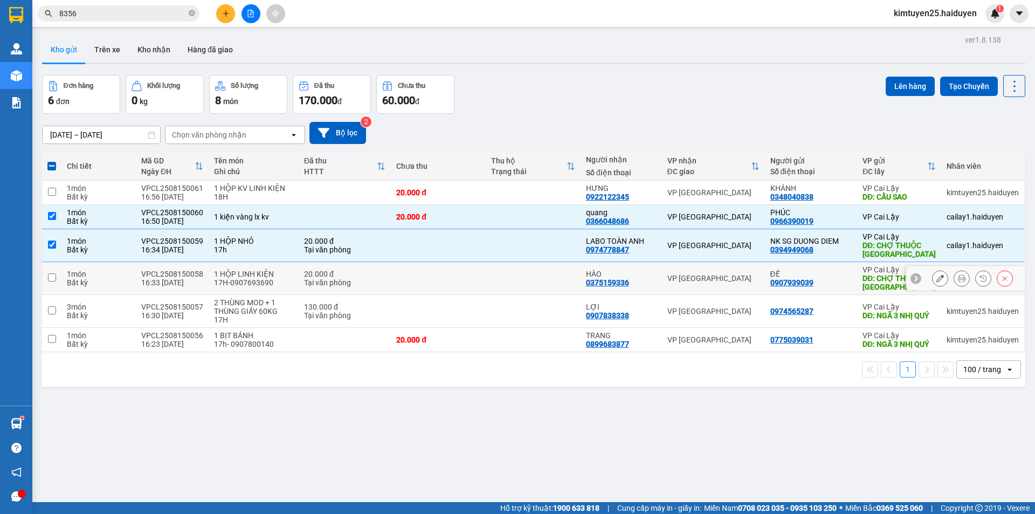
click at [382, 280] on td "20.000 đ Tại văn phòng" at bounding box center [345, 278] width 92 height 33
checkbox input "true"
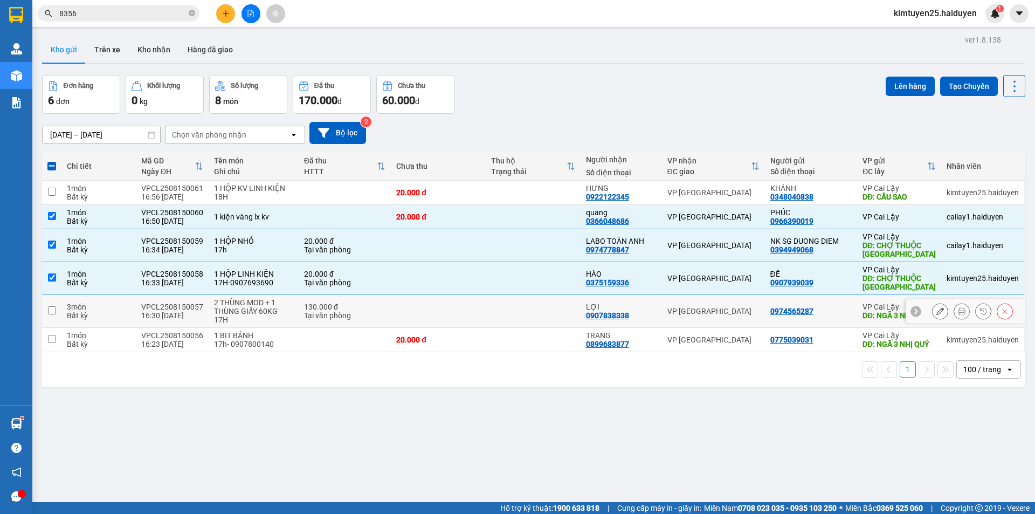
click at [395, 316] on td at bounding box center [438, 311] width 95 height 33
checkbox input "true"
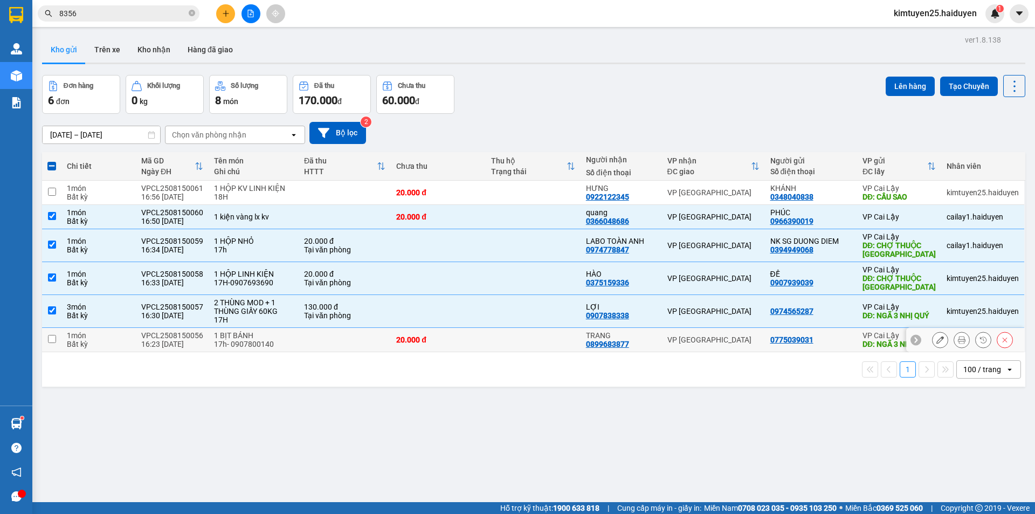
click at [445, 344] on div "20.000 đ" at bounding box center [438, 339] width 84 height 9
checkbox input "true"
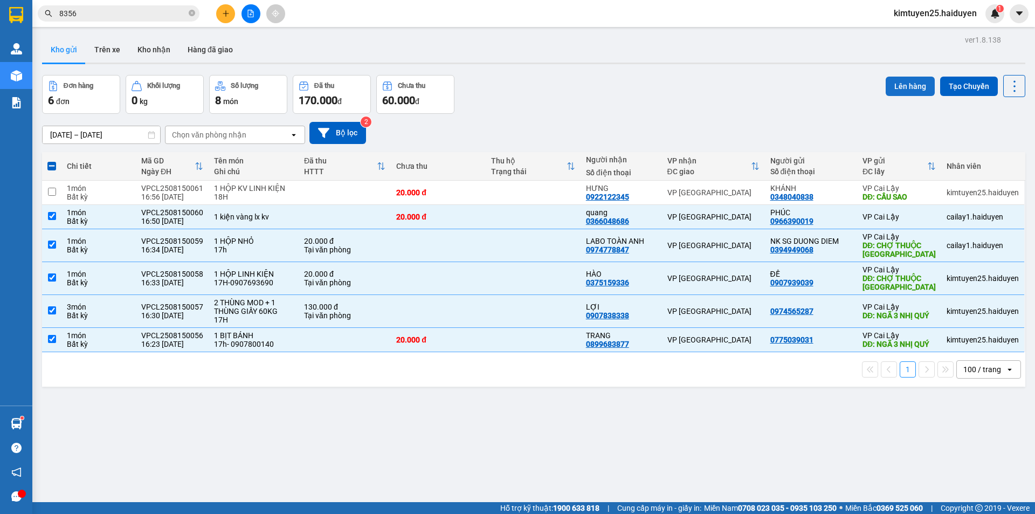
click at [907, 77] on button "Lên hàng" at bounding box center [910, 86] width 49 height 19
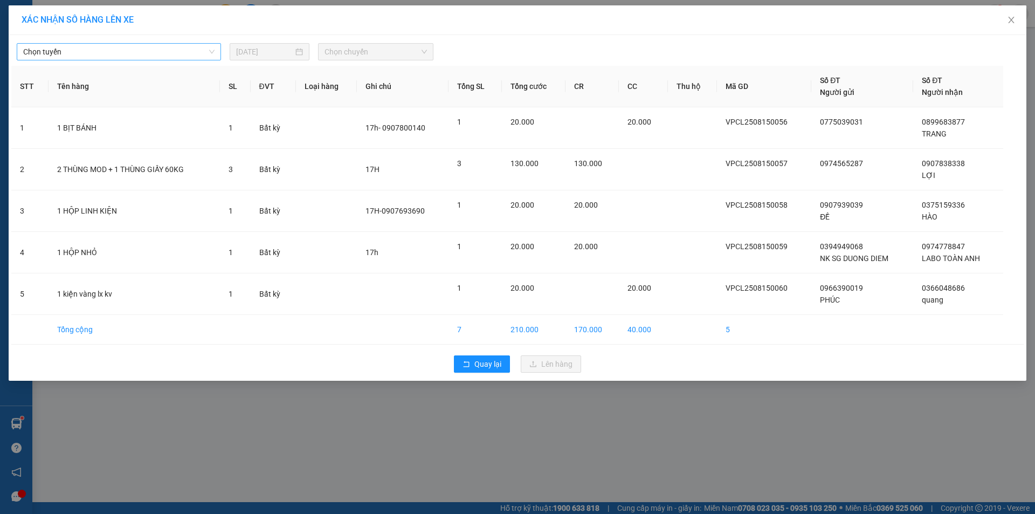
click at [100, 49] on span "Chọn tuyến" at bounding box center [118, 52] width 191 height 16
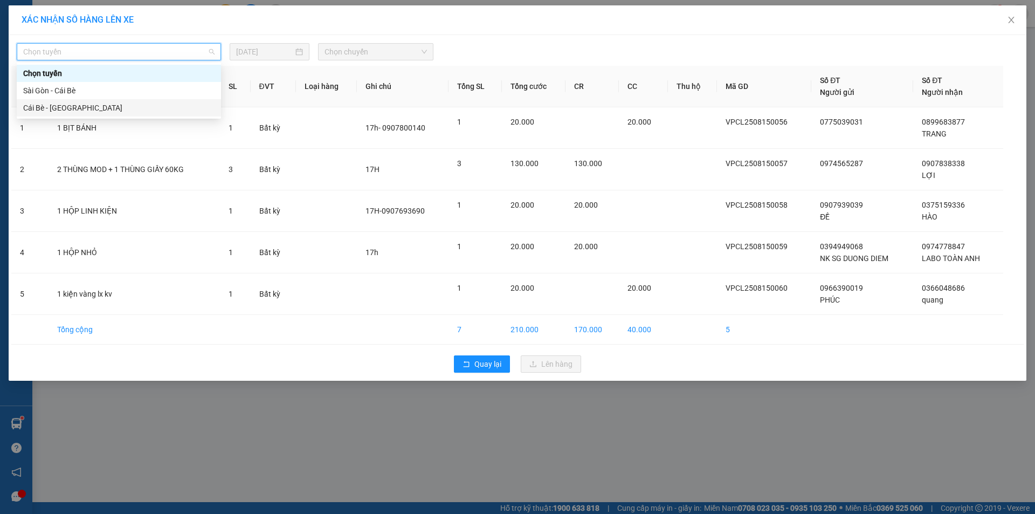
click at [112, 108] on div "Cái Bè - [GEOGRAPHIC_DATA]" at bounding box center [118, 108] width 191 height 12
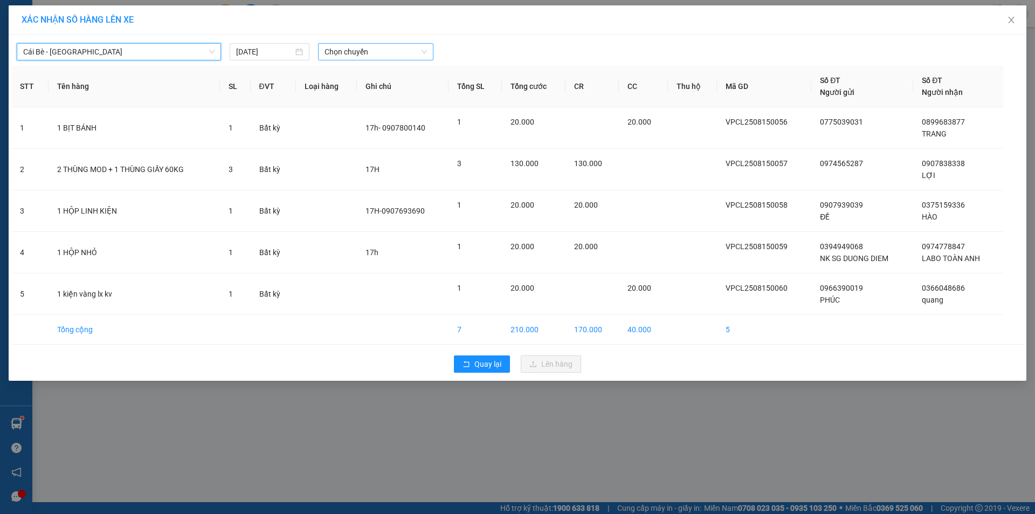
click at [415, 55] on span "Chọn chuyến" at bounding box center [376, 52] width 102 height 16
click at [1012, 20] on icon "close" at bounding box center [1011, 20] width 9 height 9
